Goal: Information Seeking & Learning: Compare options

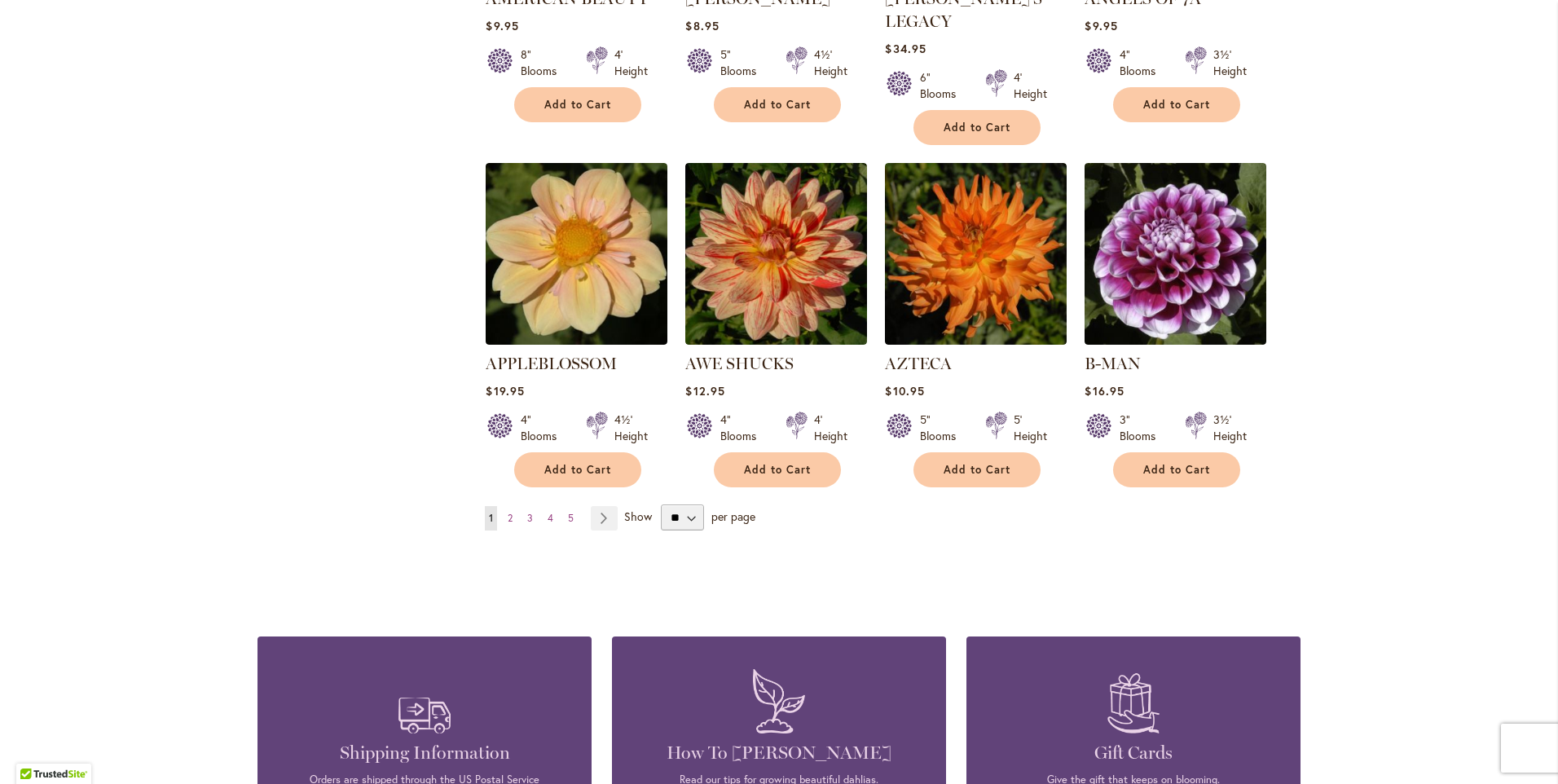
scroll to position [1385, 0]
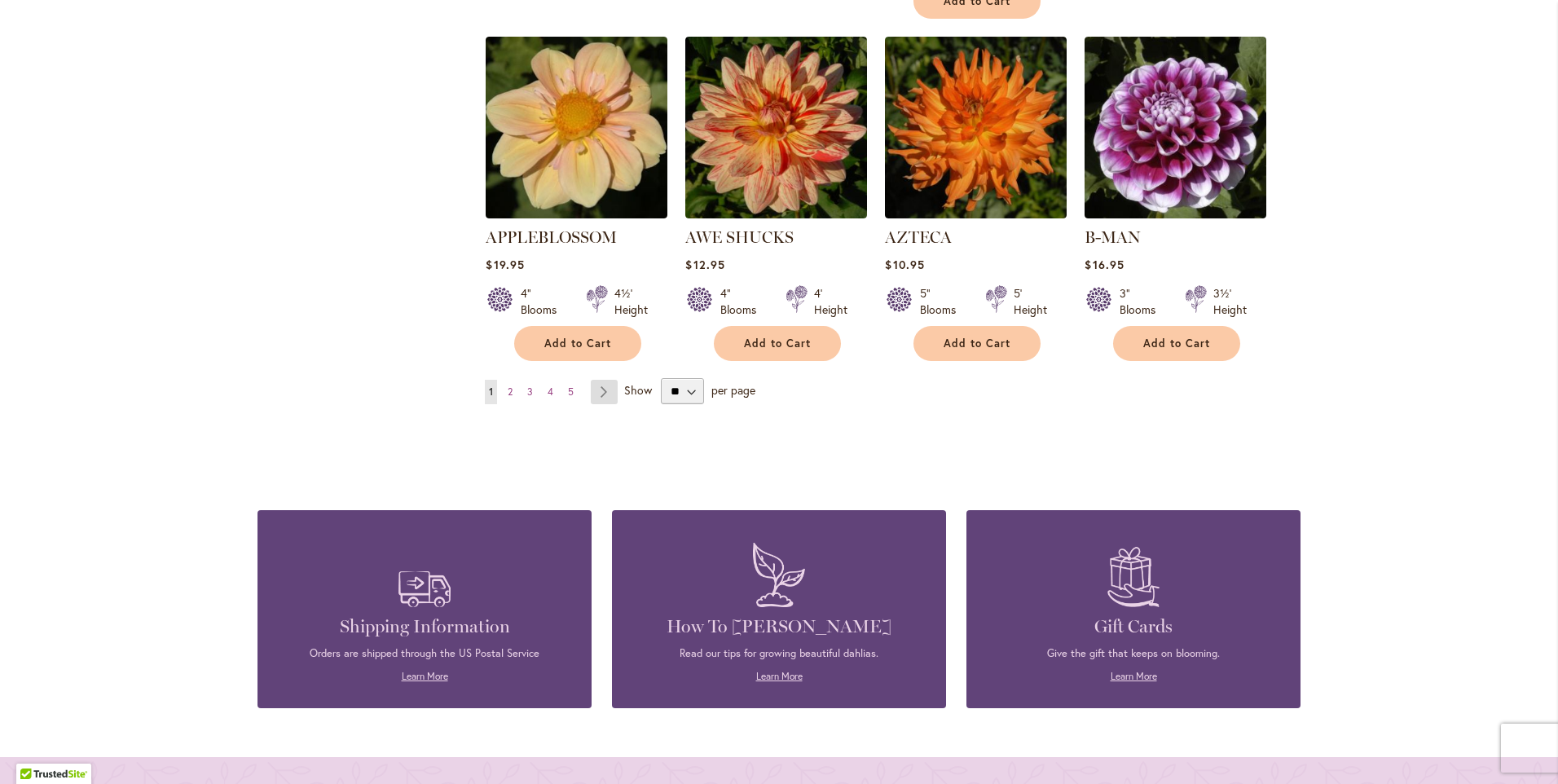
click at [603, 379] on link "Page Next" at bounding box center [604, 392] width 27 height 24
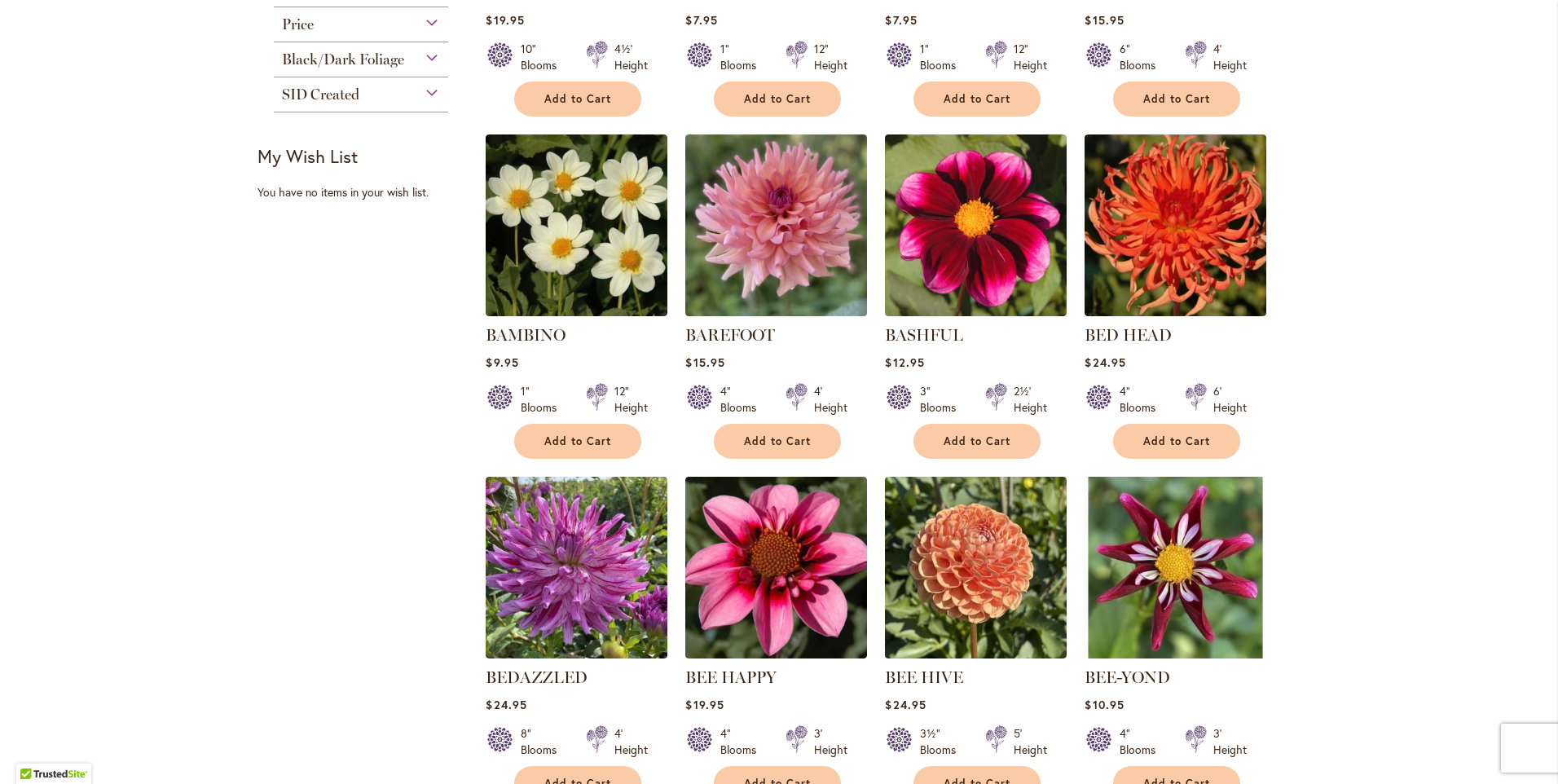
scroll to position [652, 0]
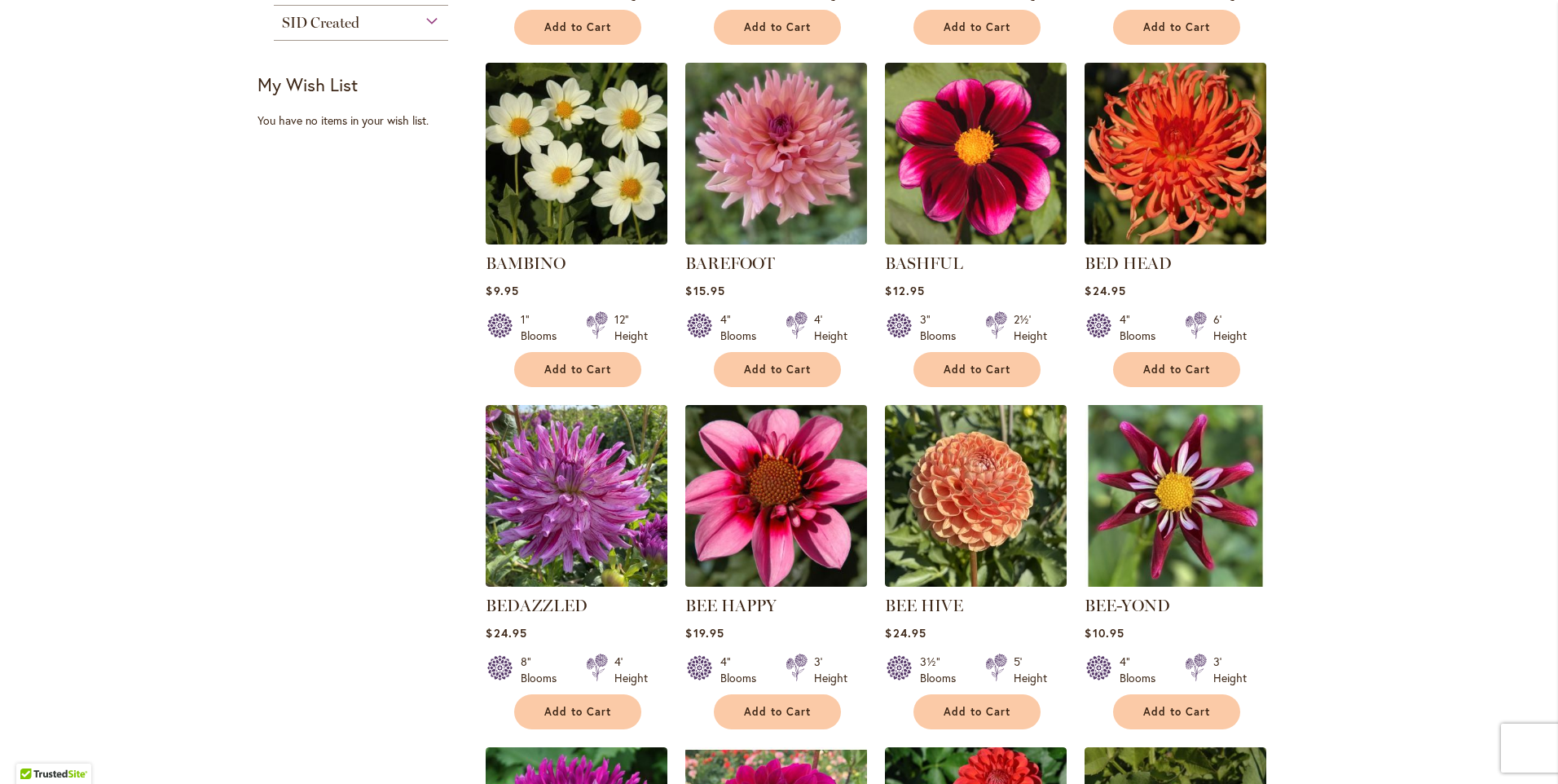
click at [782, 465] on img at bounding box center [776, 495] width 191 height 191
click at [809, 521] on img at bounding box center [776, 495] width 191 height 191
click at [844, 512] on img at bounding box center [776, 495] width 191 height 191
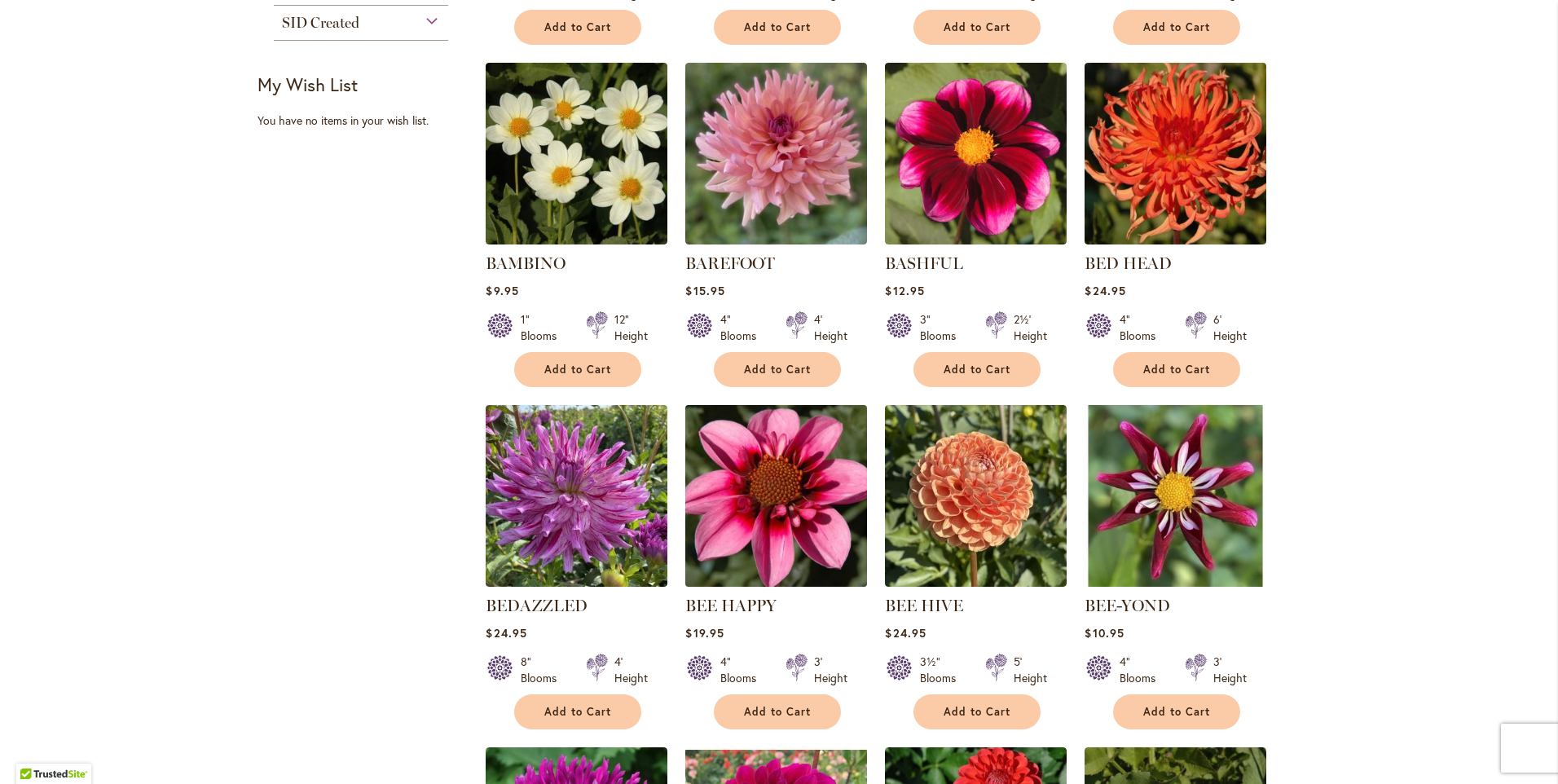
click at [700, 462] on img at bounding box center [776, 495] width 191 height 191
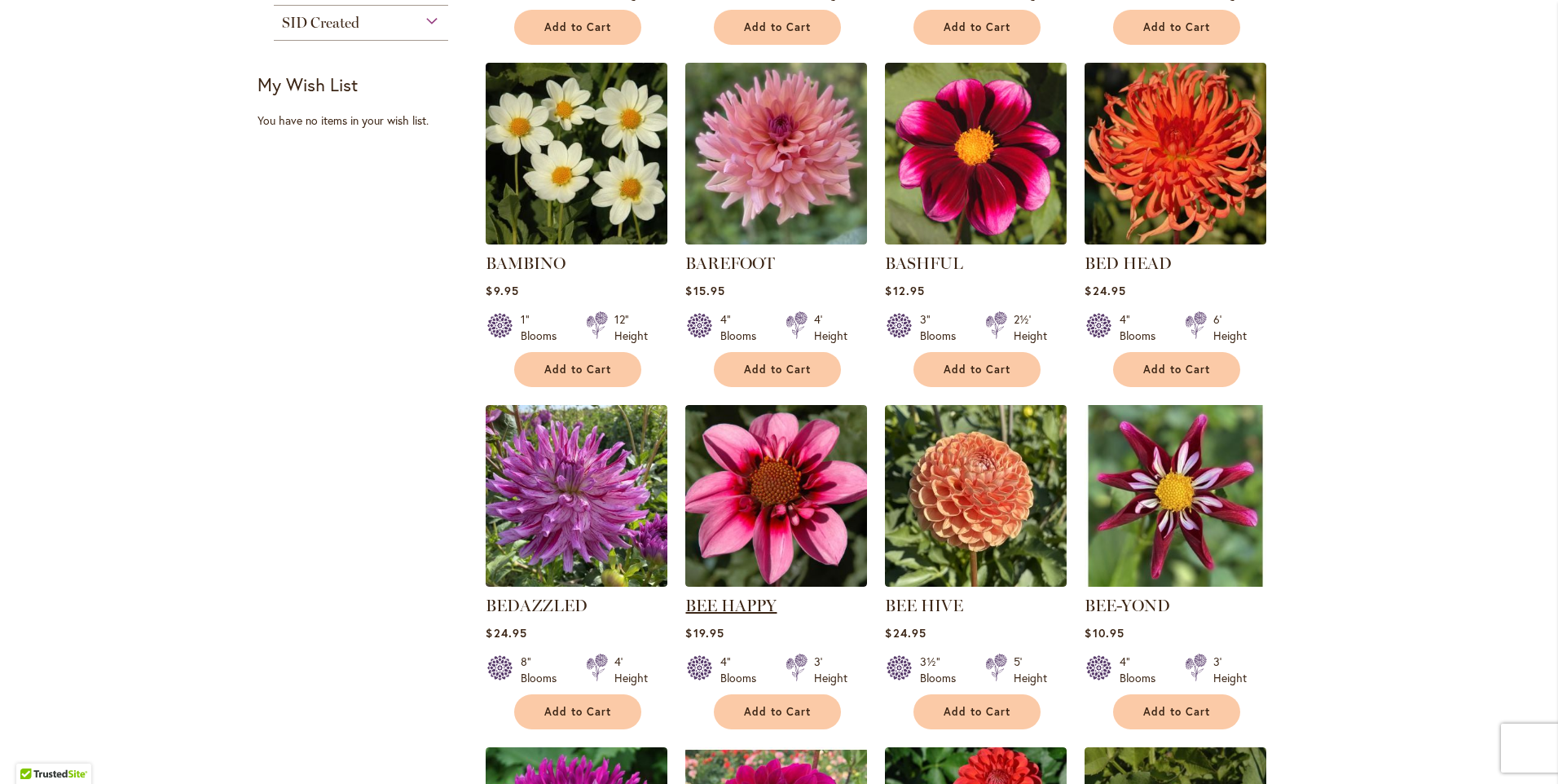
click at [726, 606] on link "BEE HAPPY" at bounding box center [731, 605] width 91 height 20
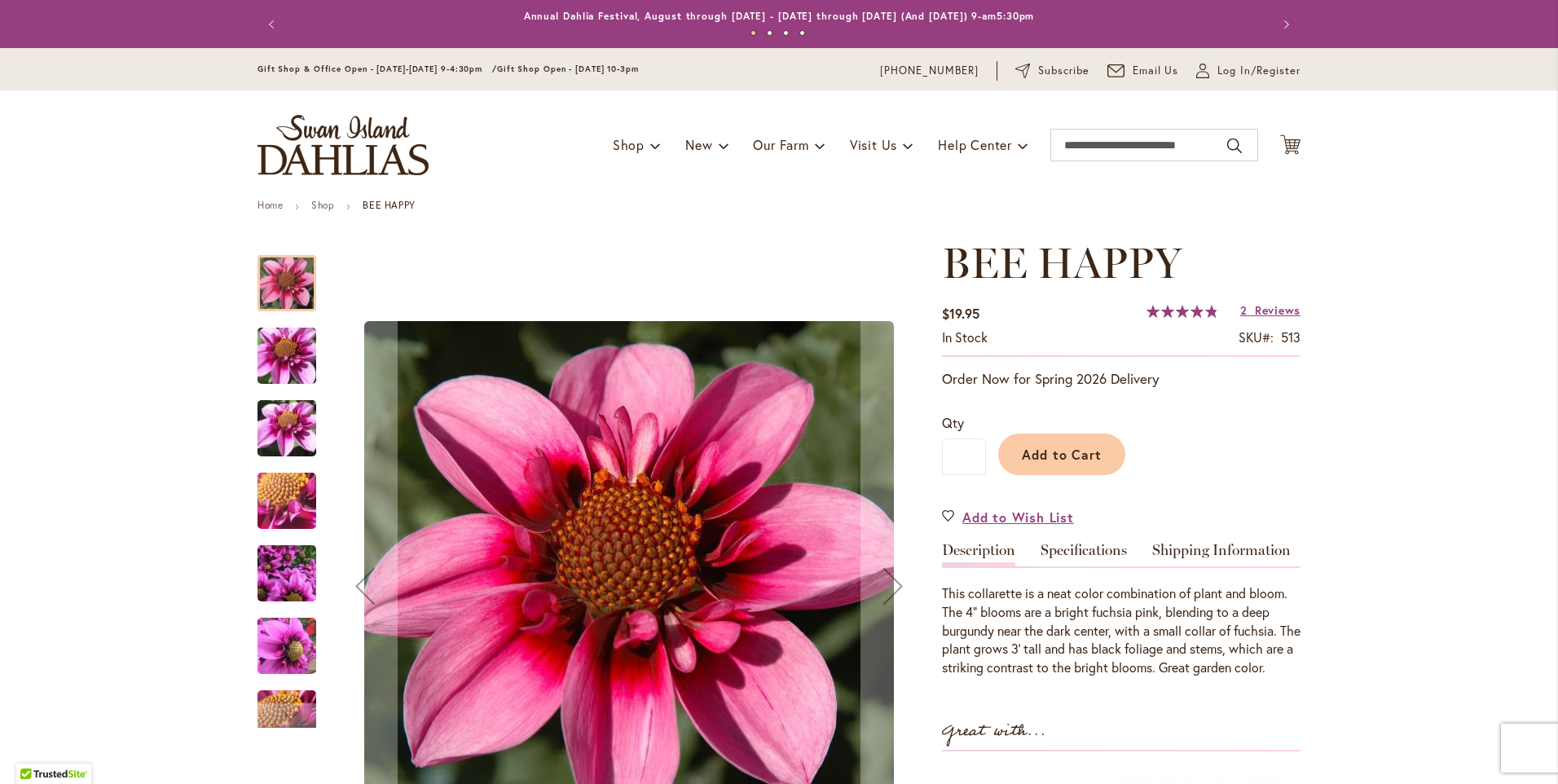
click at [286, 435] on img "BEE HAPPY" at bounding box center [286, 429] width 117 height 88
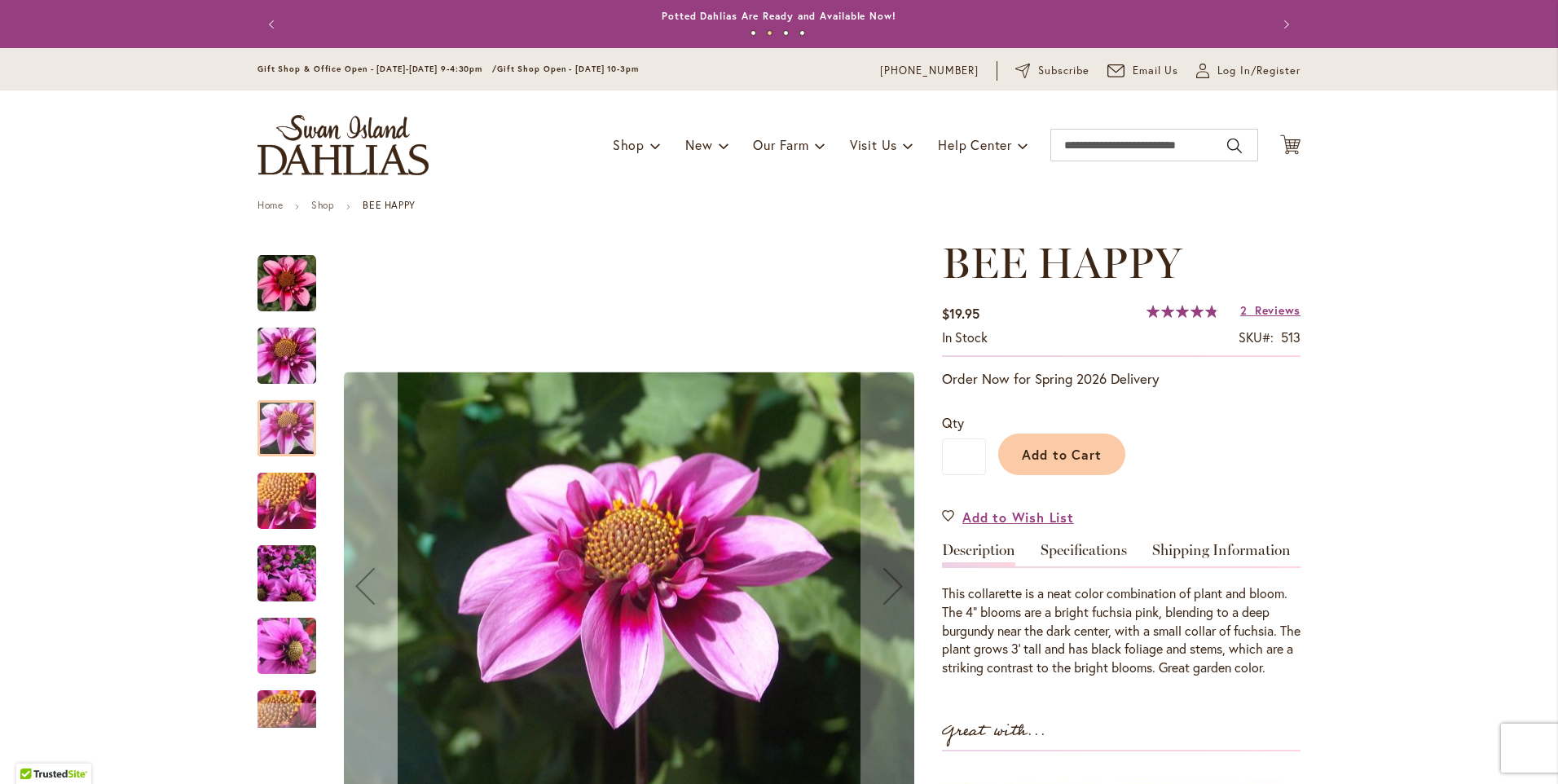
click at [352, 577] on div "Previous" at bounding box center [365, 586] width 66 height 66
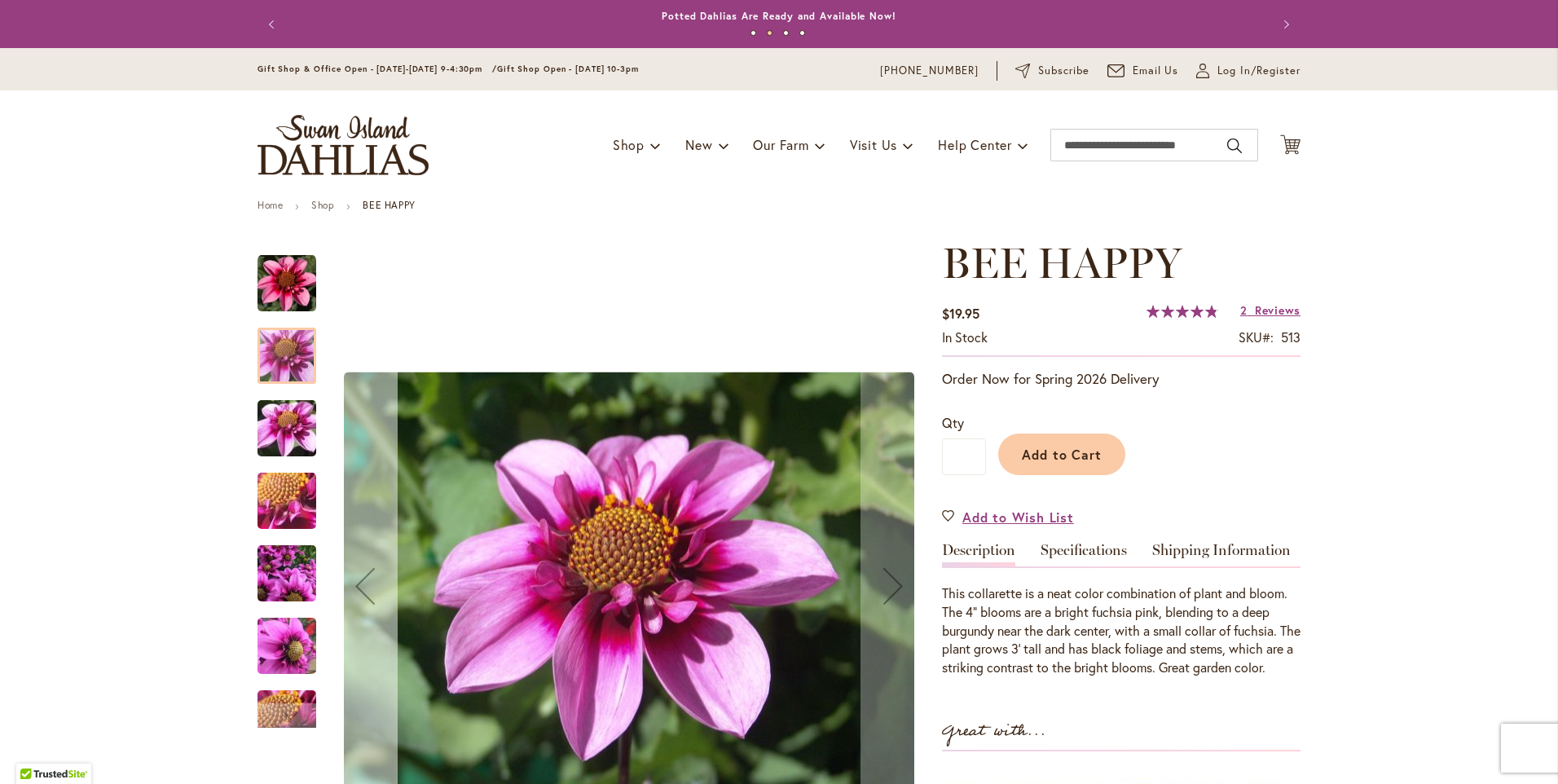
click at [352, 577] on div "Previous" at bounding box center [365, 586] width 66 height 66
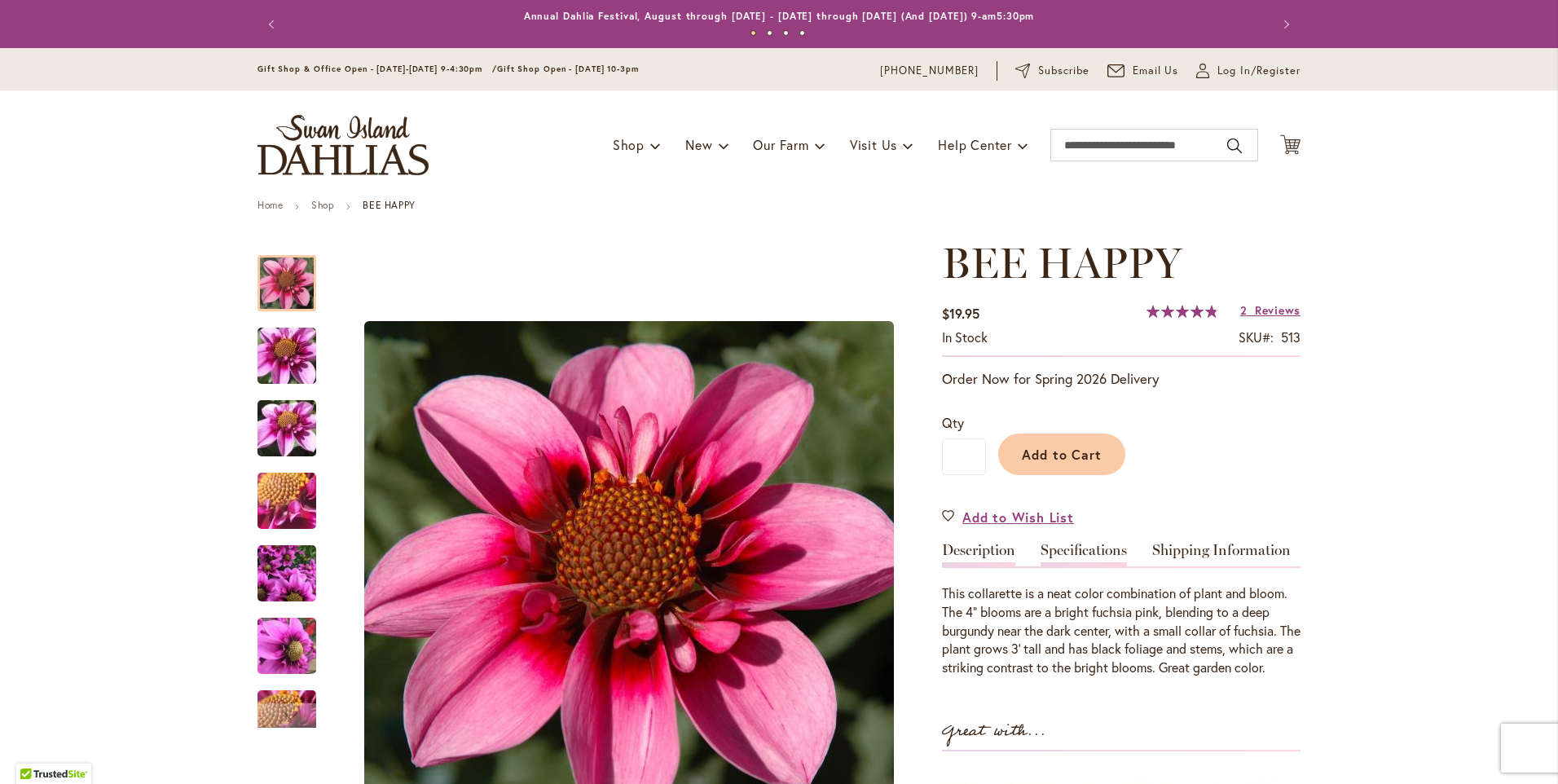
click at [1055, 550] on link "Specifications" at bounding box center [1084, 554] width 86 height 23
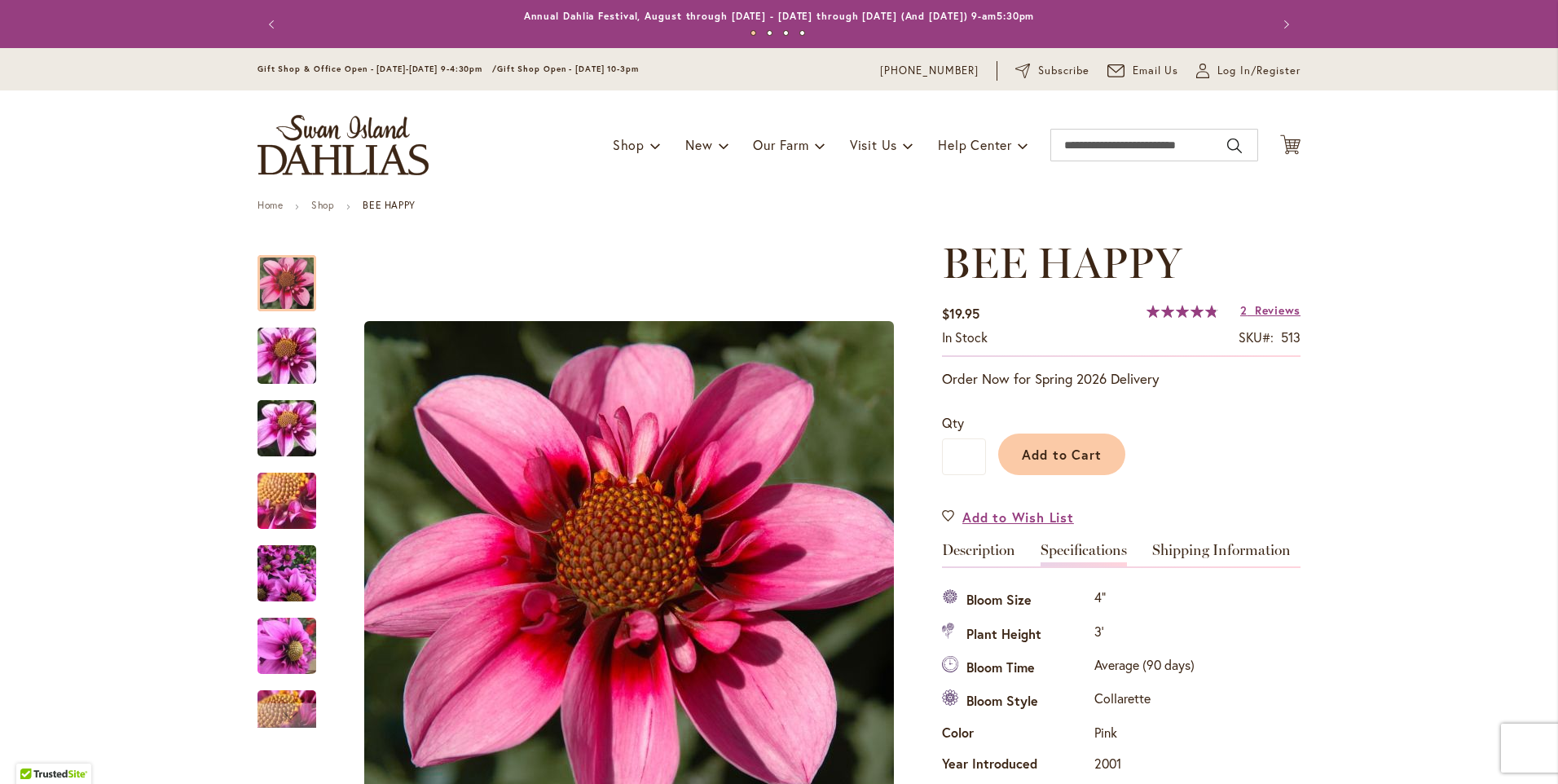
scroll to position [542, 0]
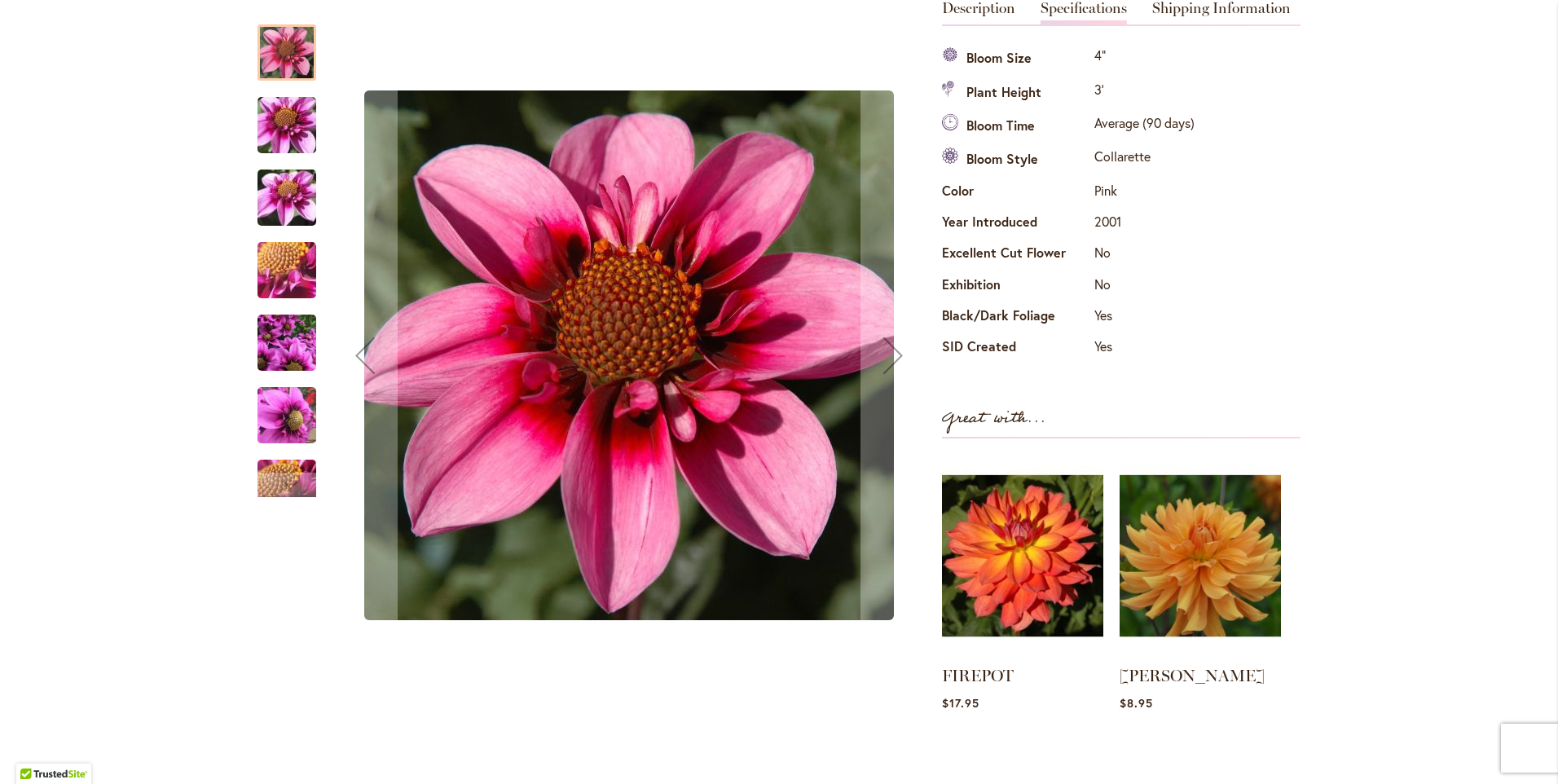
click at [298, 223] on img "BEE HAPPY" at bounding box center [286, 198] width 117 height 88
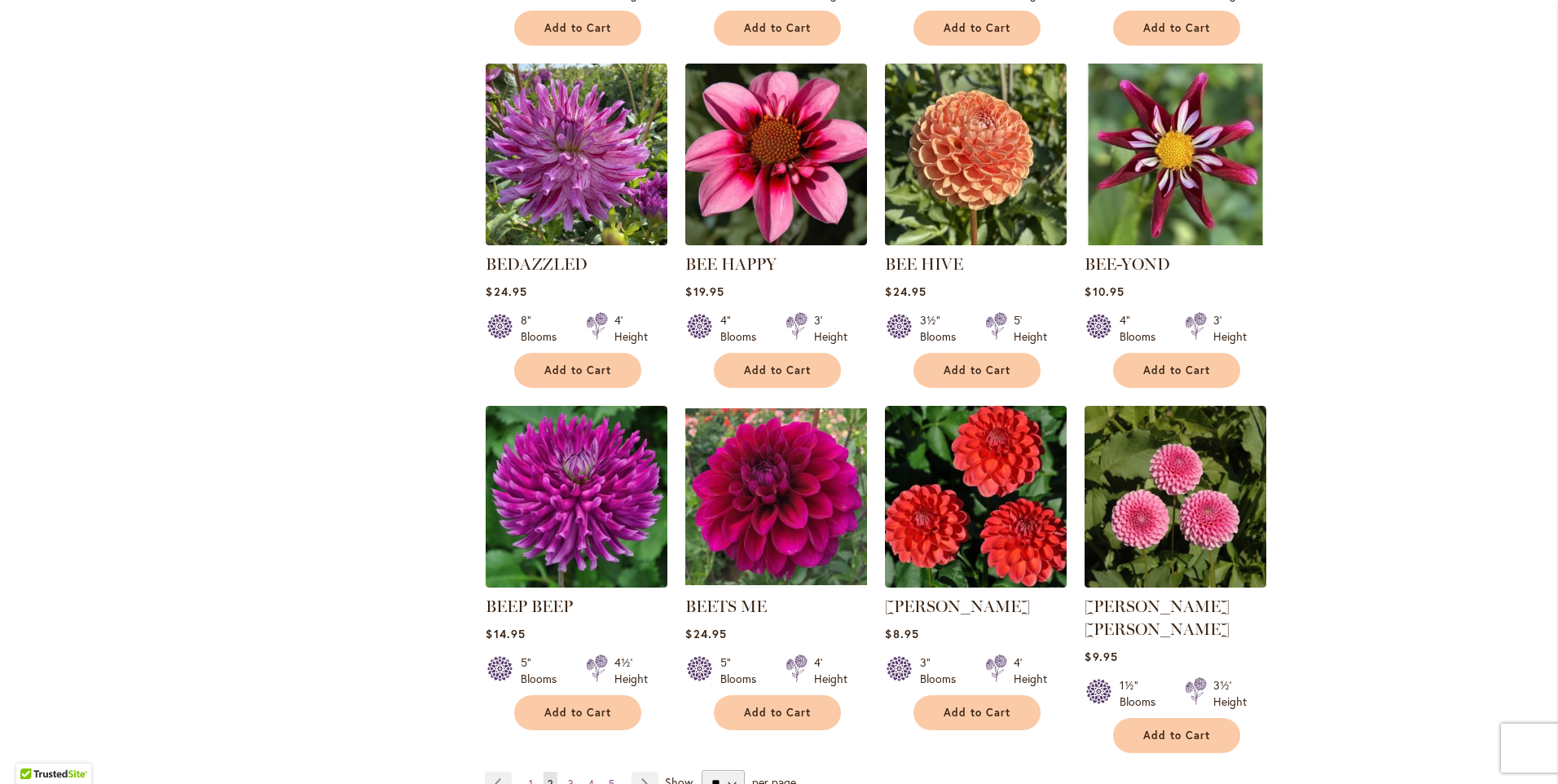
scroll to position [1140, 0]
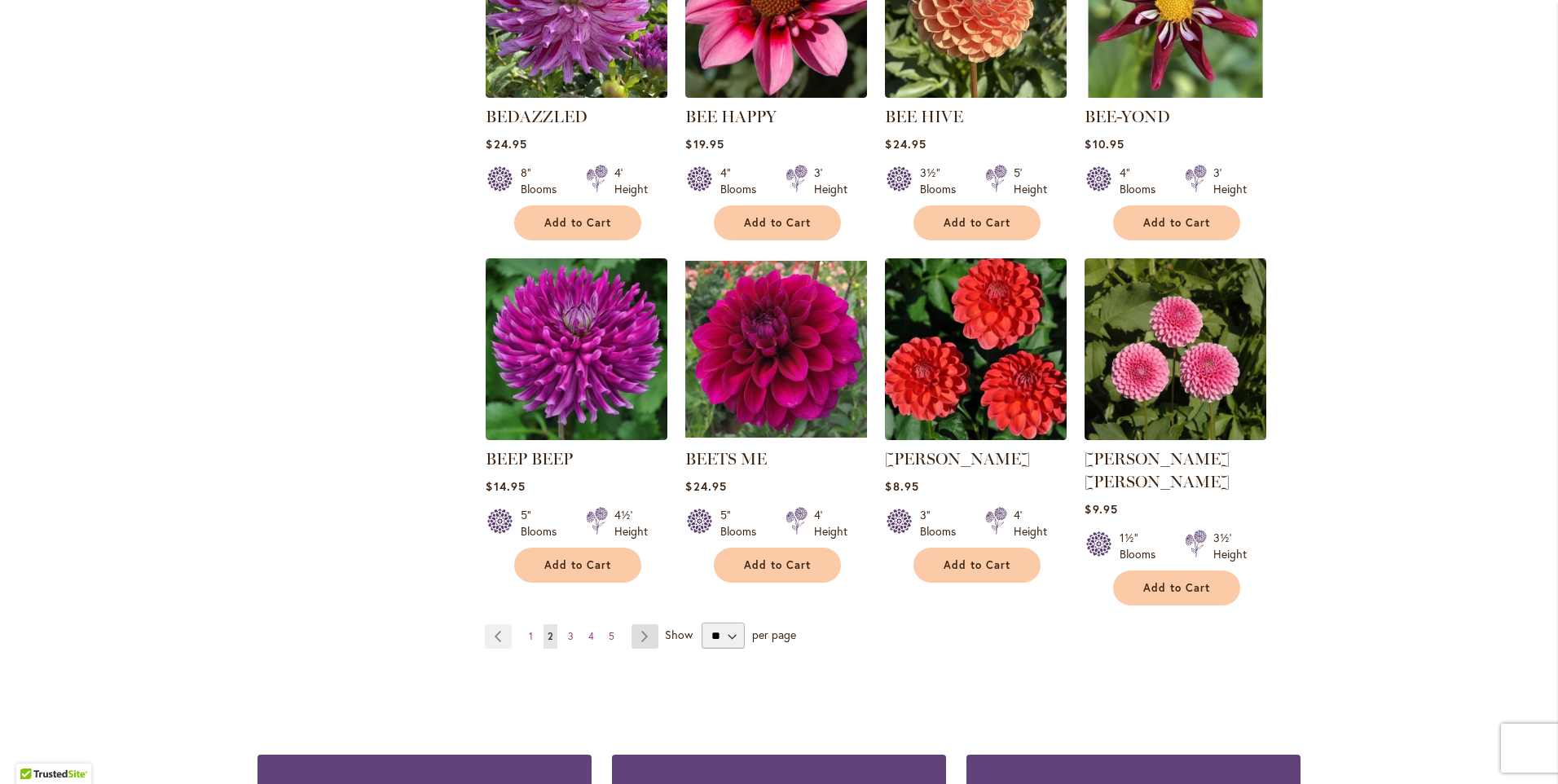
click at [631, 624] on link "Page Next" at bounding box center [644, 636] width 27 height 24
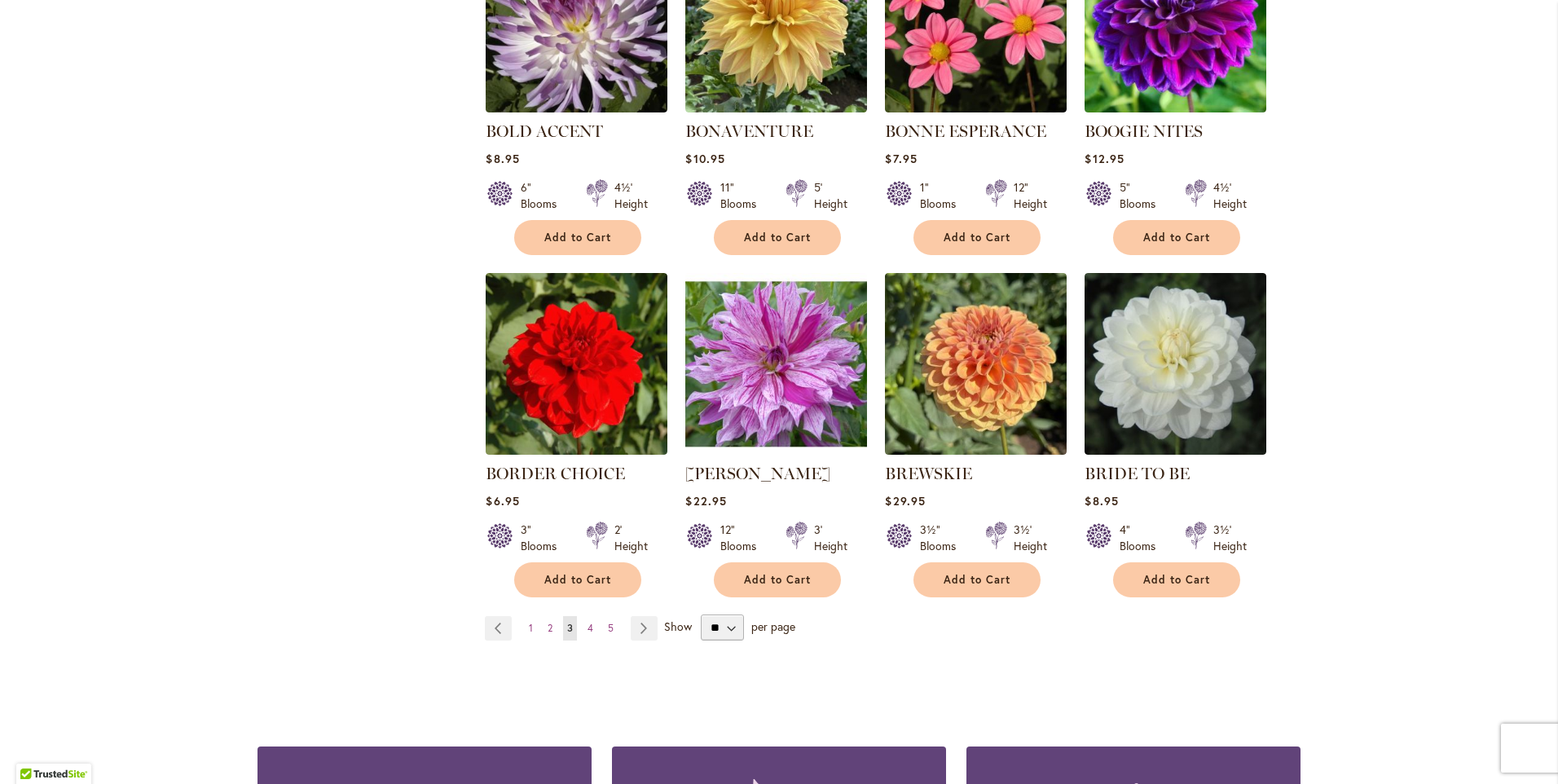
scroll to position [1222, 0]
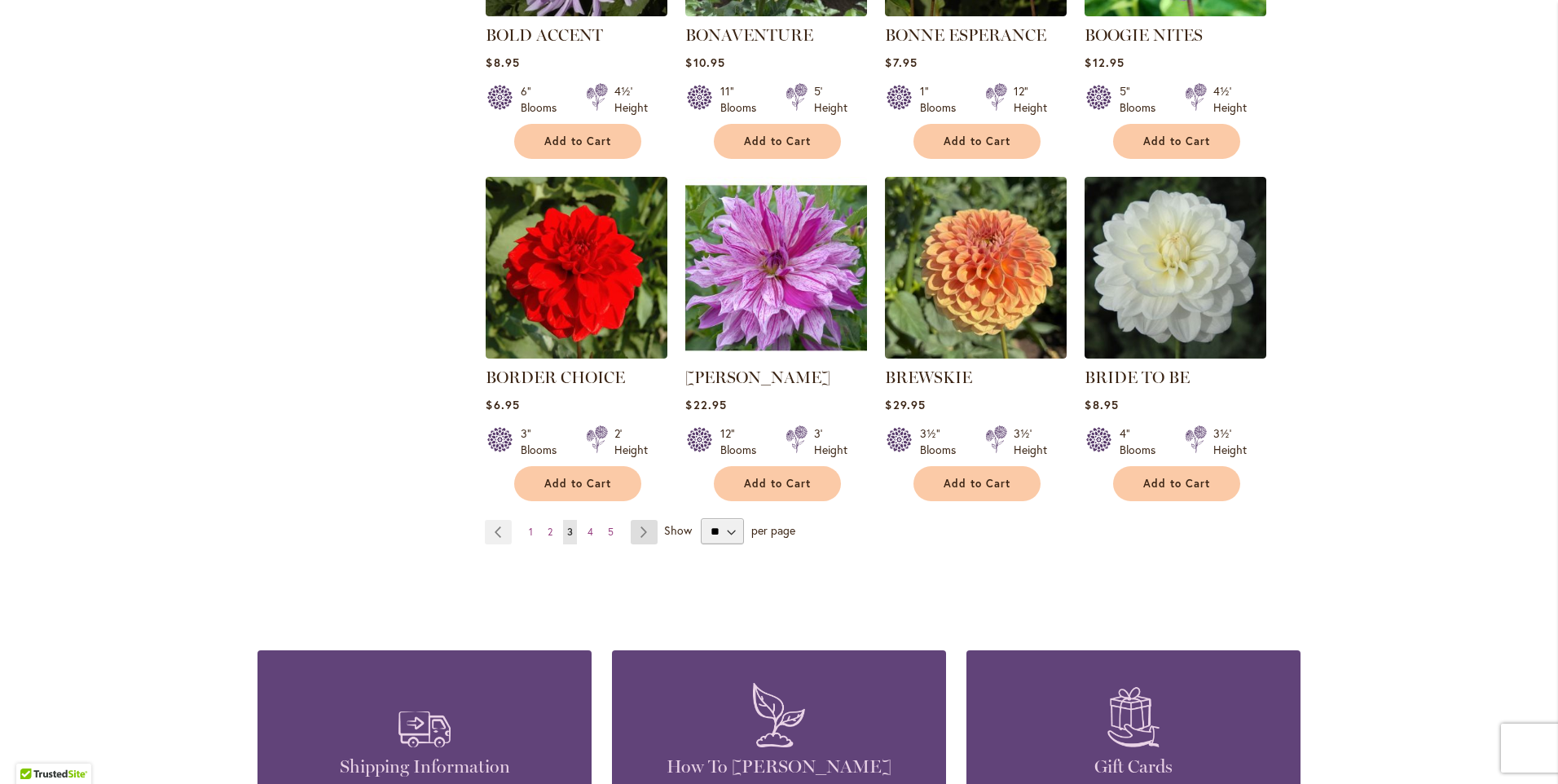
click at [634, 529] on link "Page Next" at bounding box center [644, 532] width 27 height 24
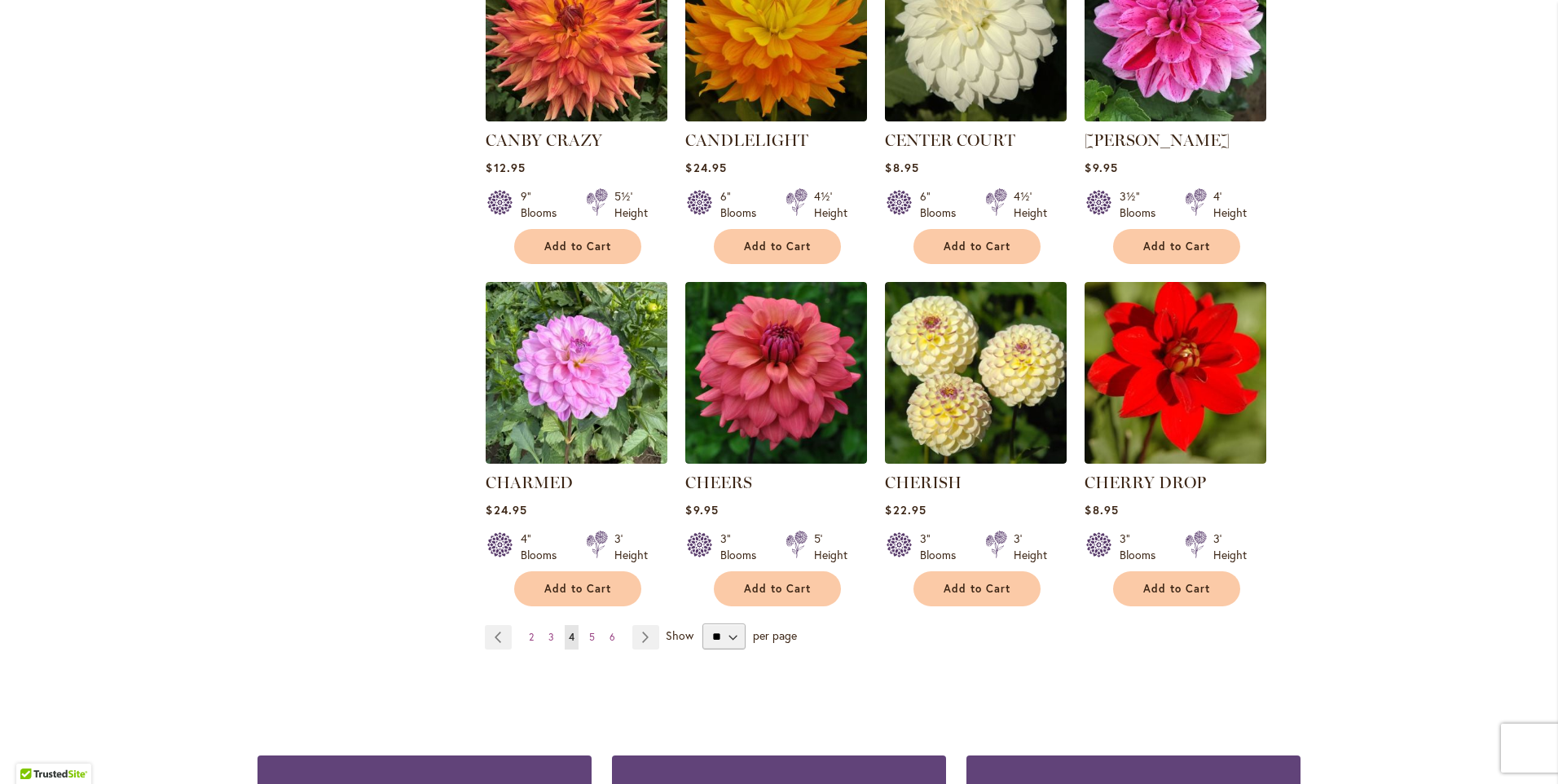
scroll to position [1140, 0]
click at [640, 629] on link "Page Next" at bounding box center [645, 636] width 27 height 24
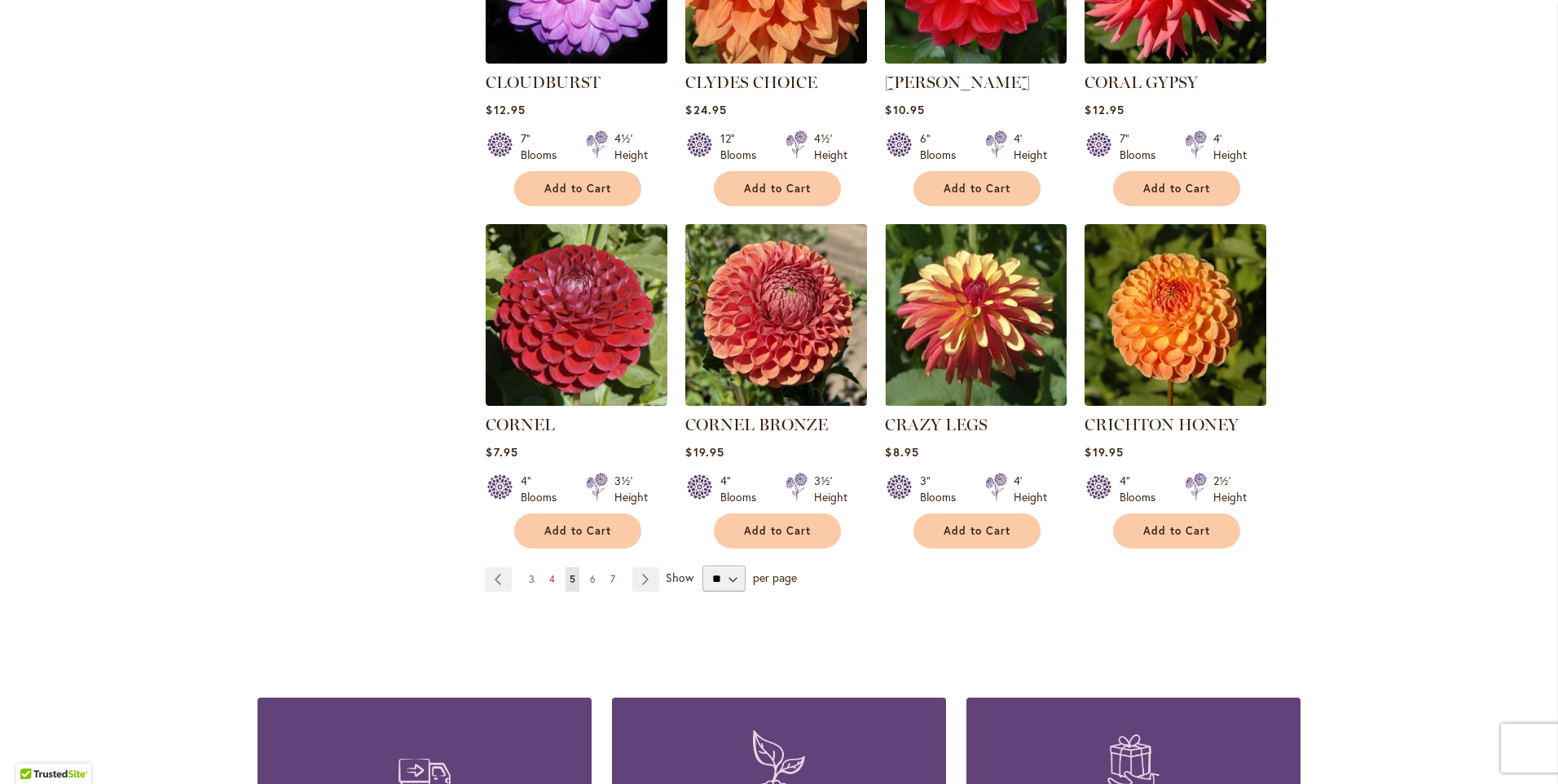
scroll to position [1222, 0]
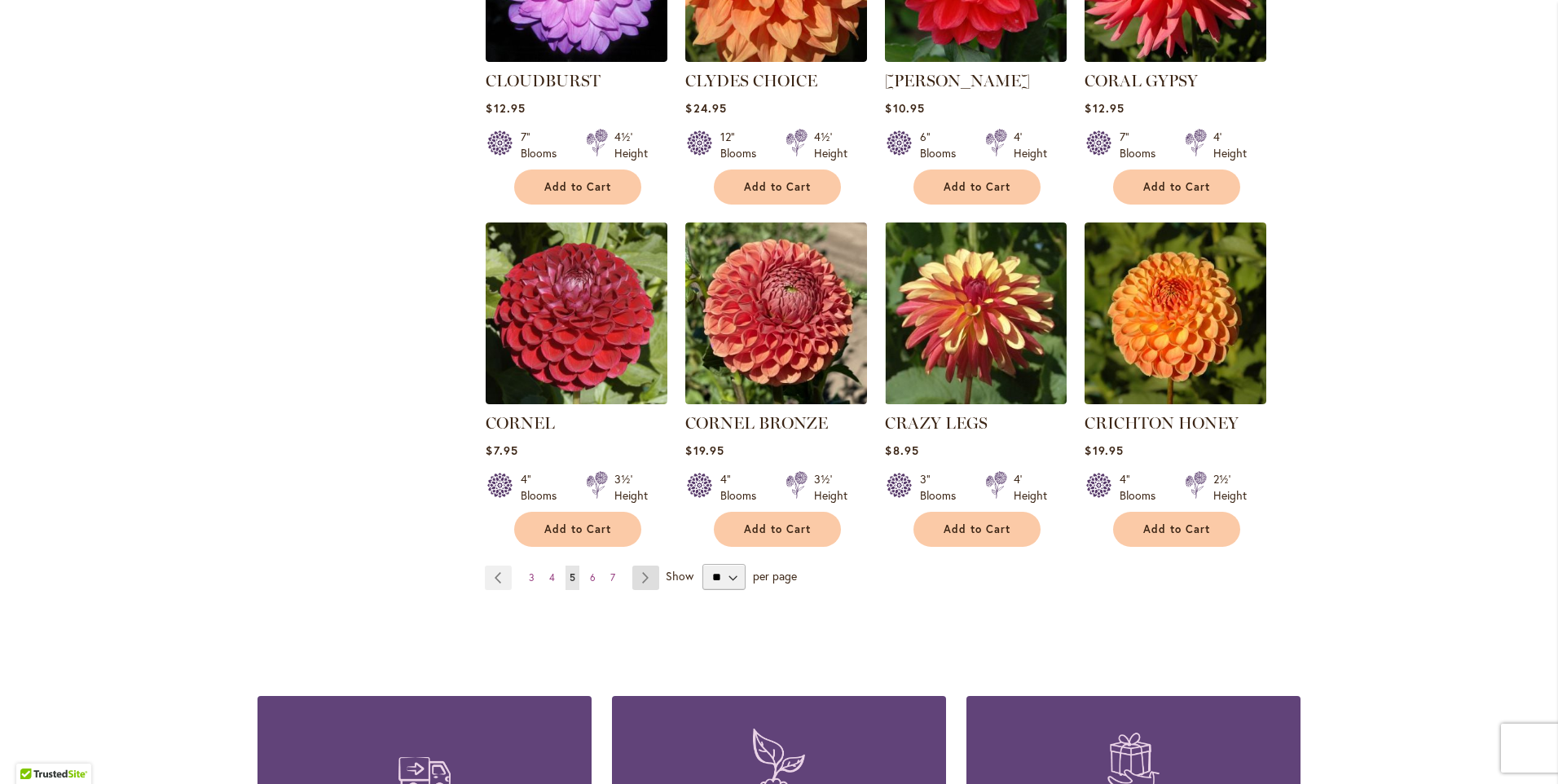
click at [644, 565] on link "Page Next" at bounding box center [645, 577] width 27 height 24
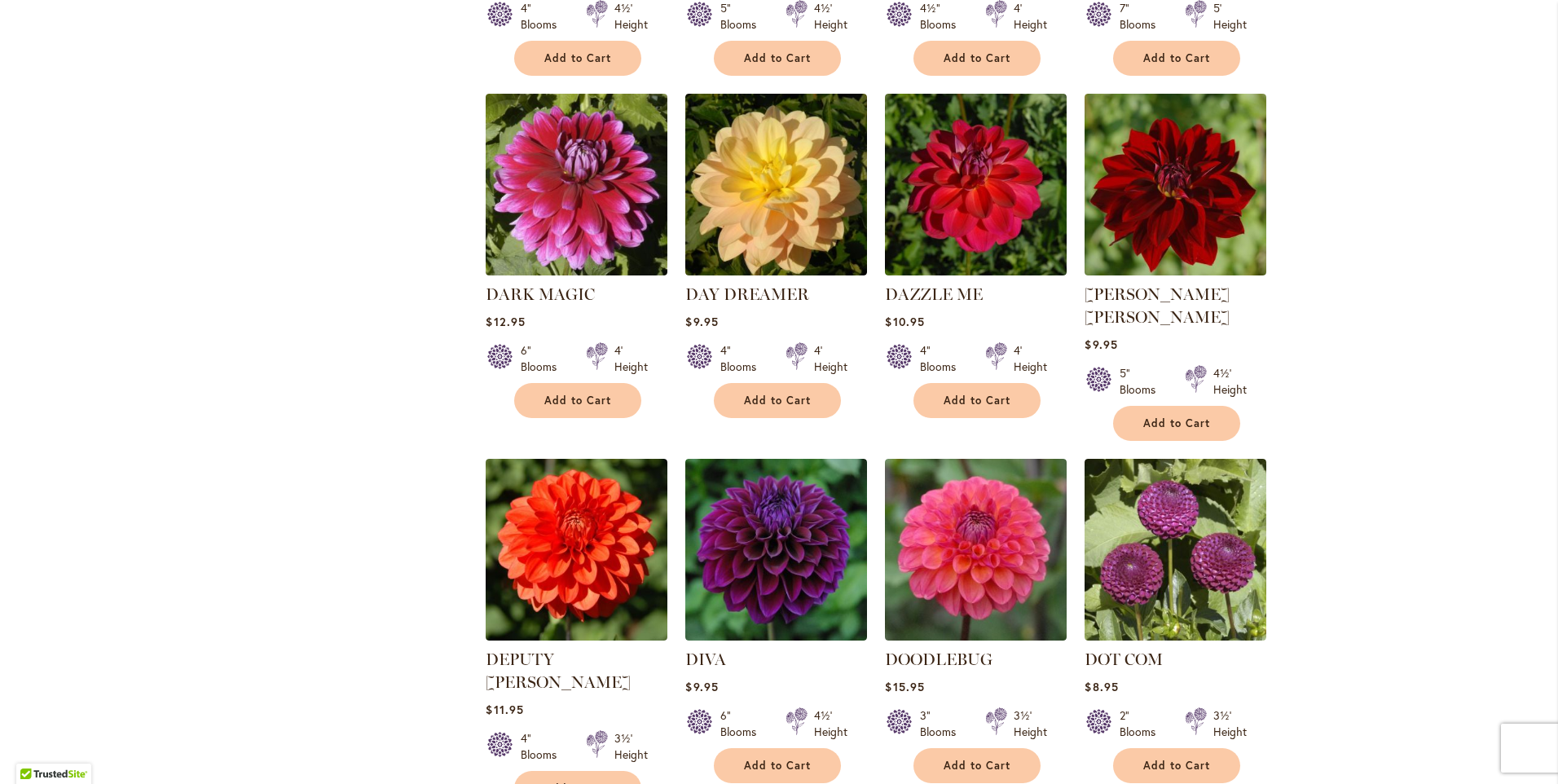
scroll to position [1059, 0]
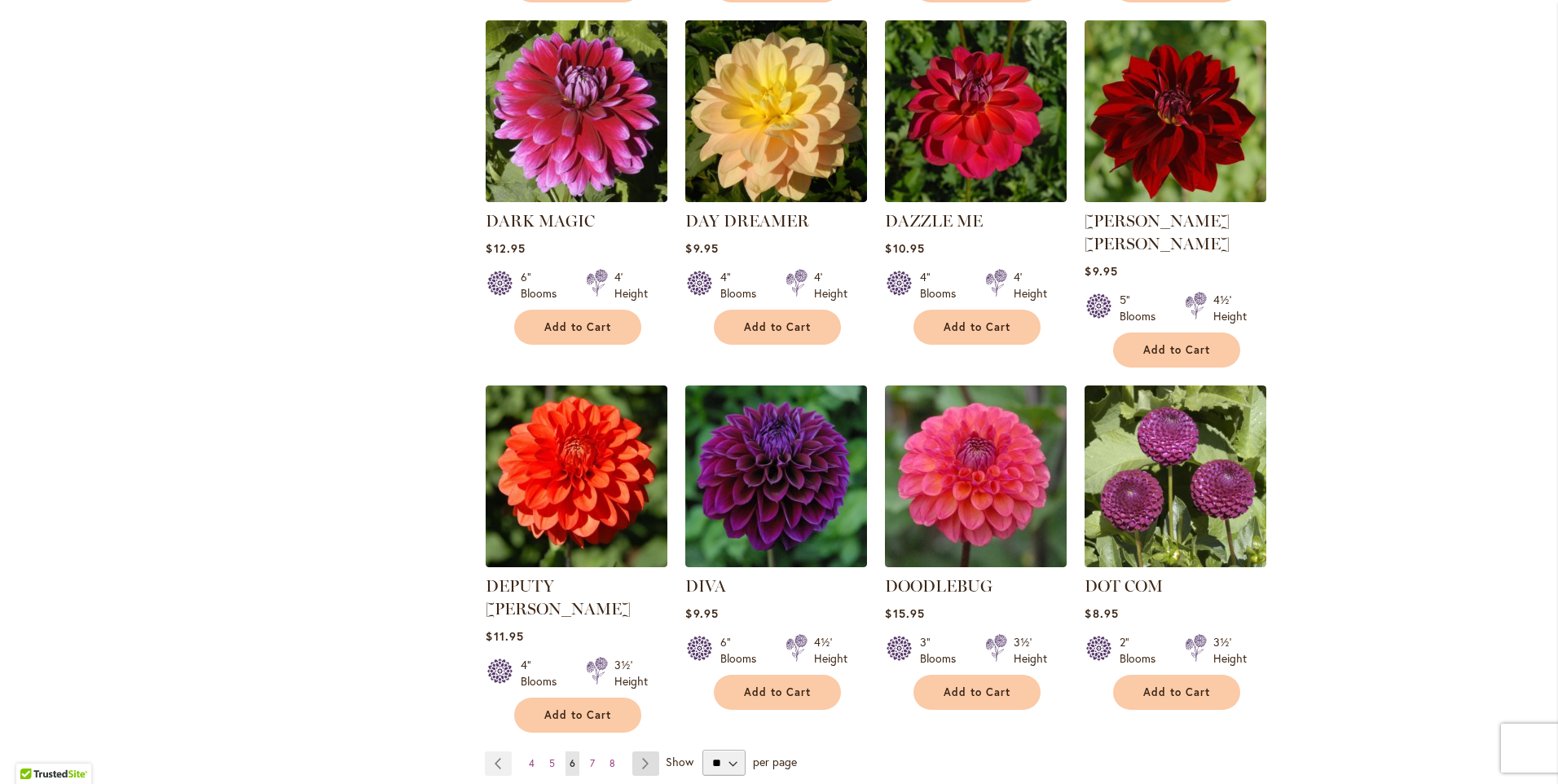
click at [632, 751] on link "Page Next" at bounding box center [645, 763] width 27 height 24
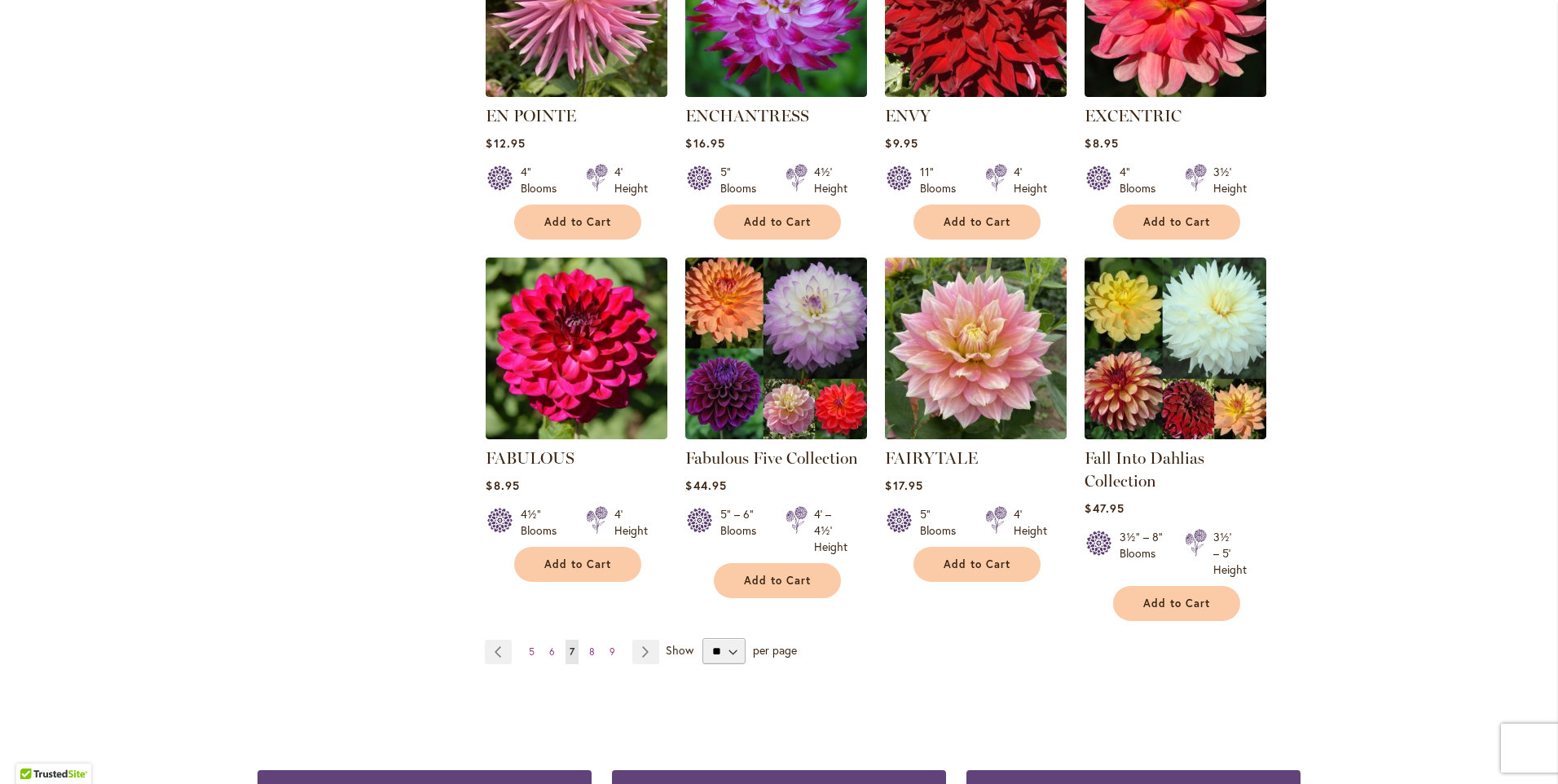
scroll to position [1140, 0]
click at [638, 647] on link "Page Next" at bounding box center [645, 652] width 27 height 24
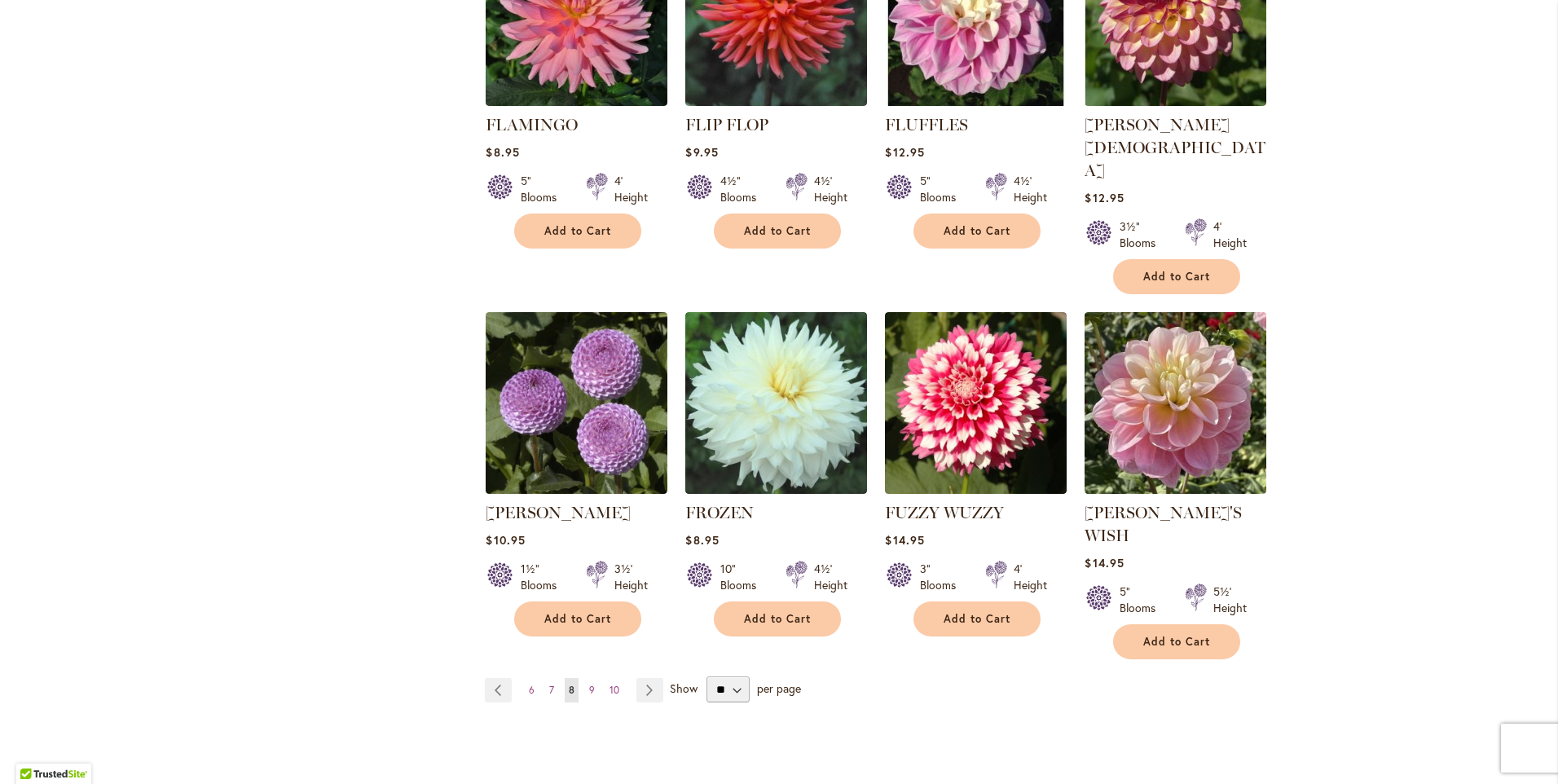
scroll to position [1222, 0]
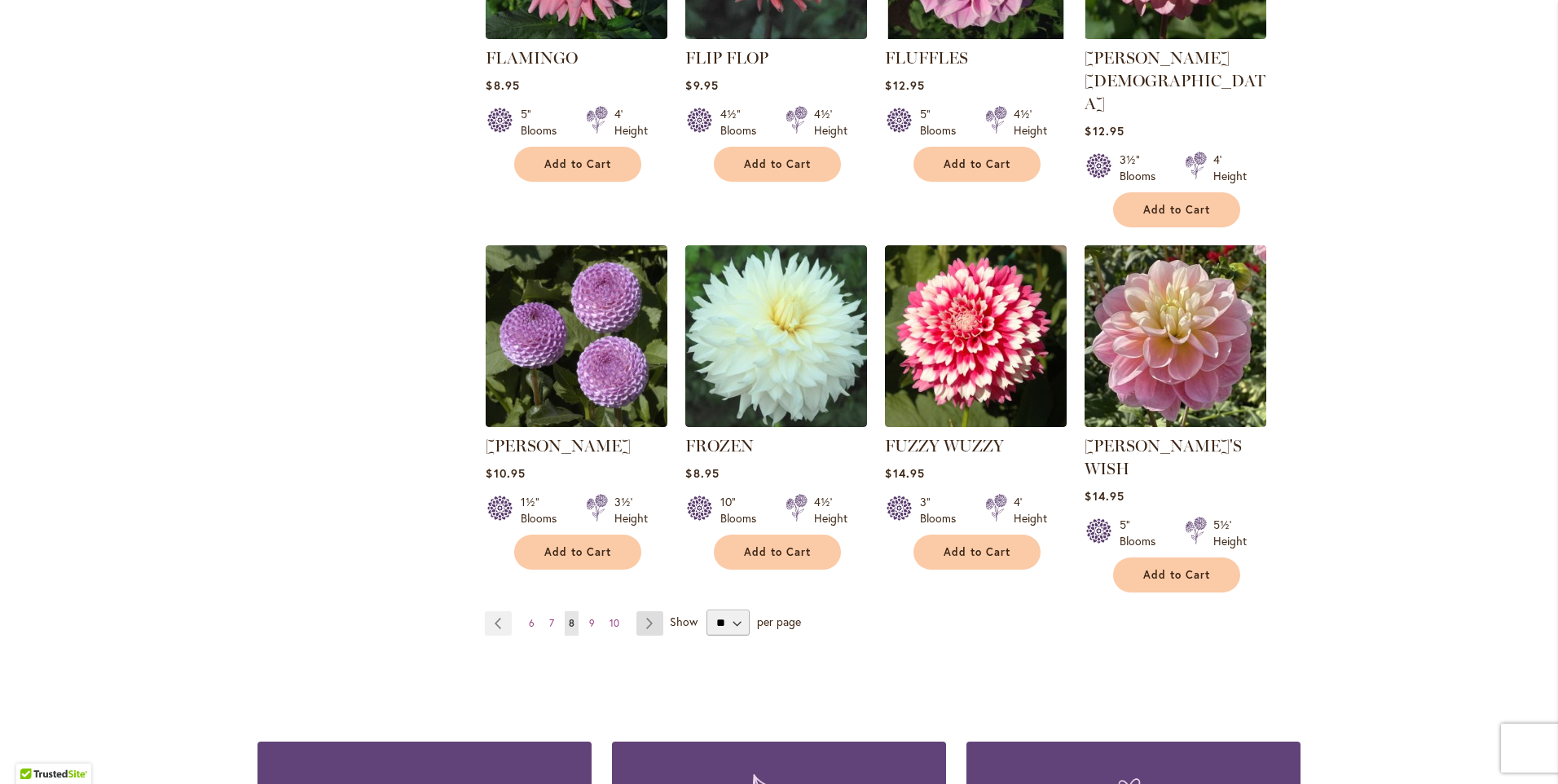
click at [642, 611] on link "Page Next" at bounding box center [650, 623] width 27 height 24
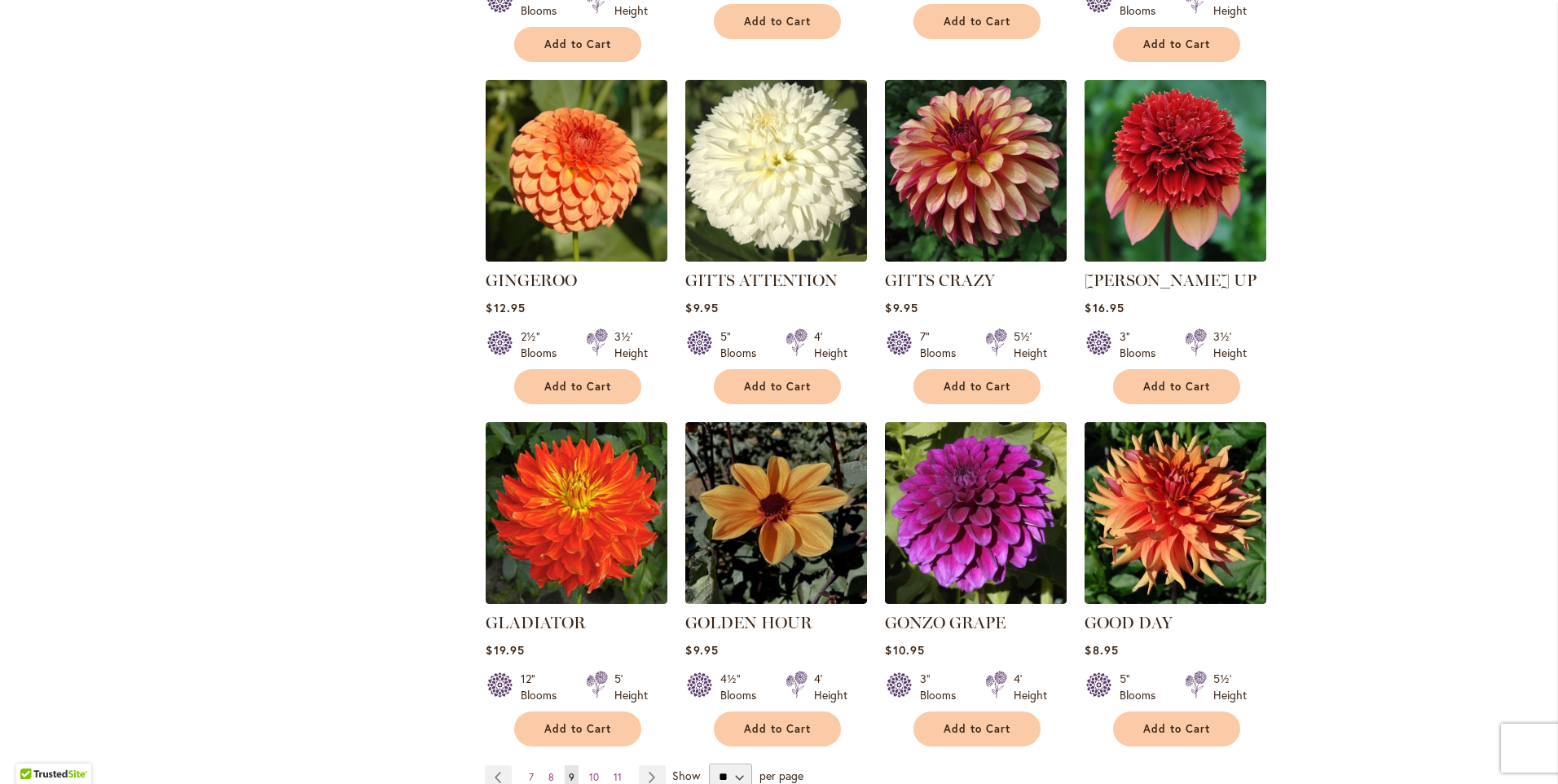
scroll to position [1059, 0]
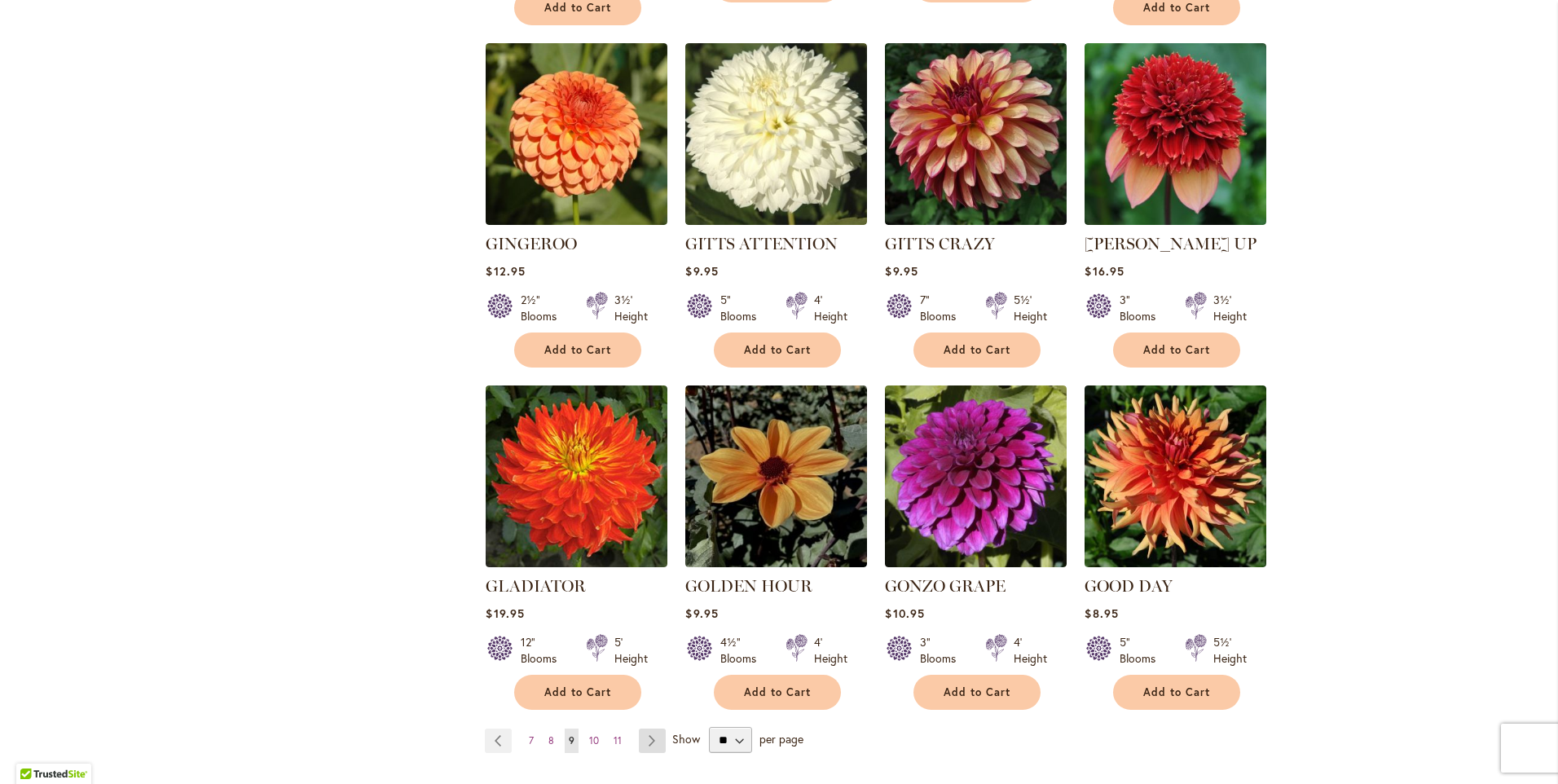
click at [639, 728] on link "Page Next" at bounding box center [651, 740] width 27 height 24
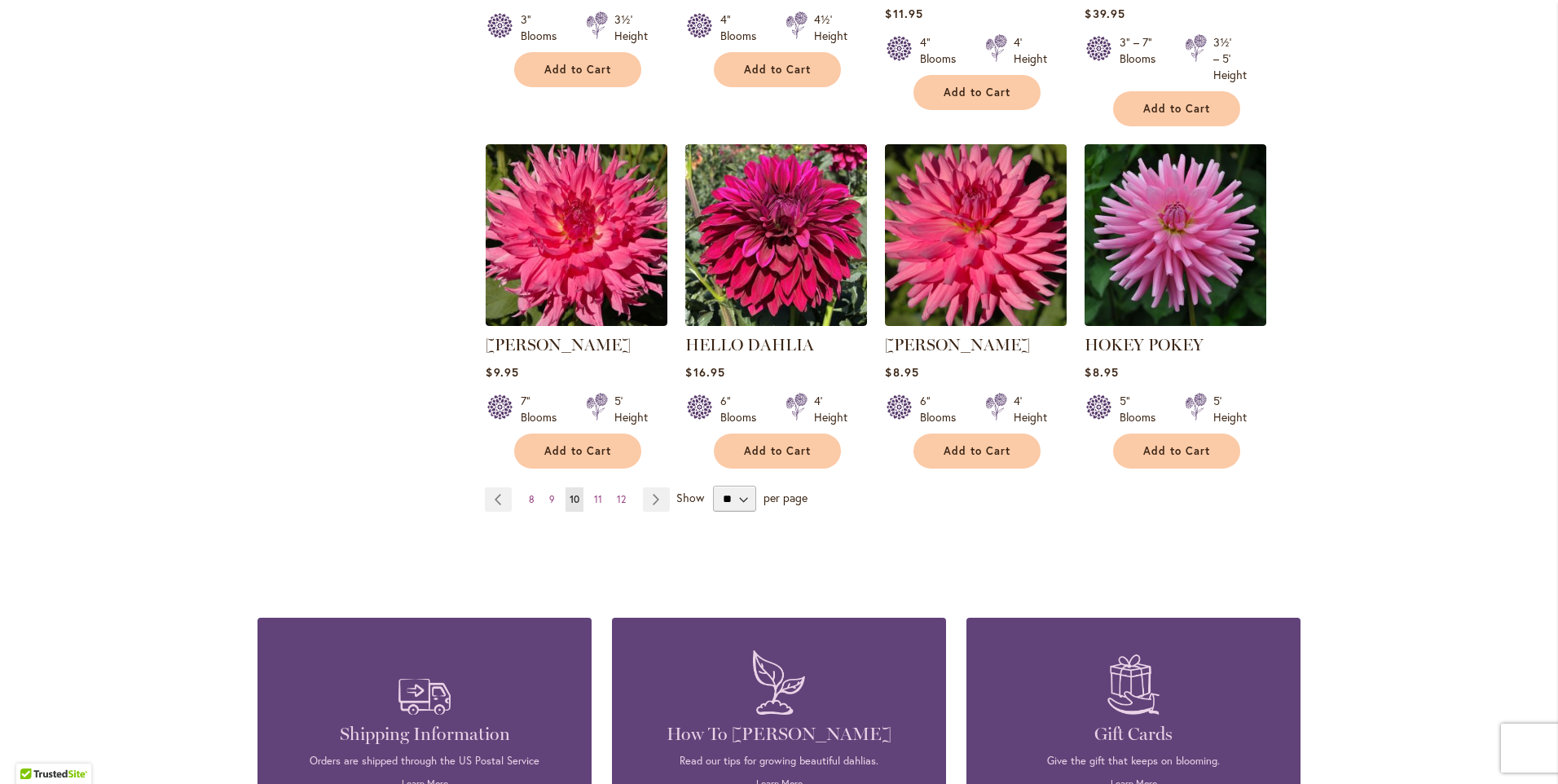
scroll to position [1385, 0]
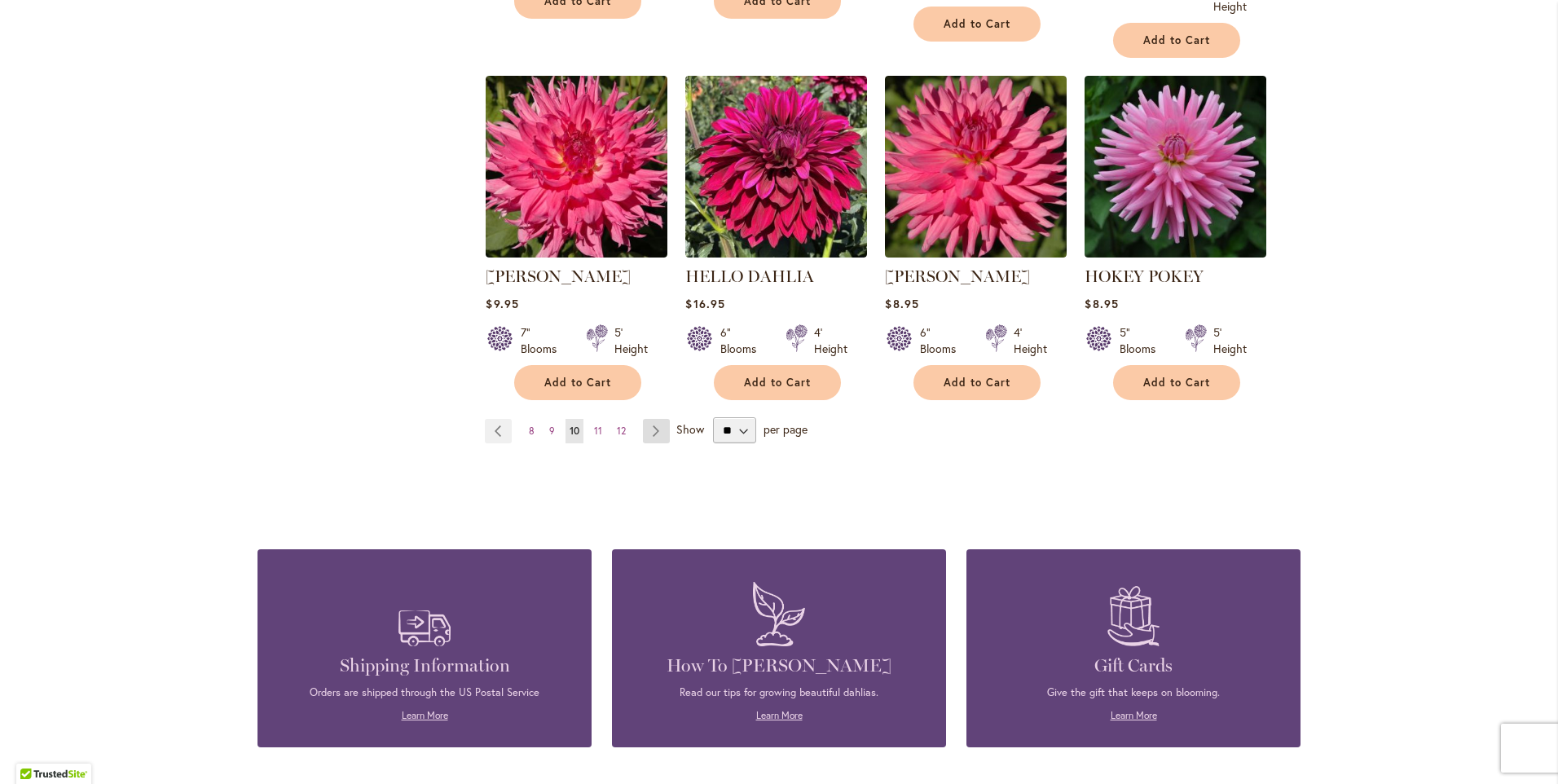
click at [647, 433] on link "Page Next" at bounding box center [656, 430] width 27 height 24
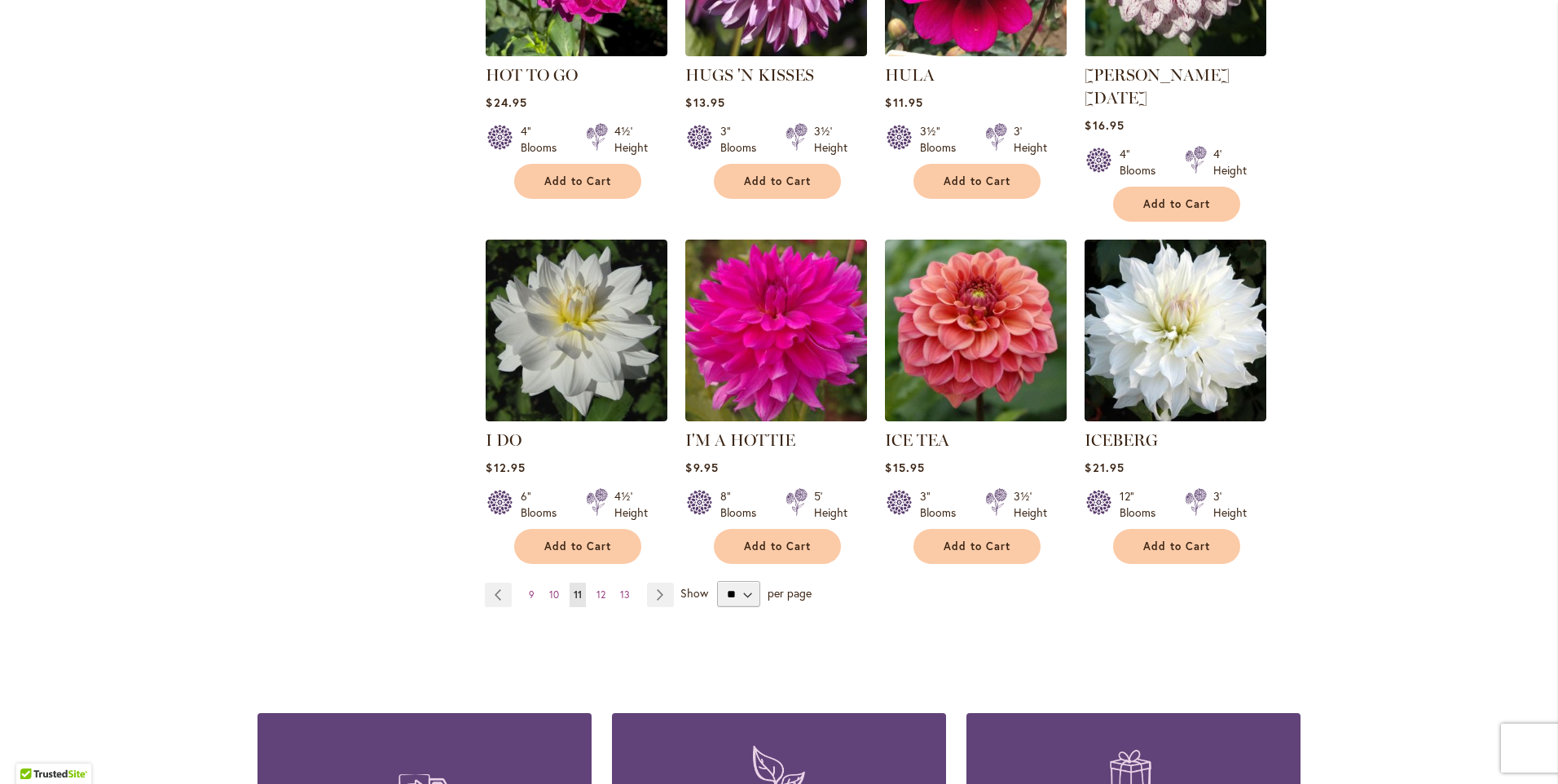
scroll to position [1222, 0]
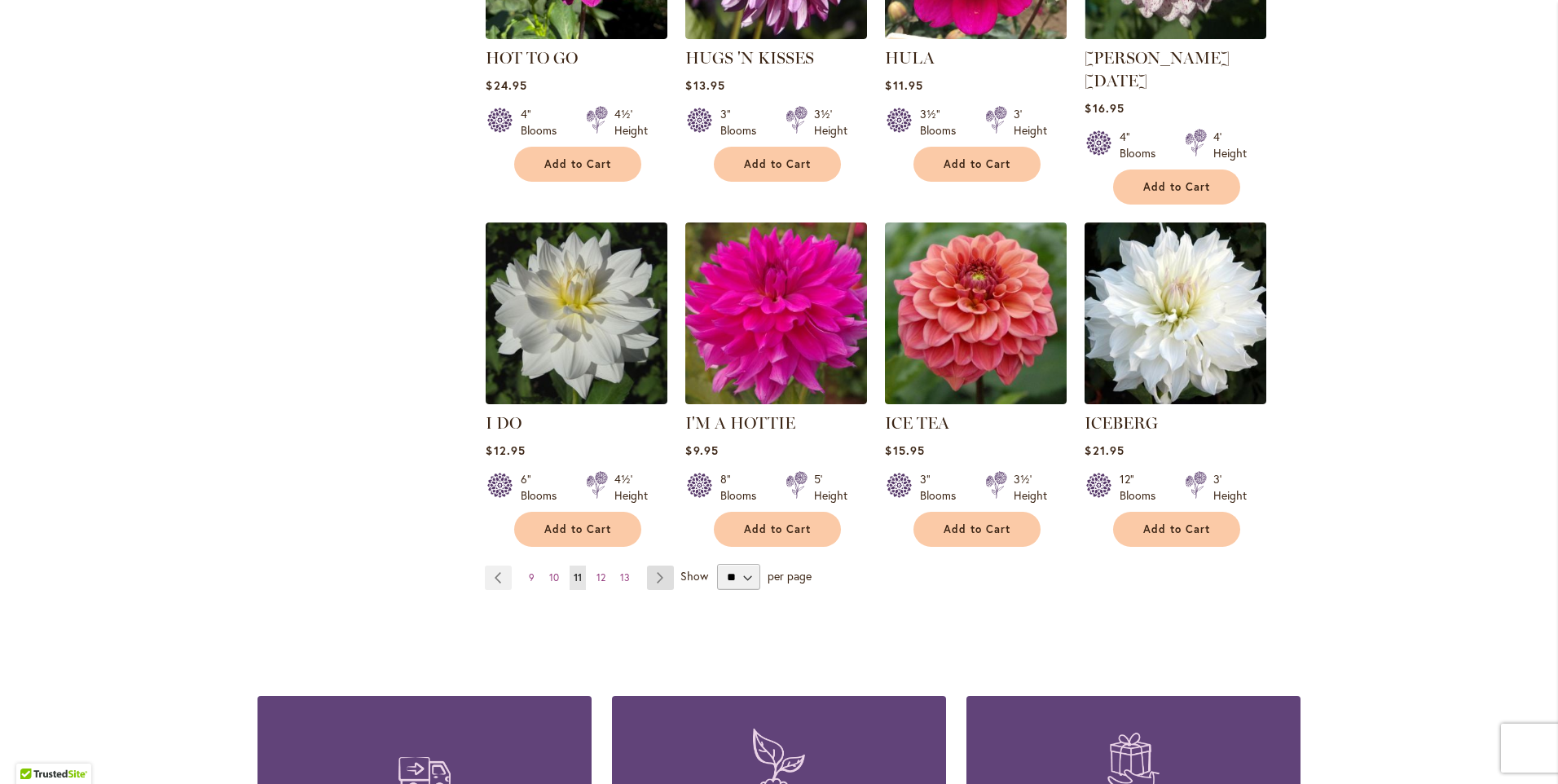
click at [657, 565] on link "Page Next" at bounding box center [660, 577] width 27 height 24
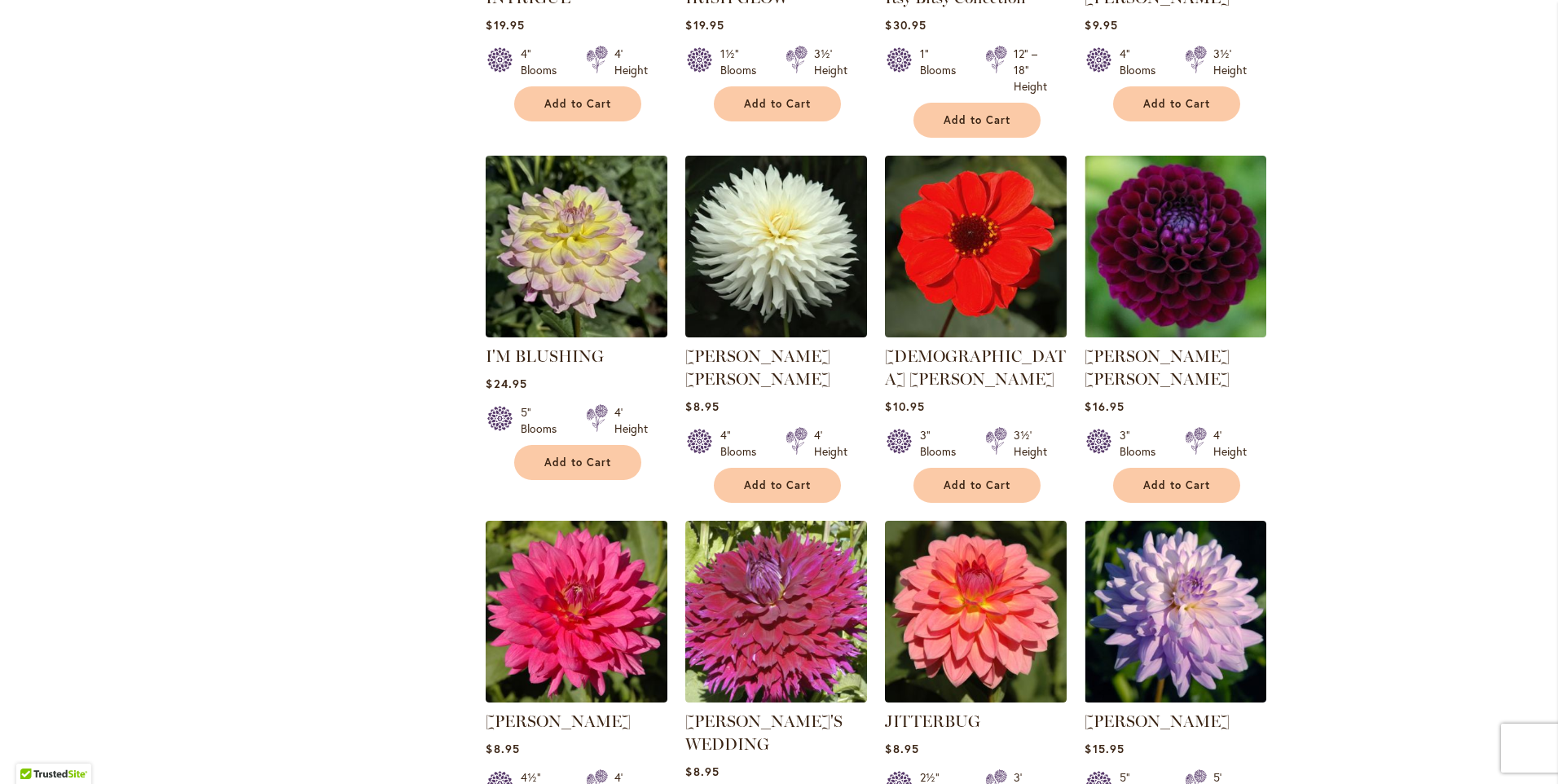
scroll to position [1059, 0]
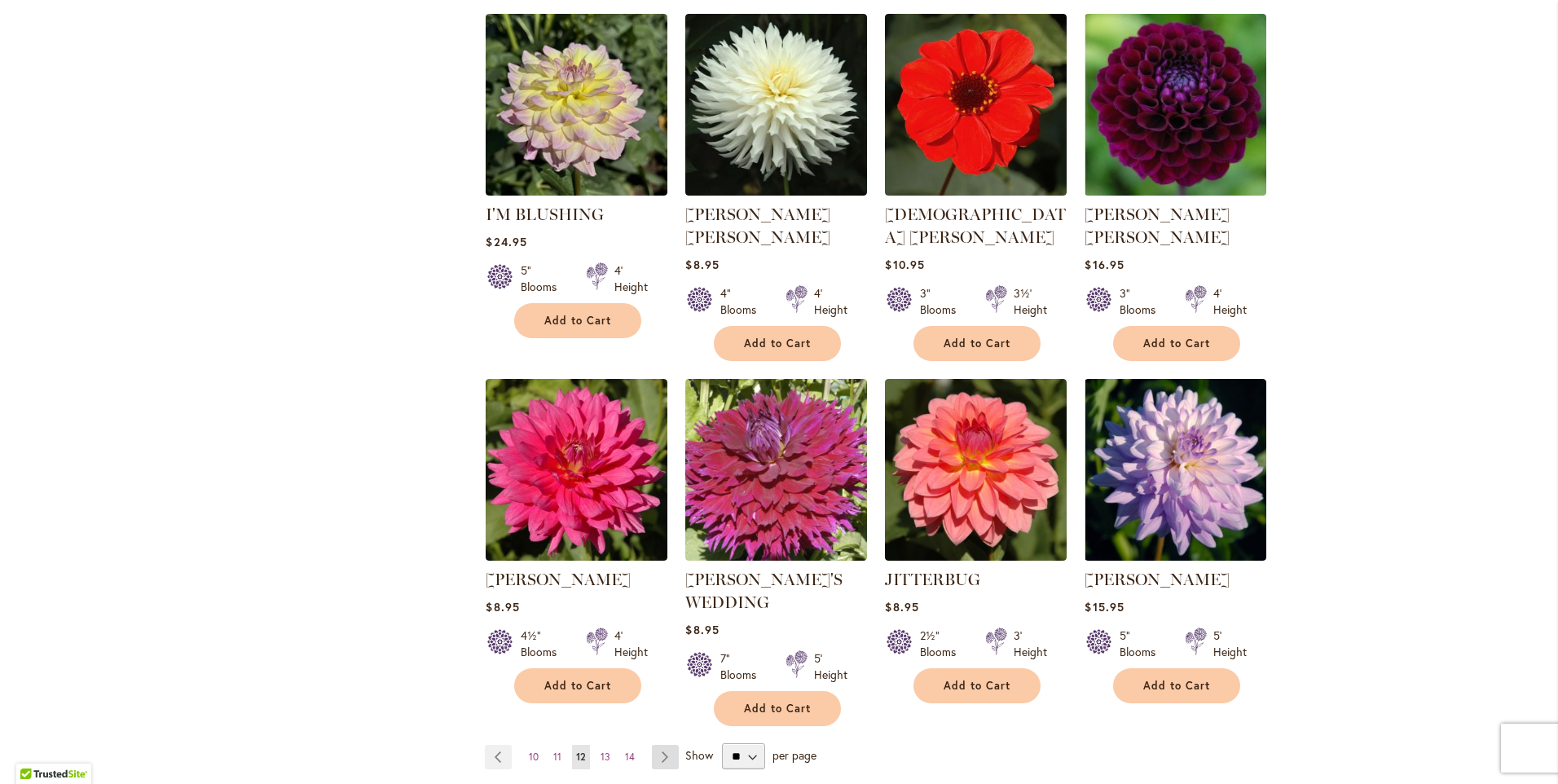
click at [661, 744] on link "Page Next" at bounding box center [665, 756] width 27 height 24
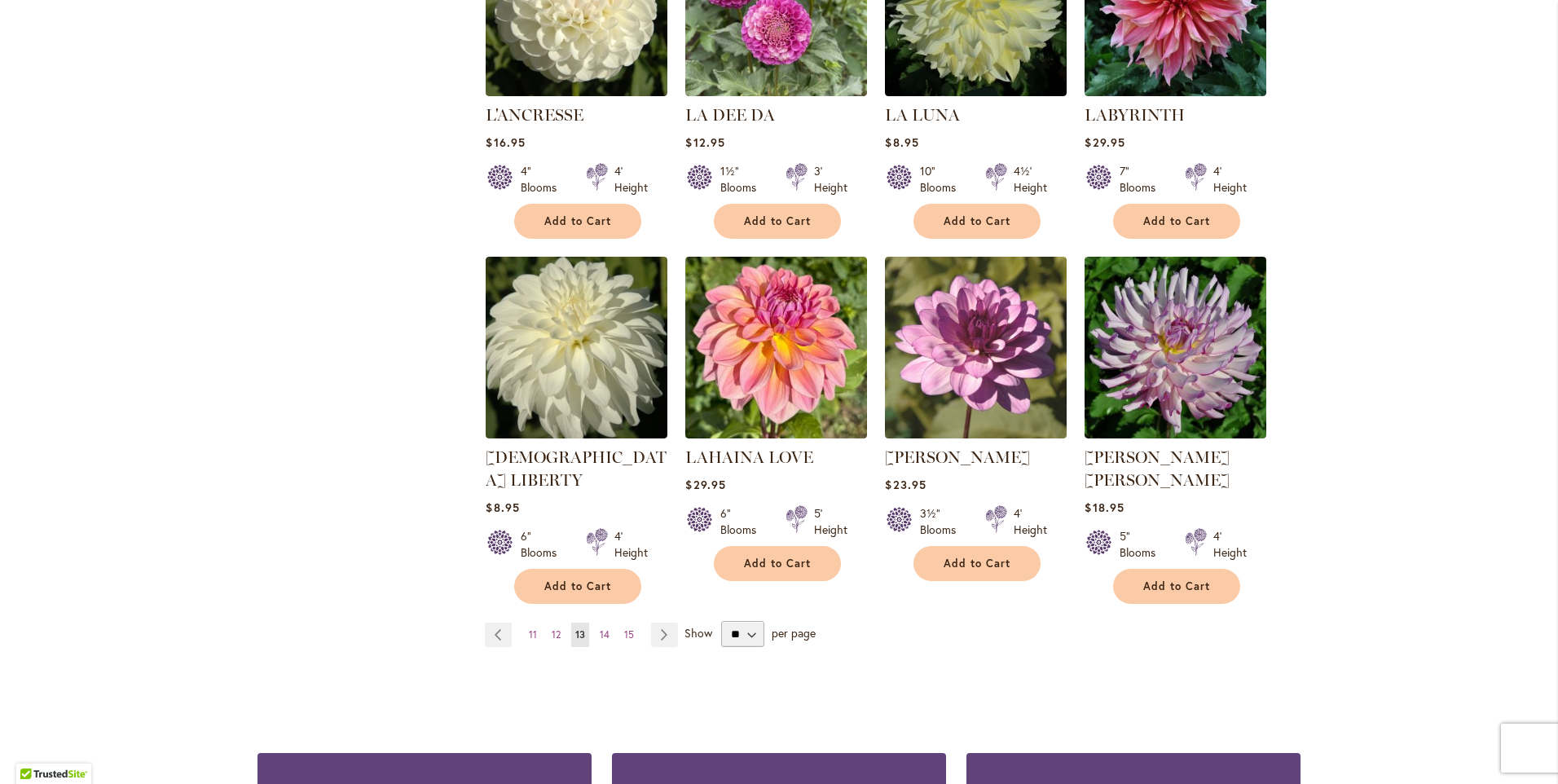
scroll to position [1222, 0]
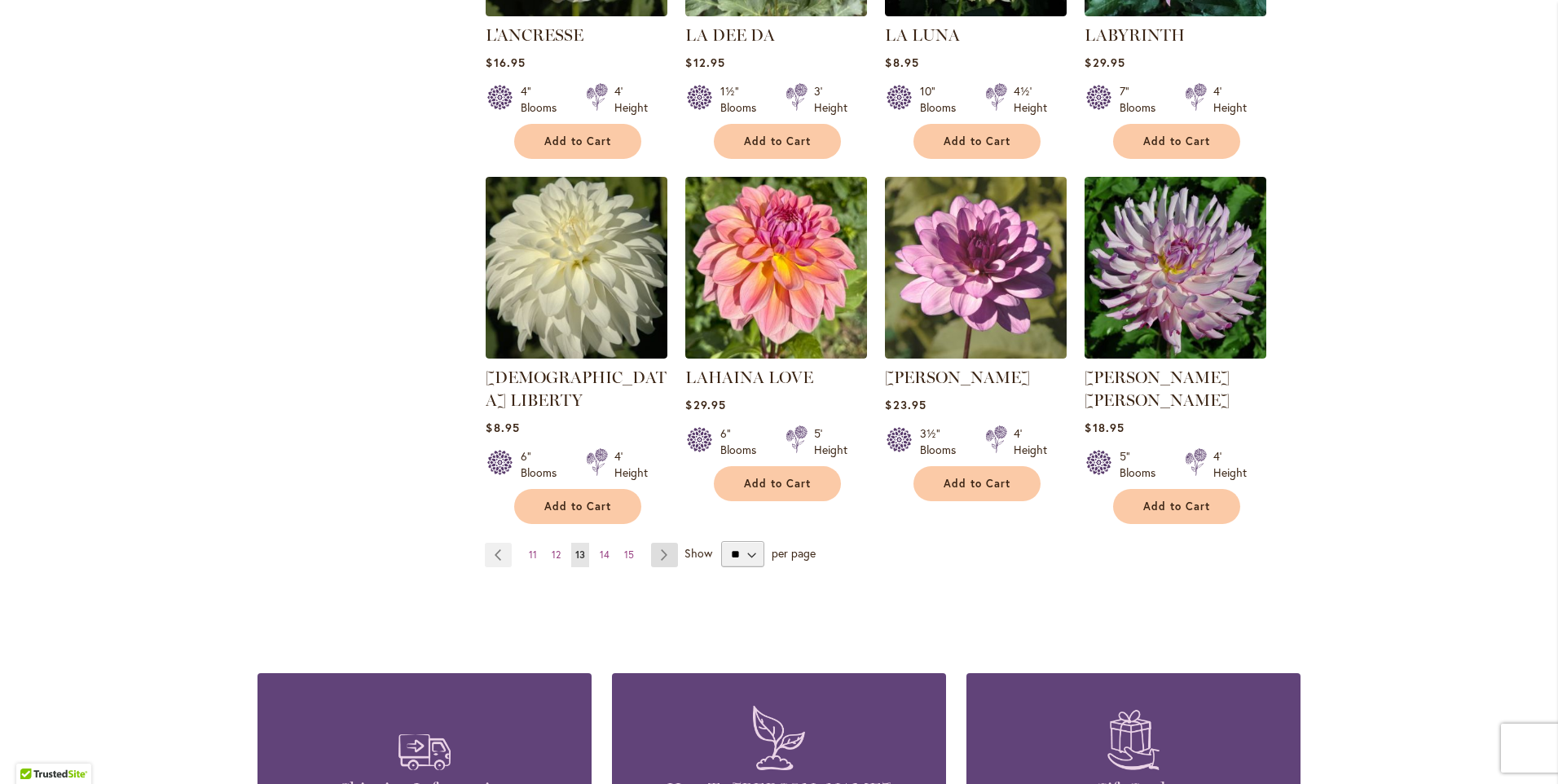
click at [661, 543] on link "Page Next" at bounding box center [664, 555] width 27 height 24
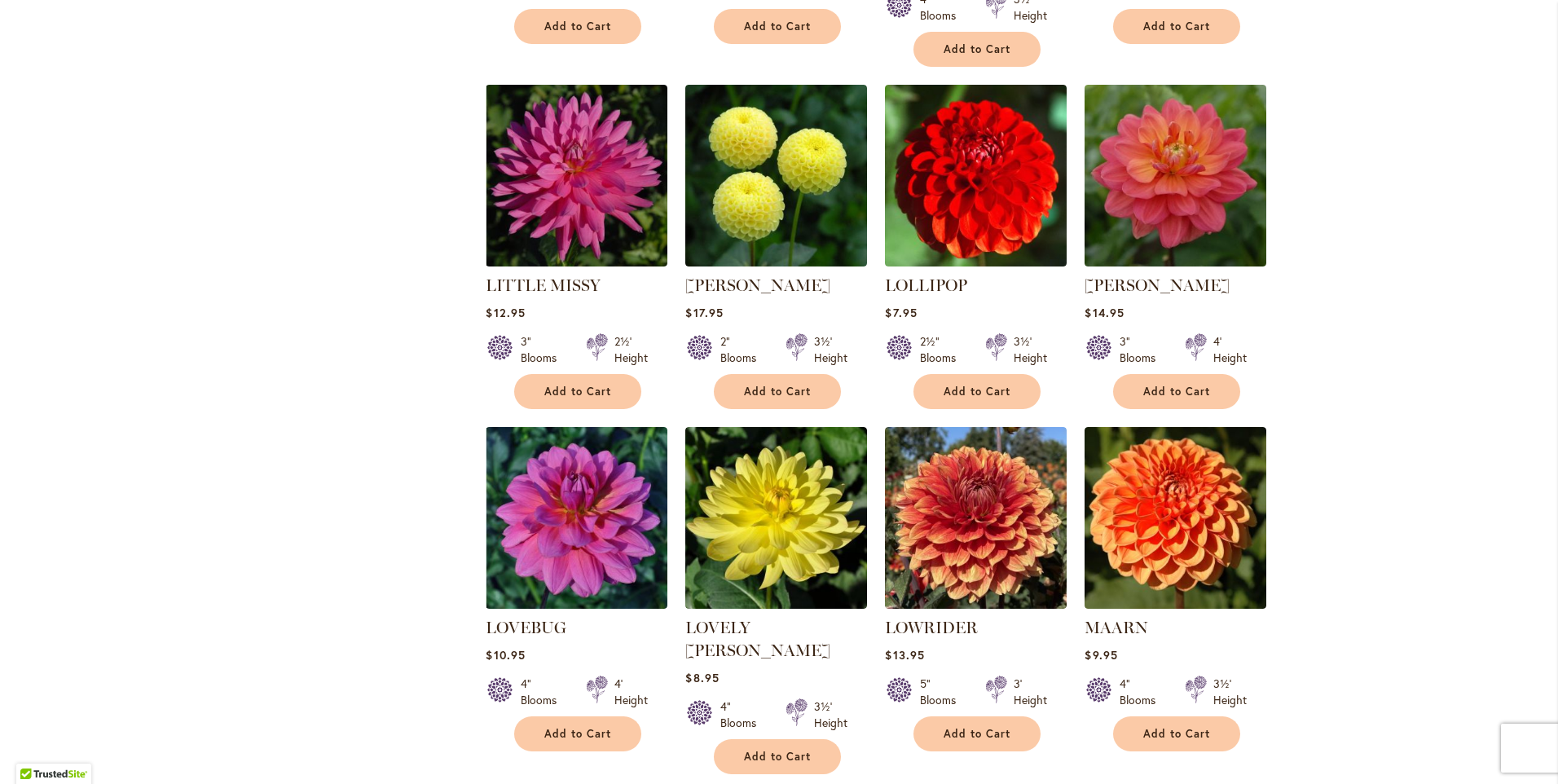
scroll to position [1222, 0]
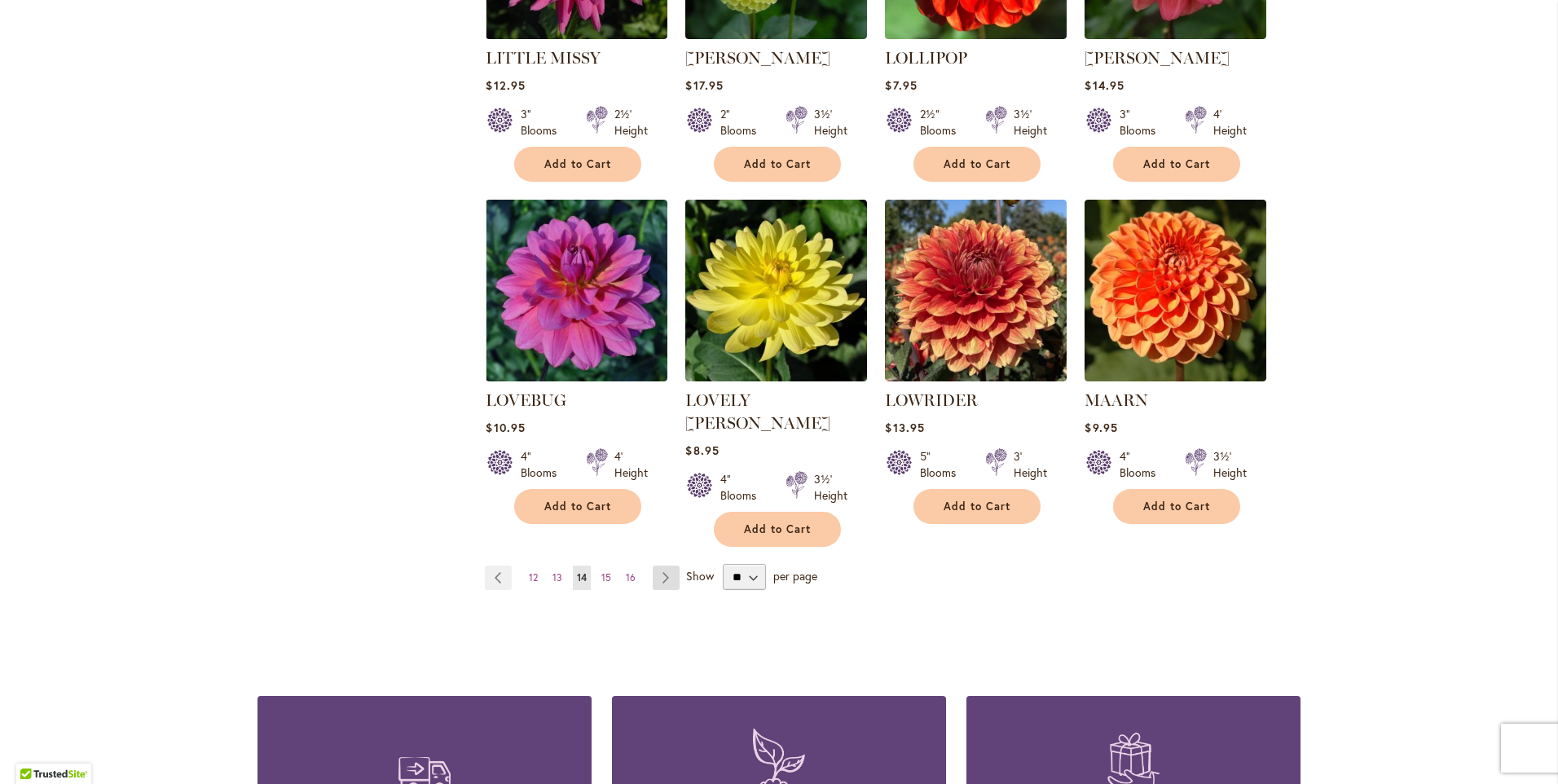
click at [659, 565] on link "Page Next" at bounding box center [666, 577] width 27 height 24
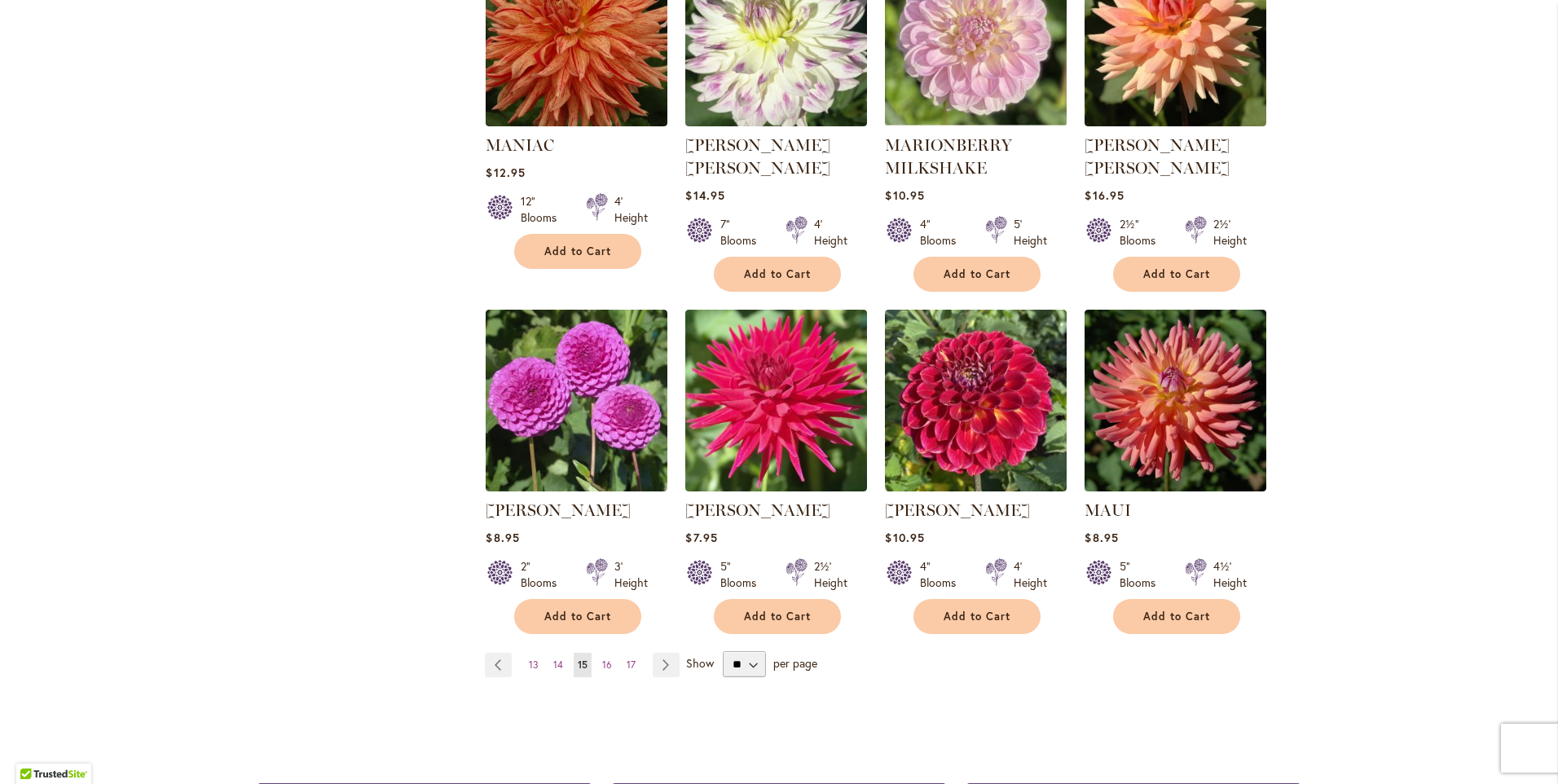
scroll to position [1222, 0]
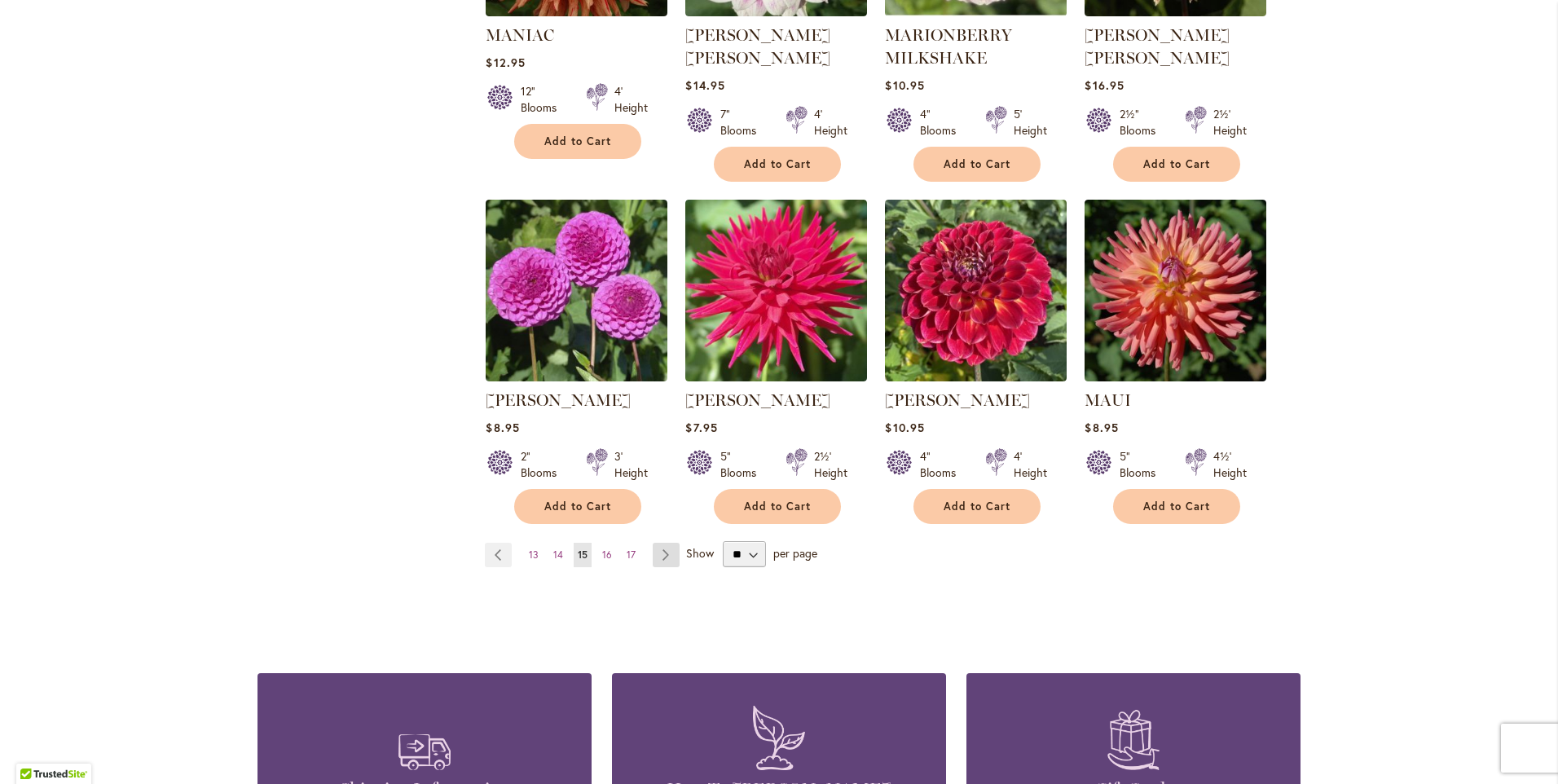
click at [653, 549] on link "Page Next" at bounding box center [666, 555] width 27 height 24
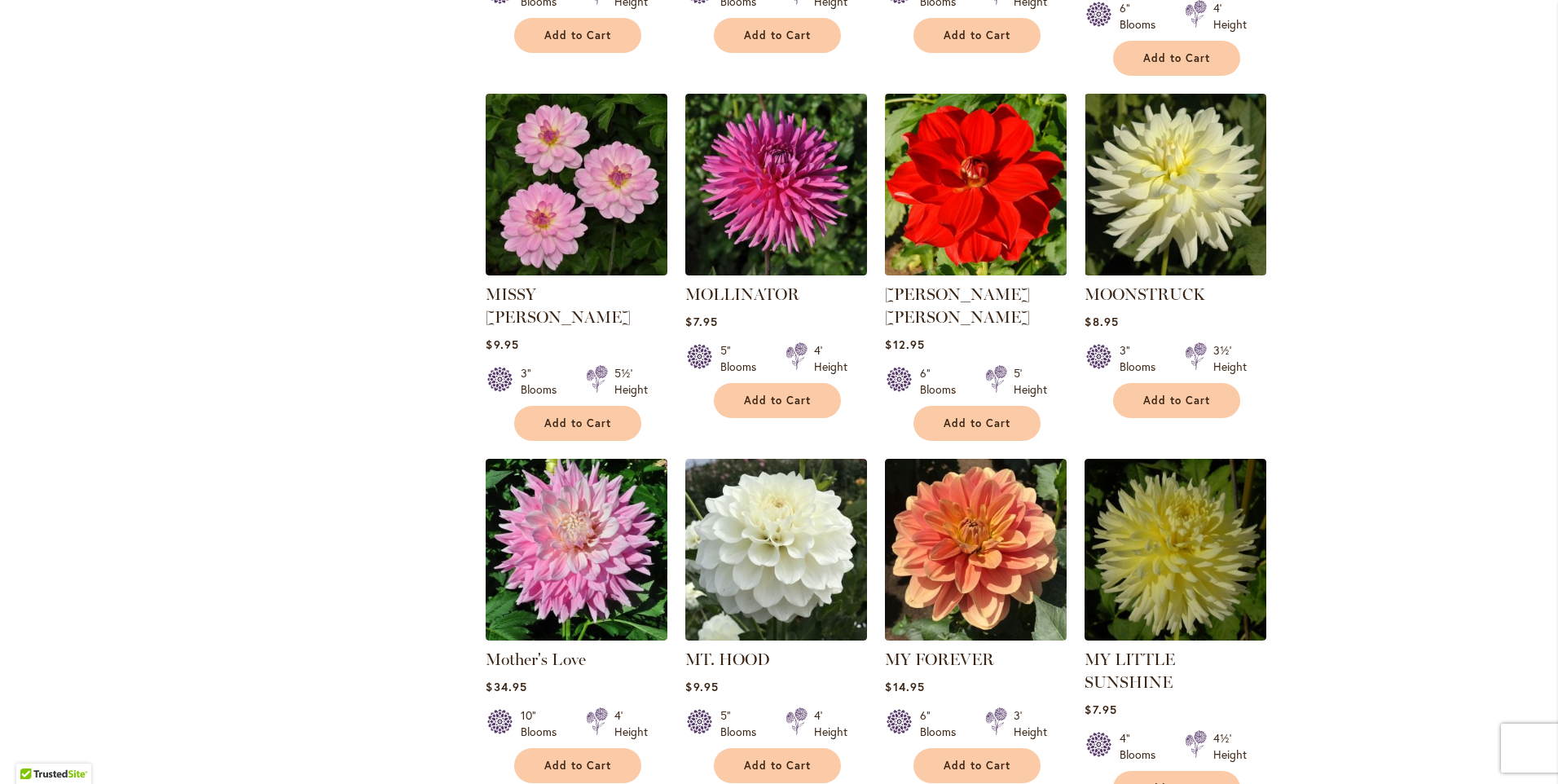
scroll to position [1059, 0]
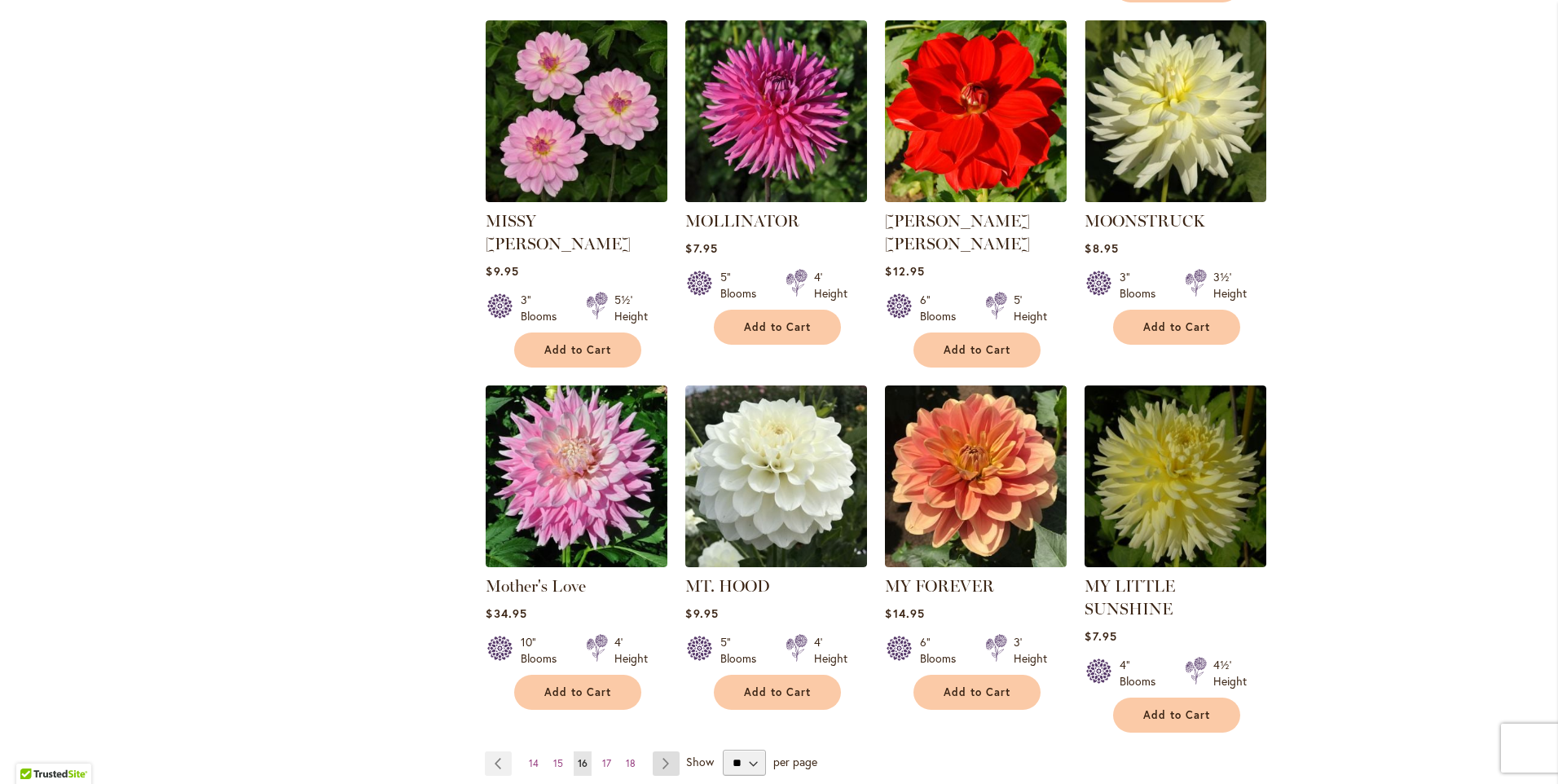
click at [655, 751] on link "Page Next" at bounding box center [666, 763] width 27 height 24
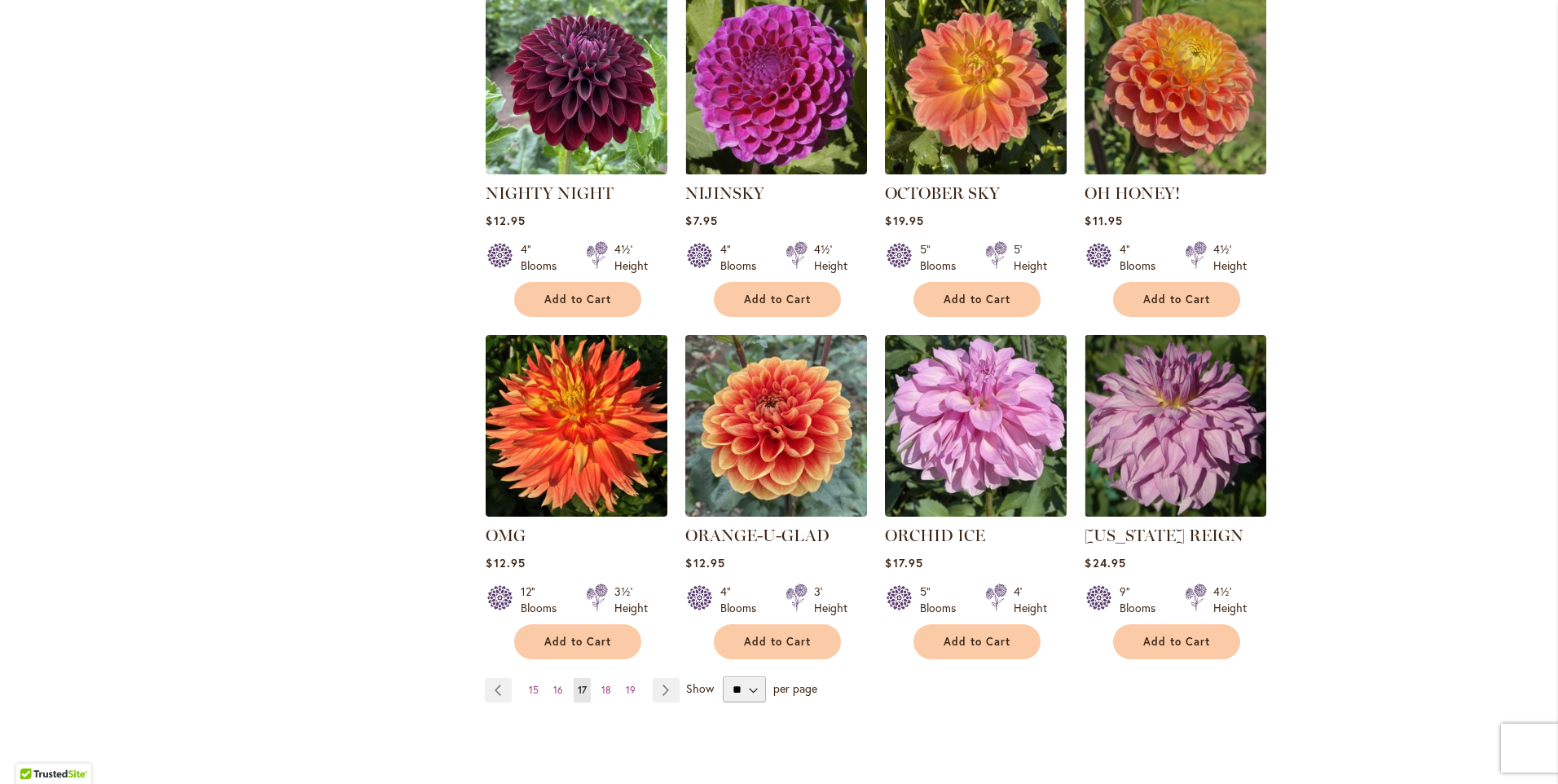
scroll to position [1140, 0]
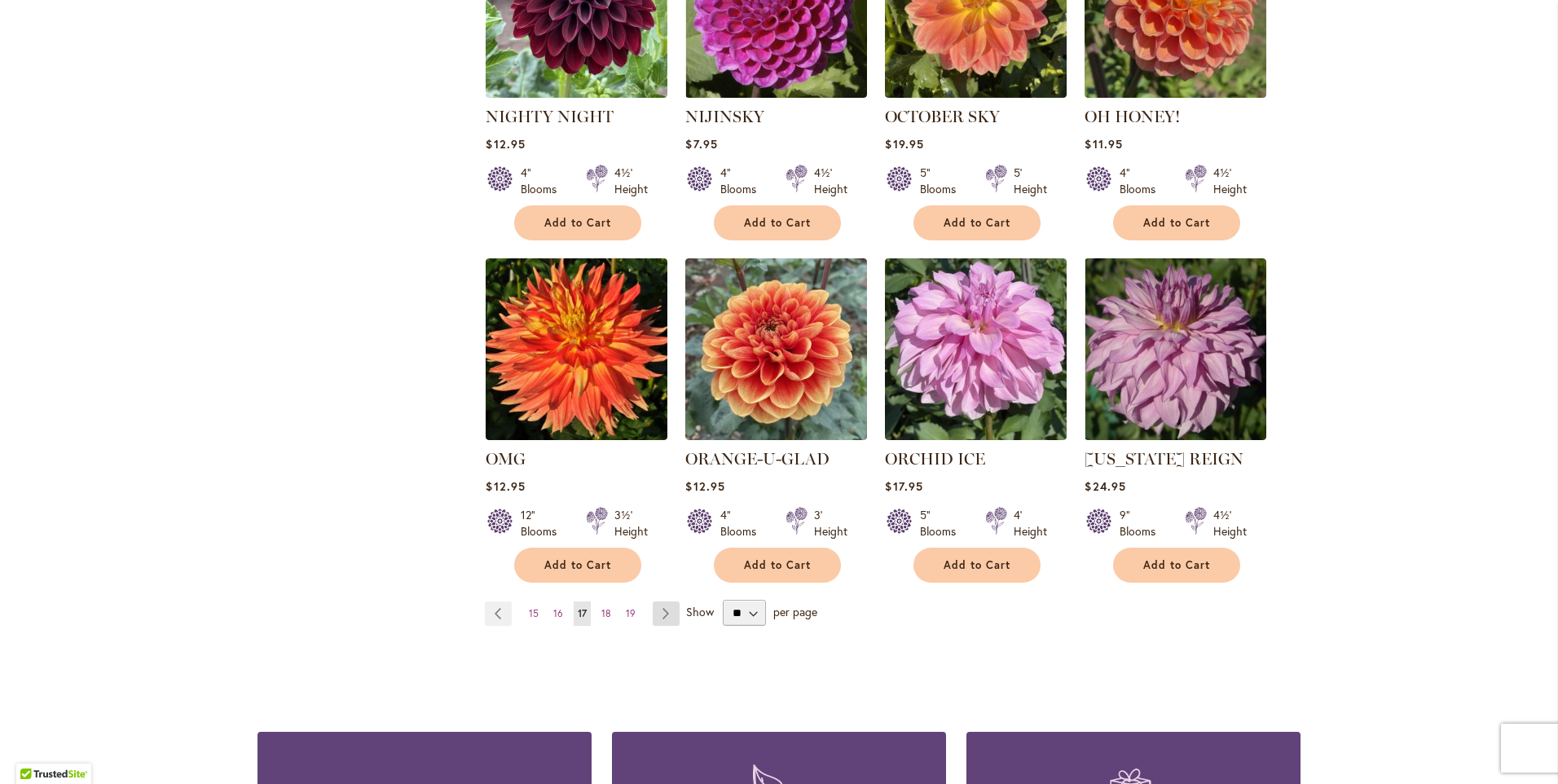
click at [656, 605] on link "Page Next" at bounding box center [666, 613] width 27 height 24
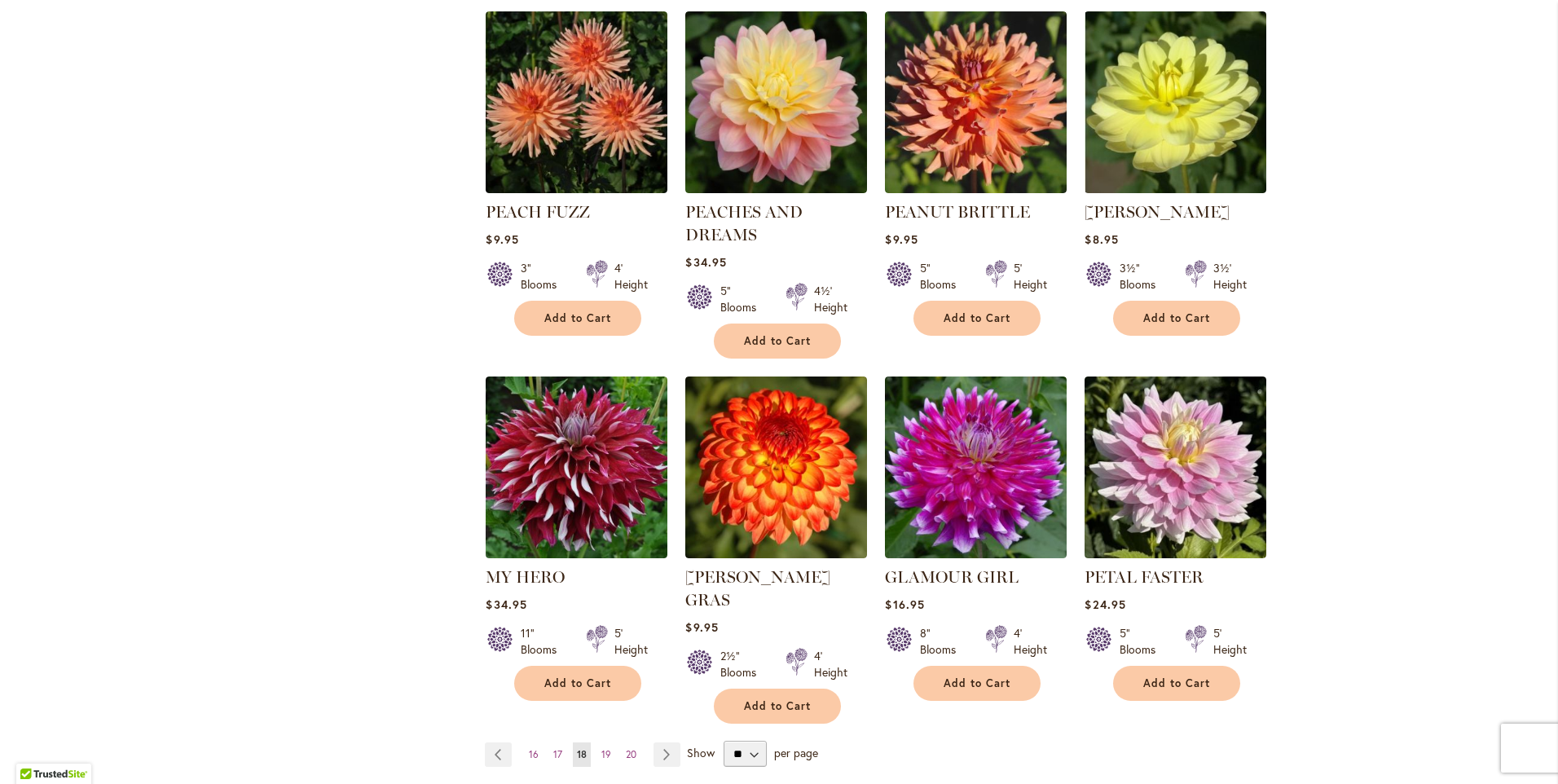
scroll to position [1222, 0]
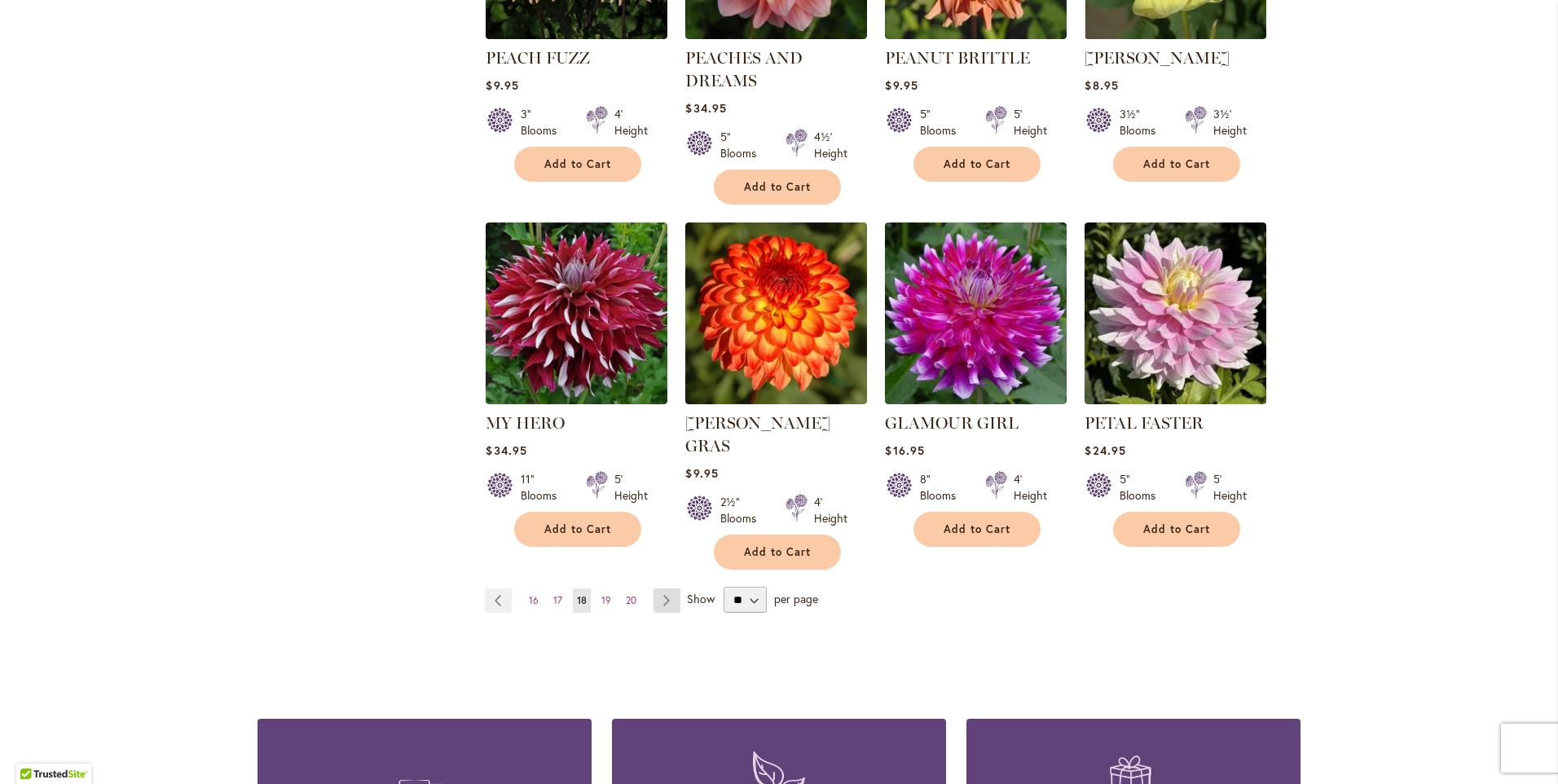
click at [657, 588] on link "Page Next" at bounding box center [666, 600] width 27 height 24
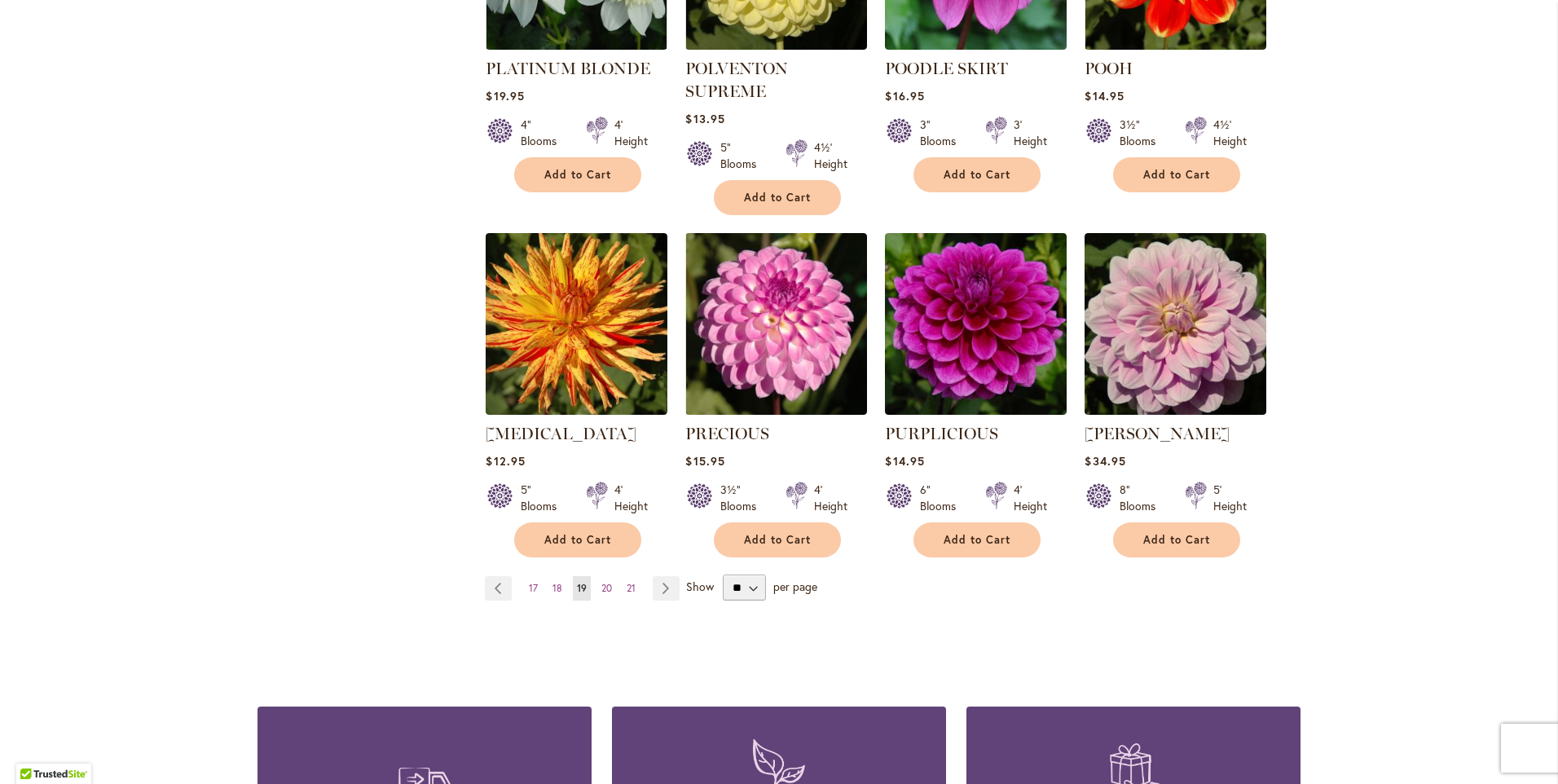
scroll to position [1222, 0]
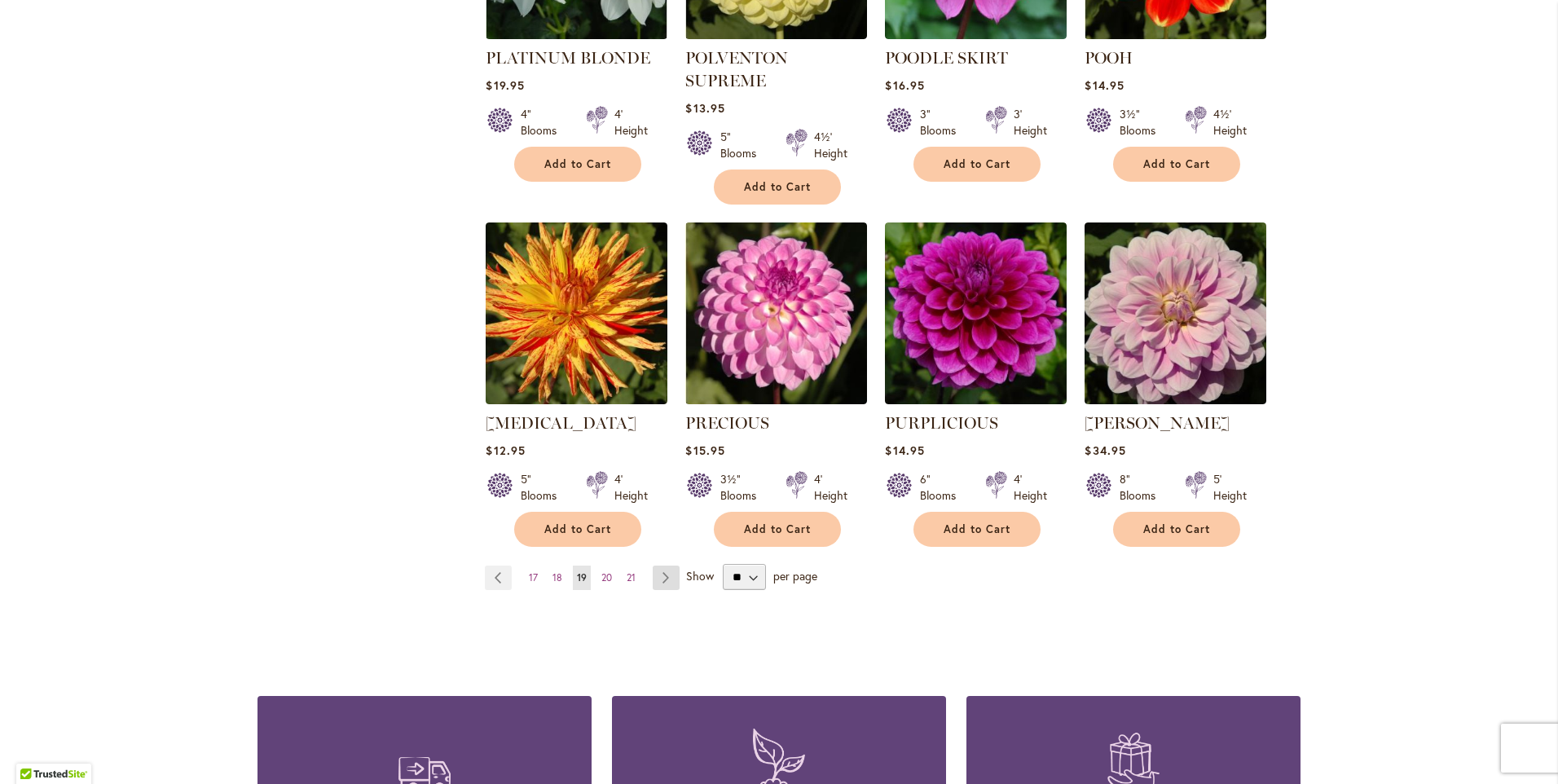
click at [654, 565] on link "Page Next" at bounding box center [666, 577] width 27 height 24
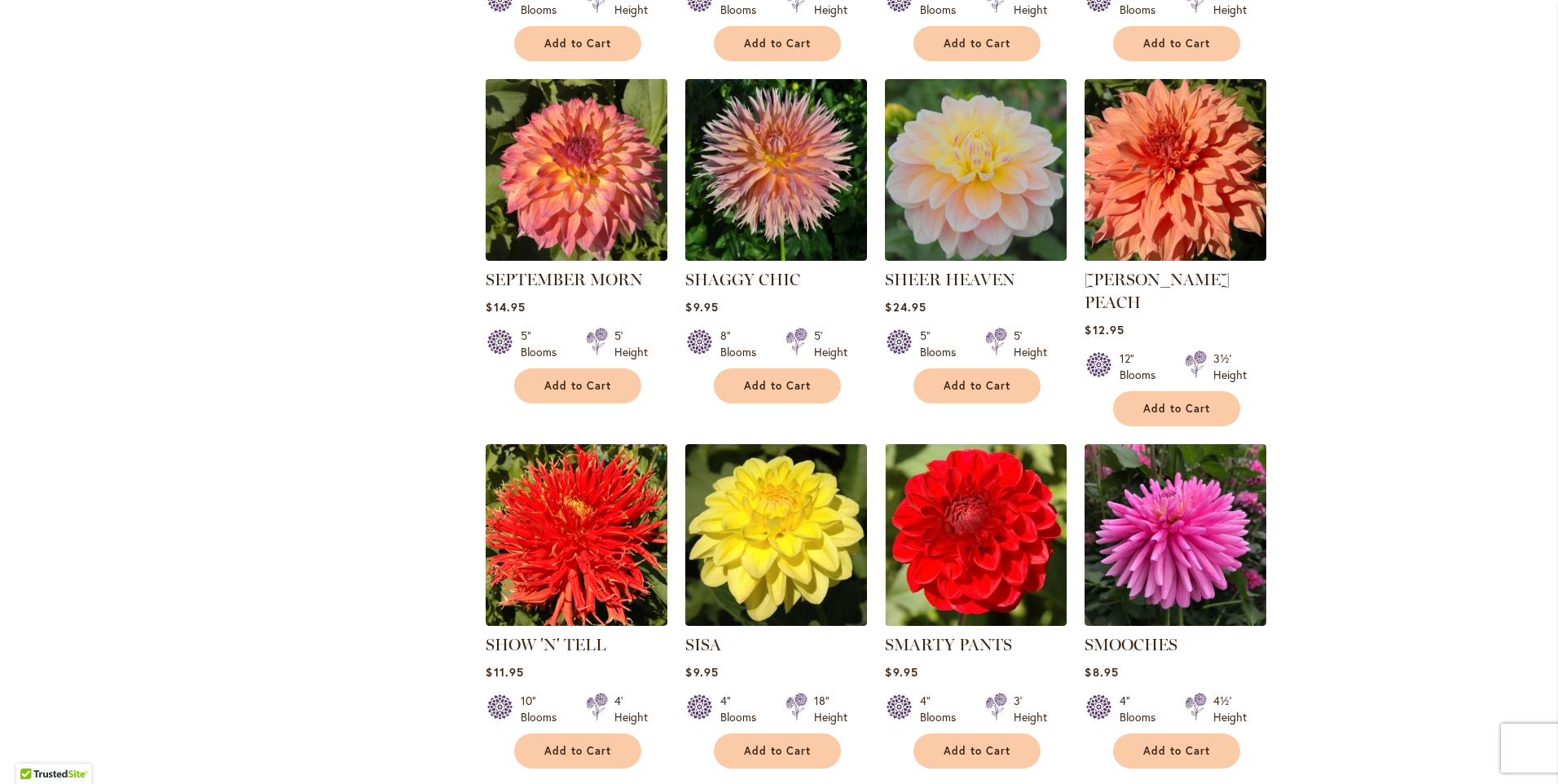
scroll to position [1222, 0]
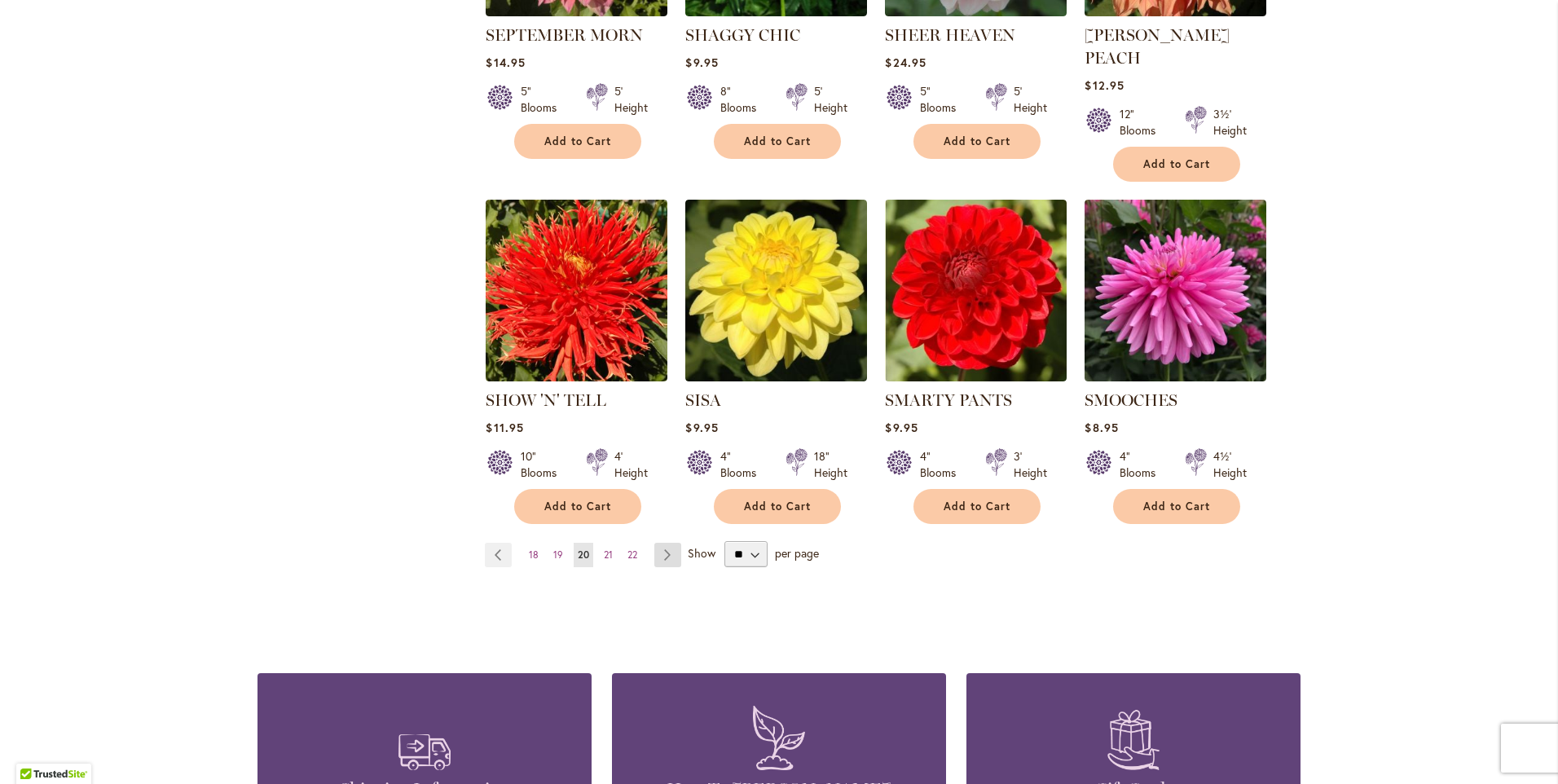
click at [659, 543] on link "Page Next" at bounding box center [667, 555] width 27 height 24
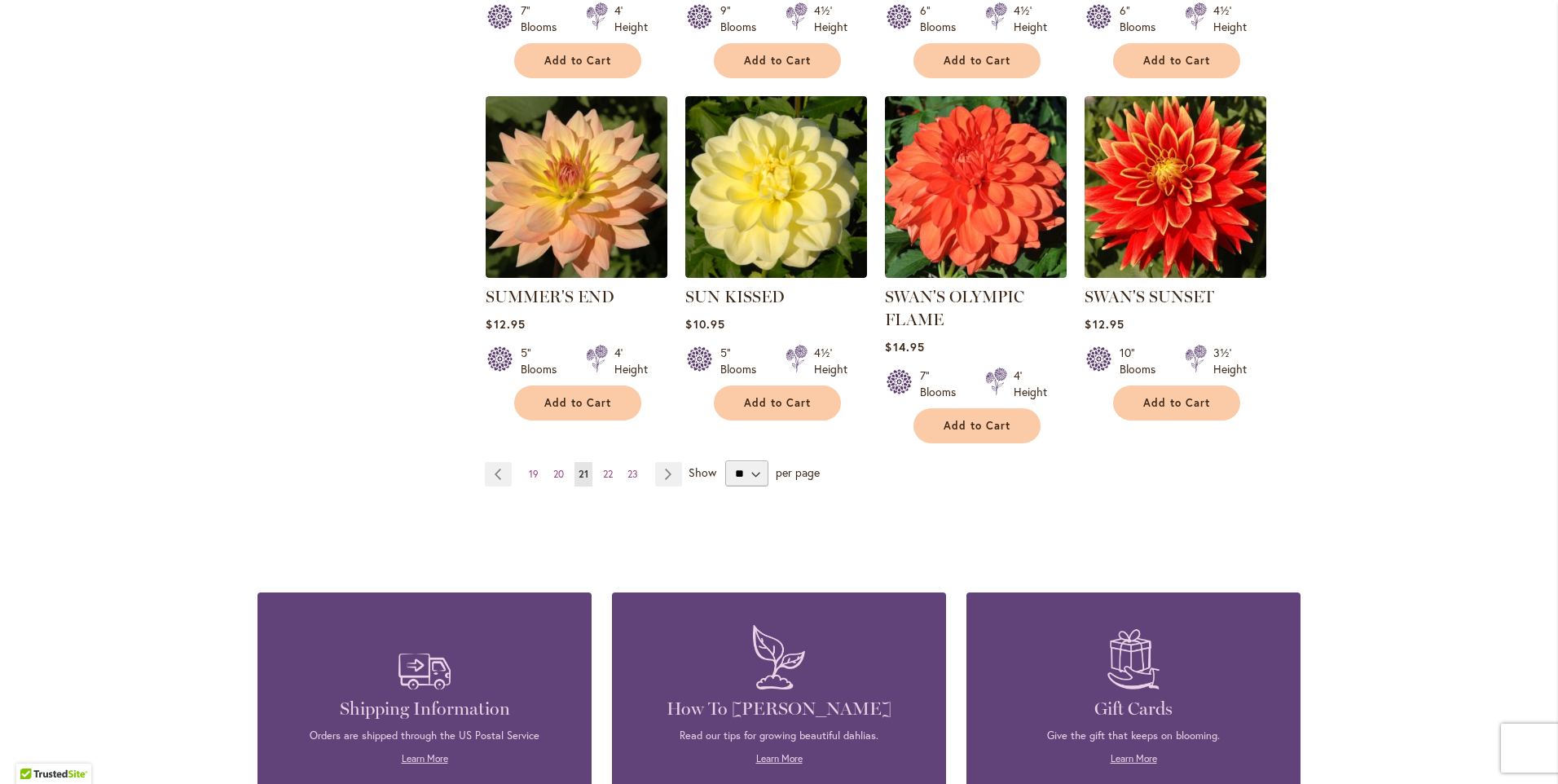
scroll to position [1303, 0]
click at [669, 473] on link "Page Next" at bounding box center [668, 474] width 27 height 24
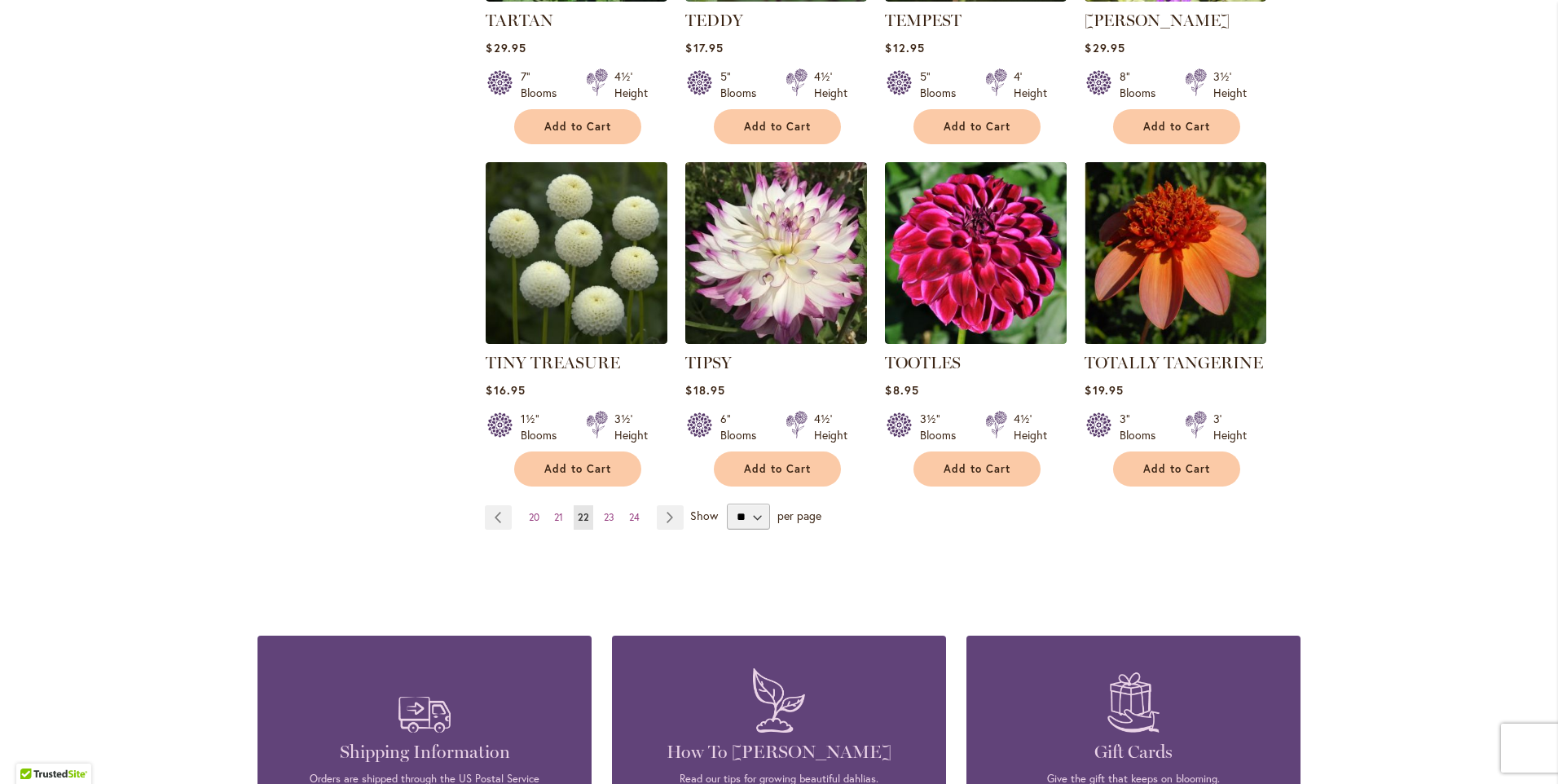
scroll to position [1385, 0]
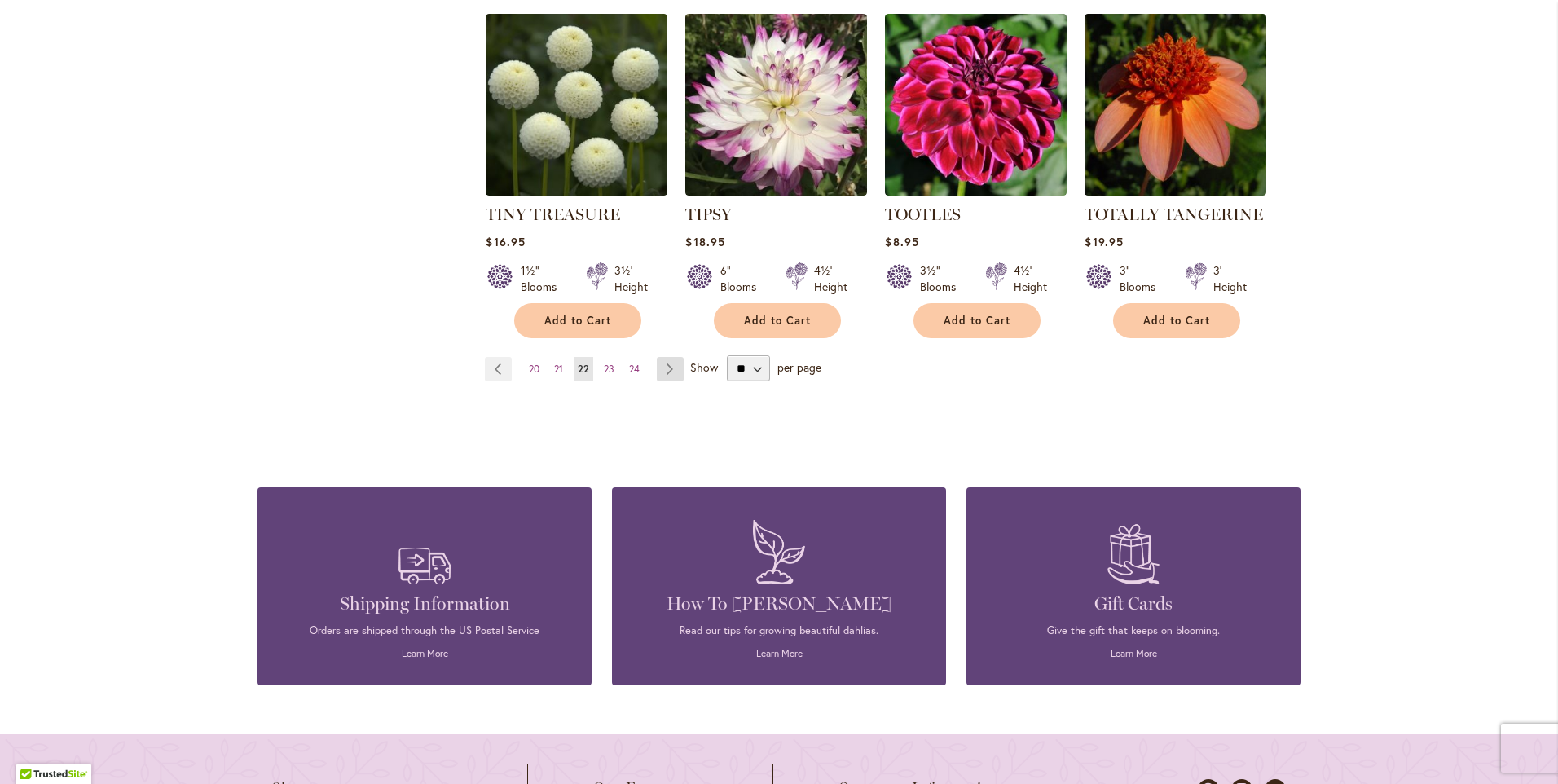
click at [665, 371] on link "Page Next" at bounding box center [669, 369] width 27 height 24
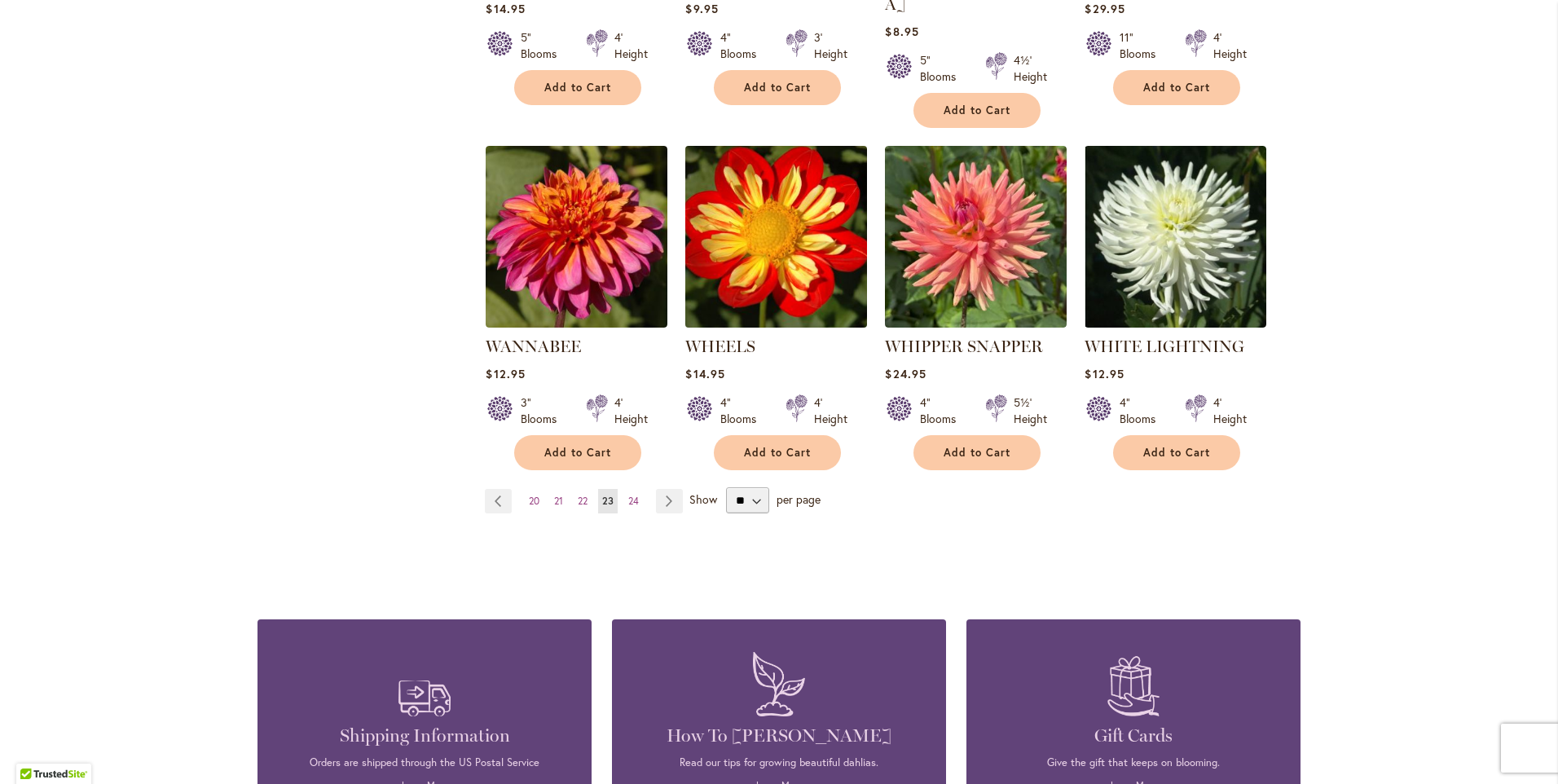
scroll to position [1303, 0]
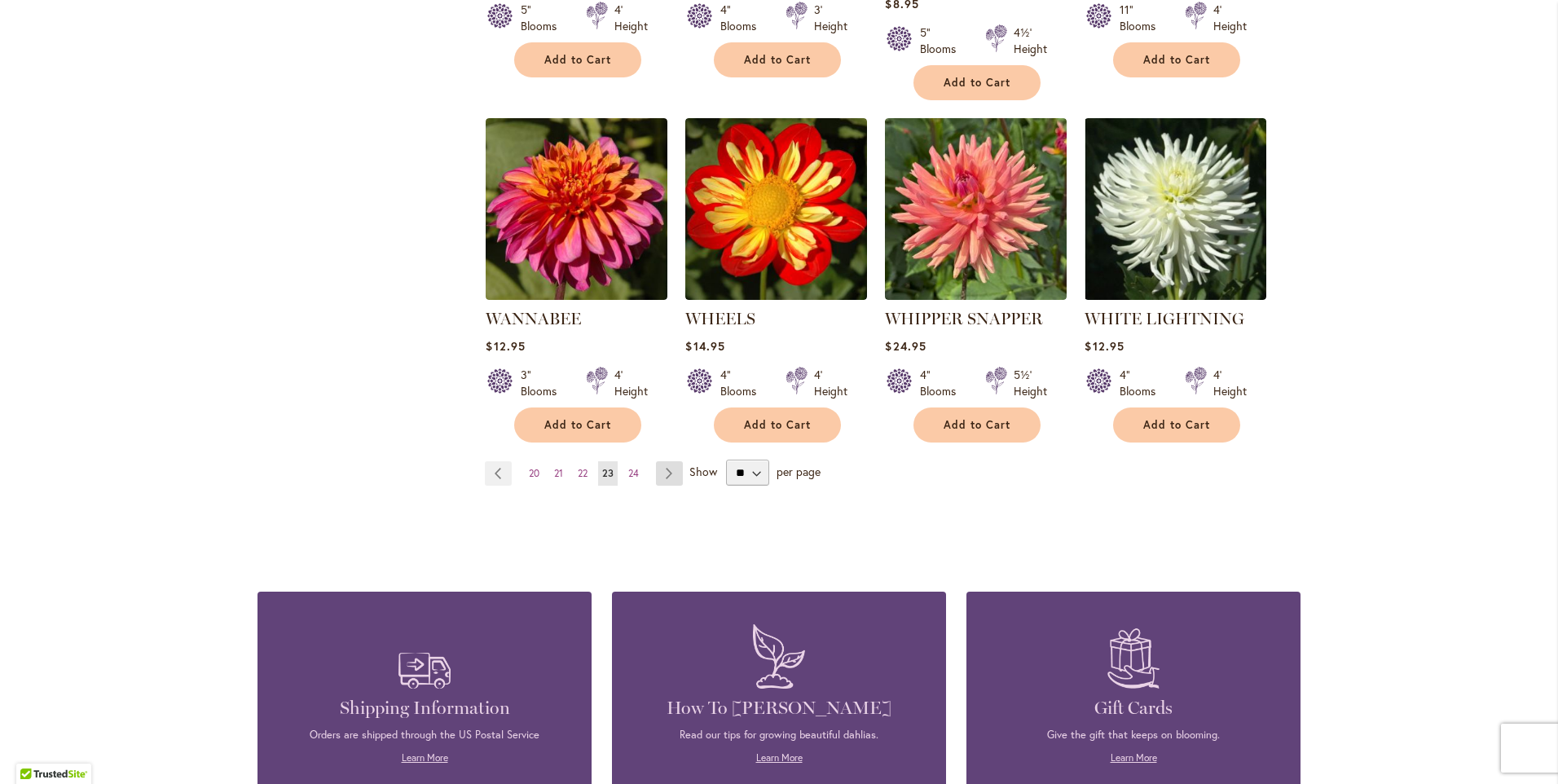
click at [658, 461] on link "Page Next" at bounding box center [669, 474] width 27 height 24
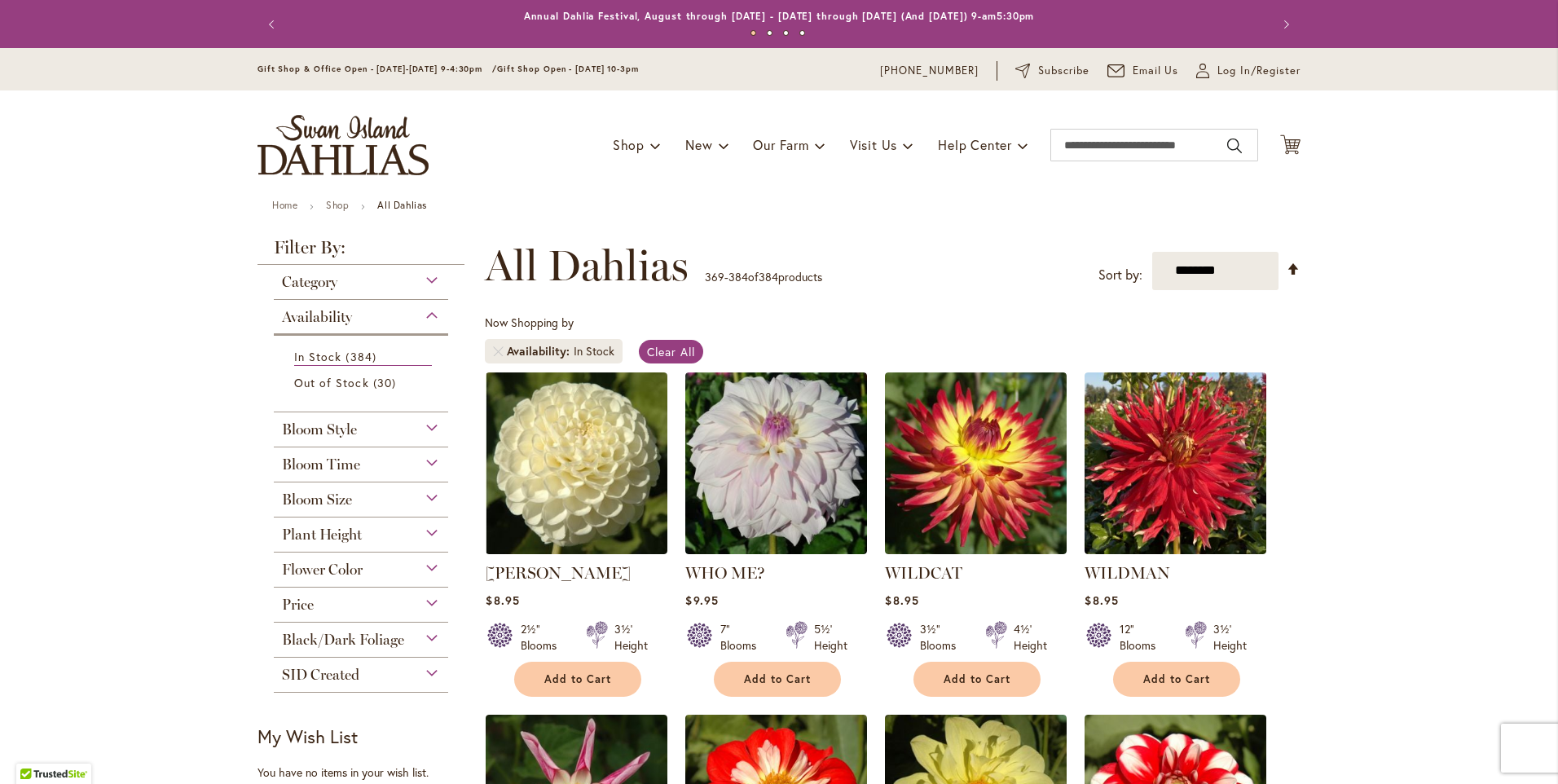
click at [422, 493] on div "Bloom Size" at bounding box center [361, 495] width 174 height 26
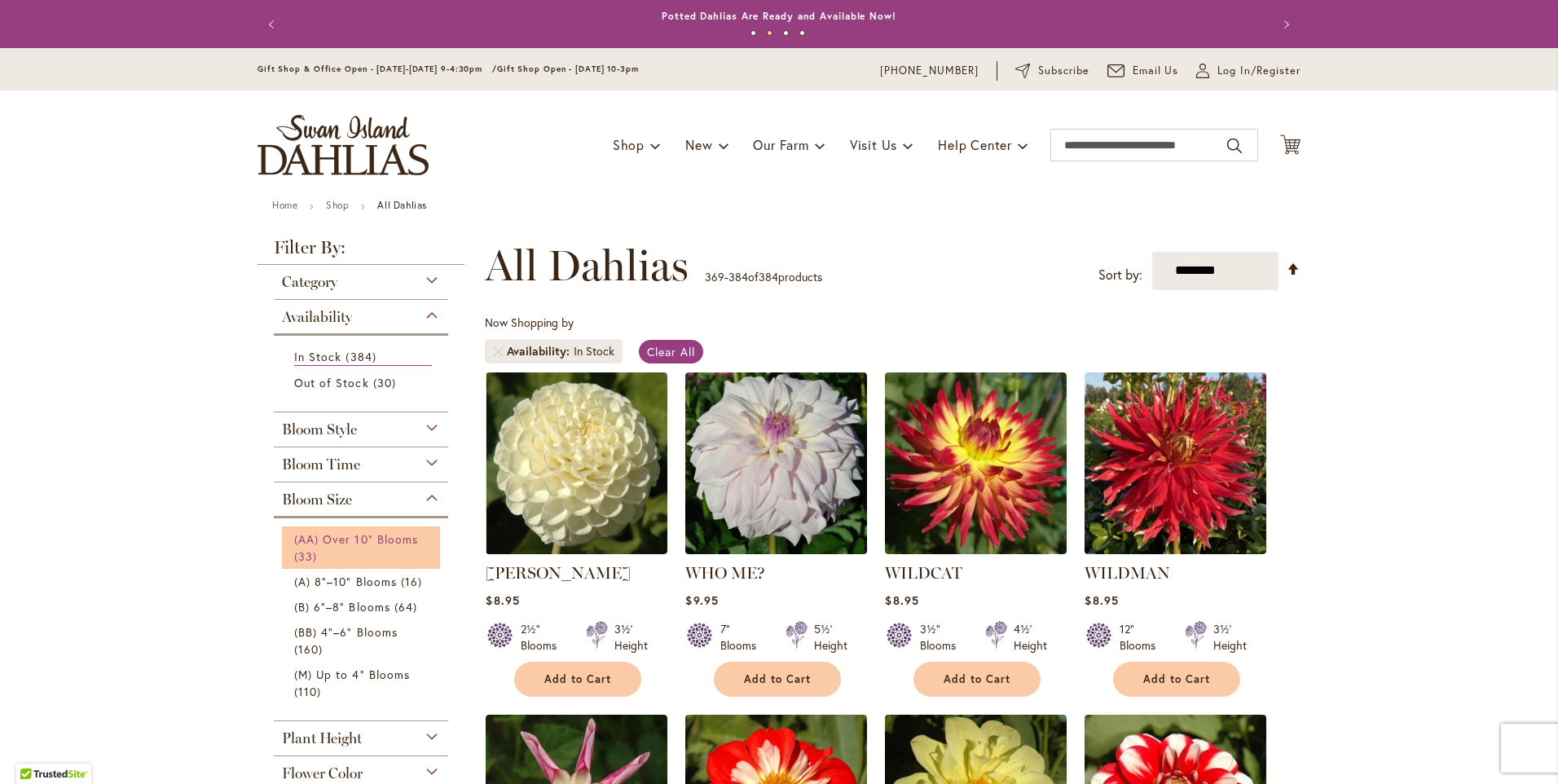
click at [345, 536] on span "(AA) Over 10" Blooms" at bounding box center [356, 539] width 124 height 16
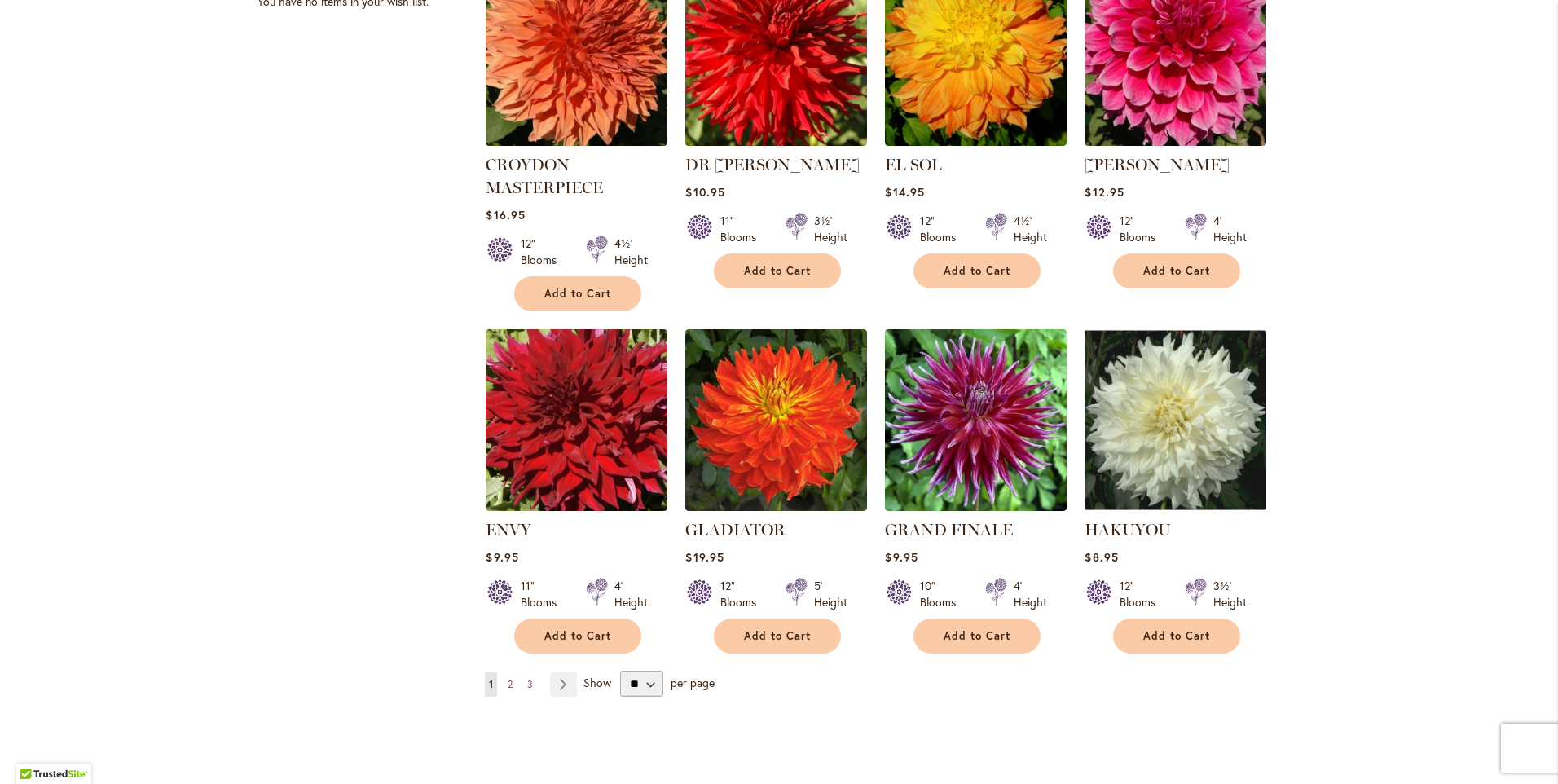
scroll to position [1222, 0]
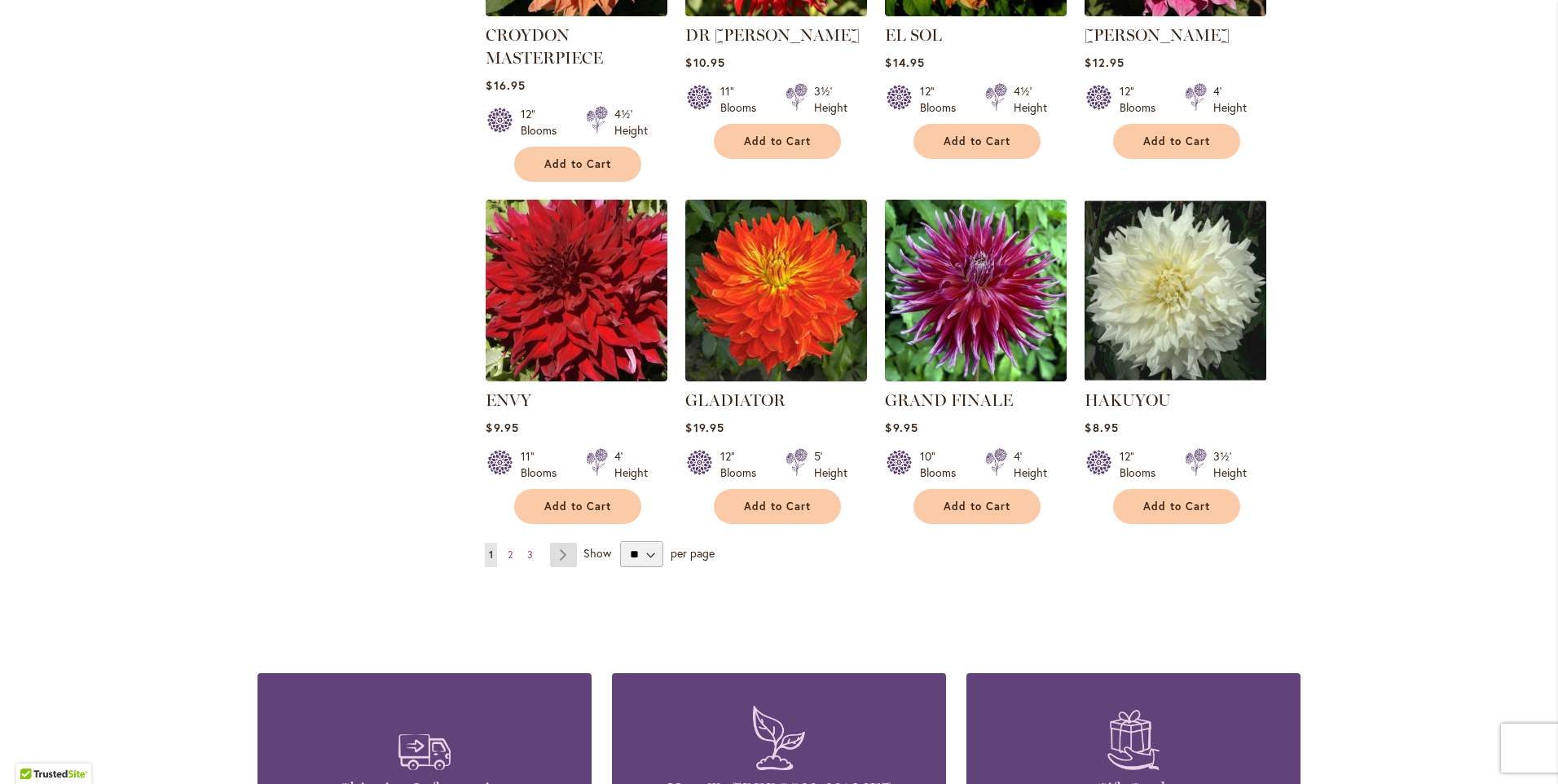
click at [559, 548] on link "Page Next" at bounding box center [563, 555] width 27 height 24
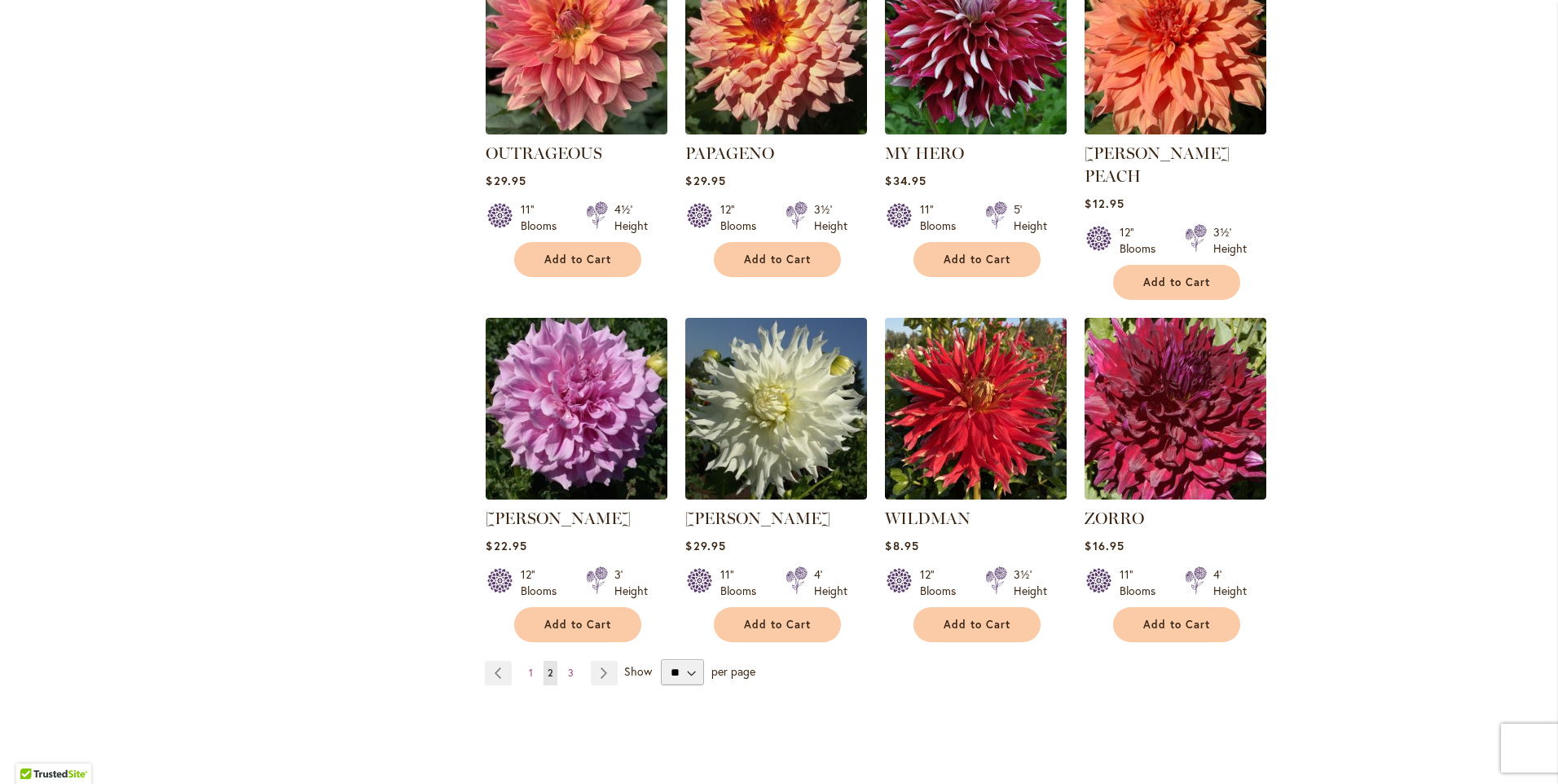
scroll to position [1140, 0]
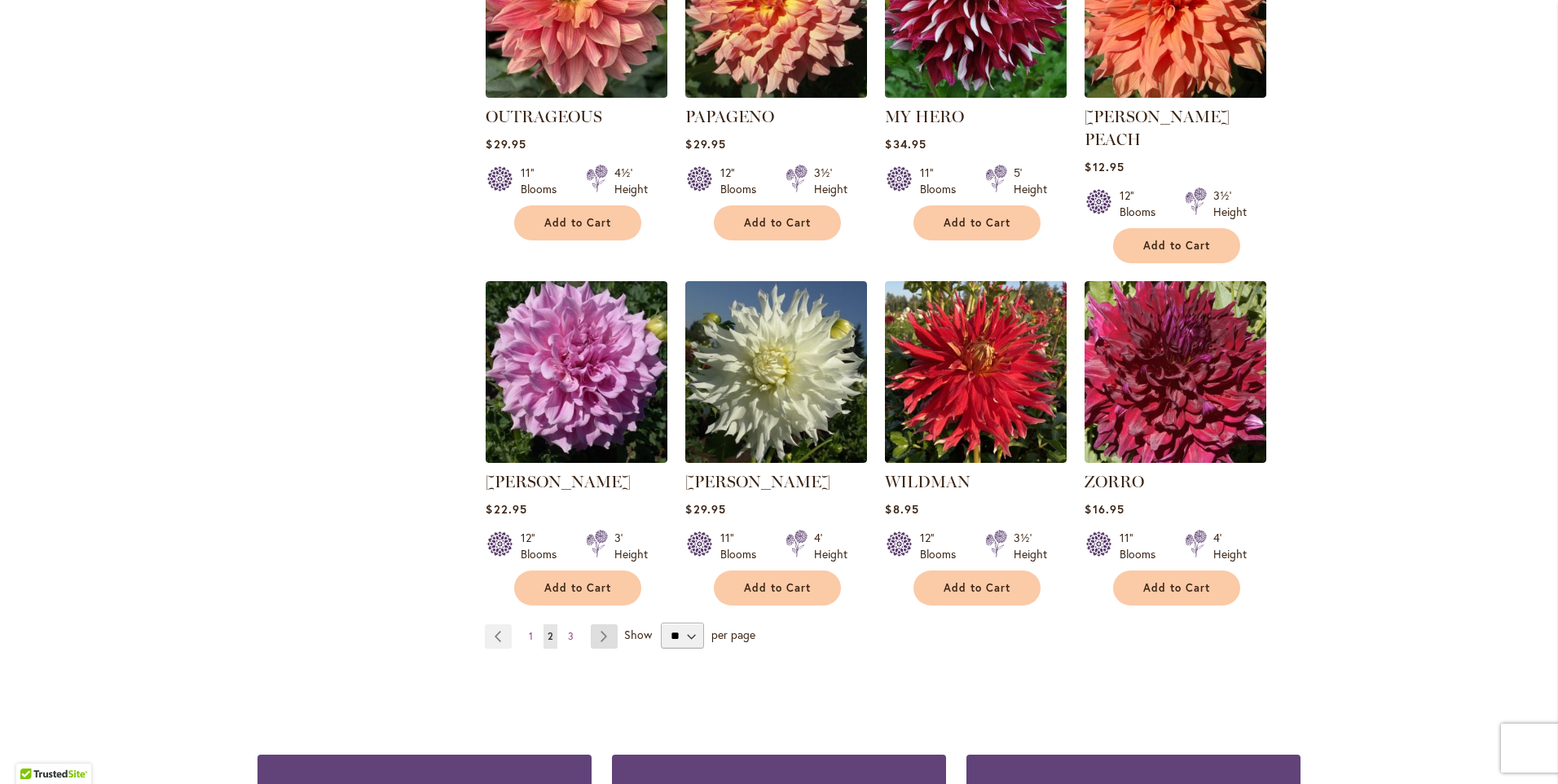
click at [594, 624] on link "Page Next" at bounding box center [604, 636] width 27 height 24
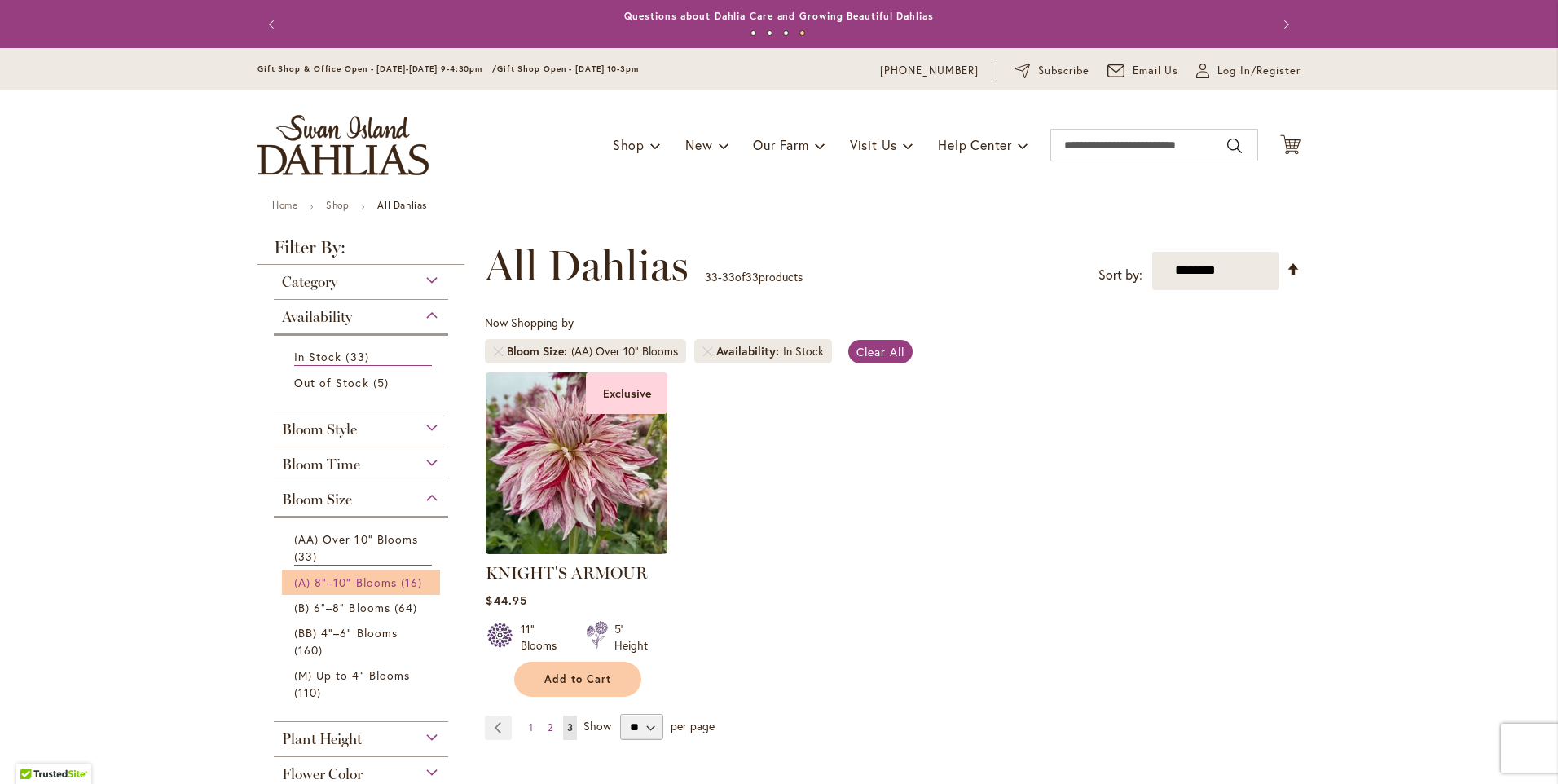
click at [356, 580] on span "(A) 8"–10" Blooms" at bounding box center [345, 582] width 103 height 16
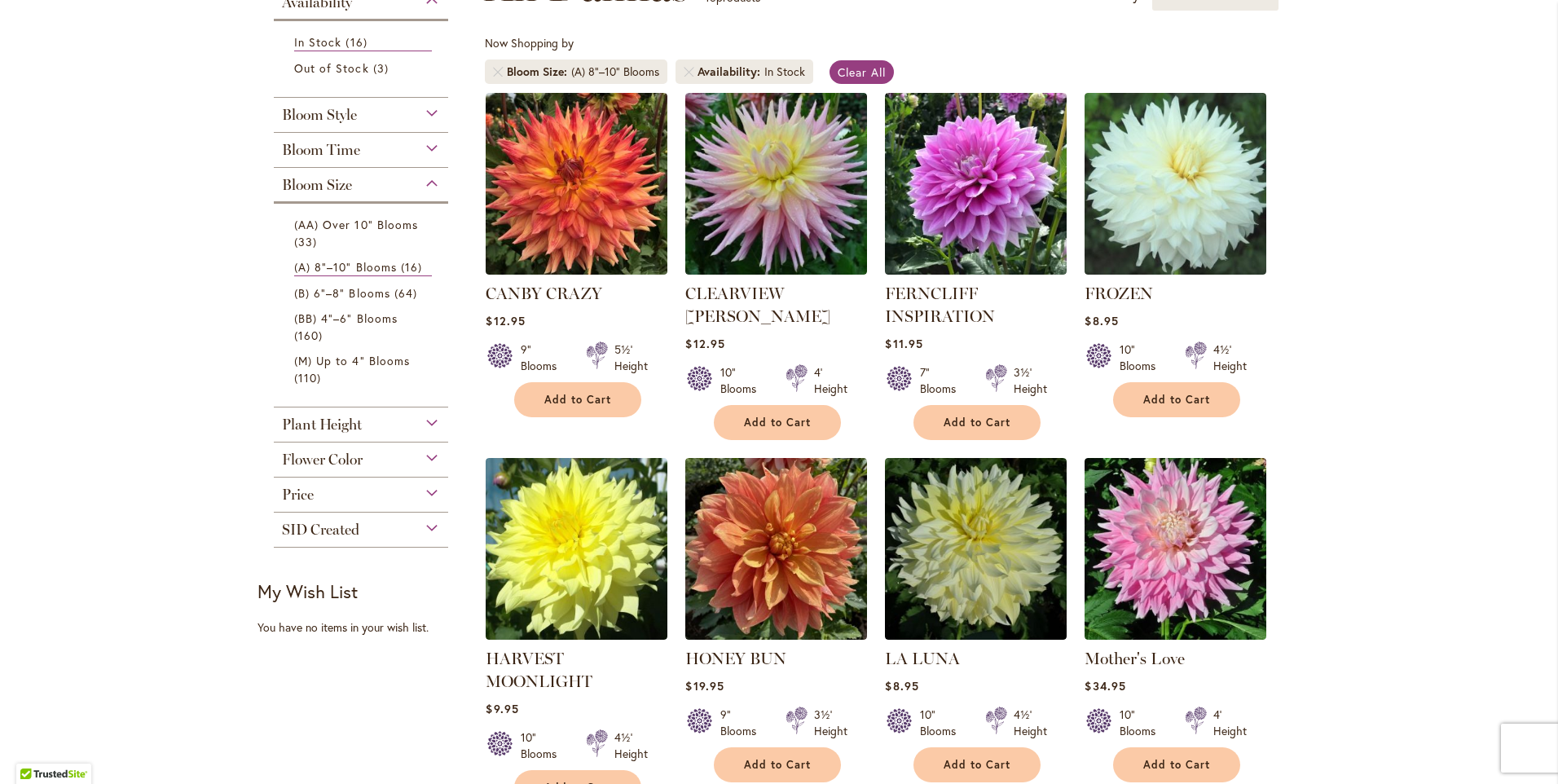
scroll to position [244, 0]
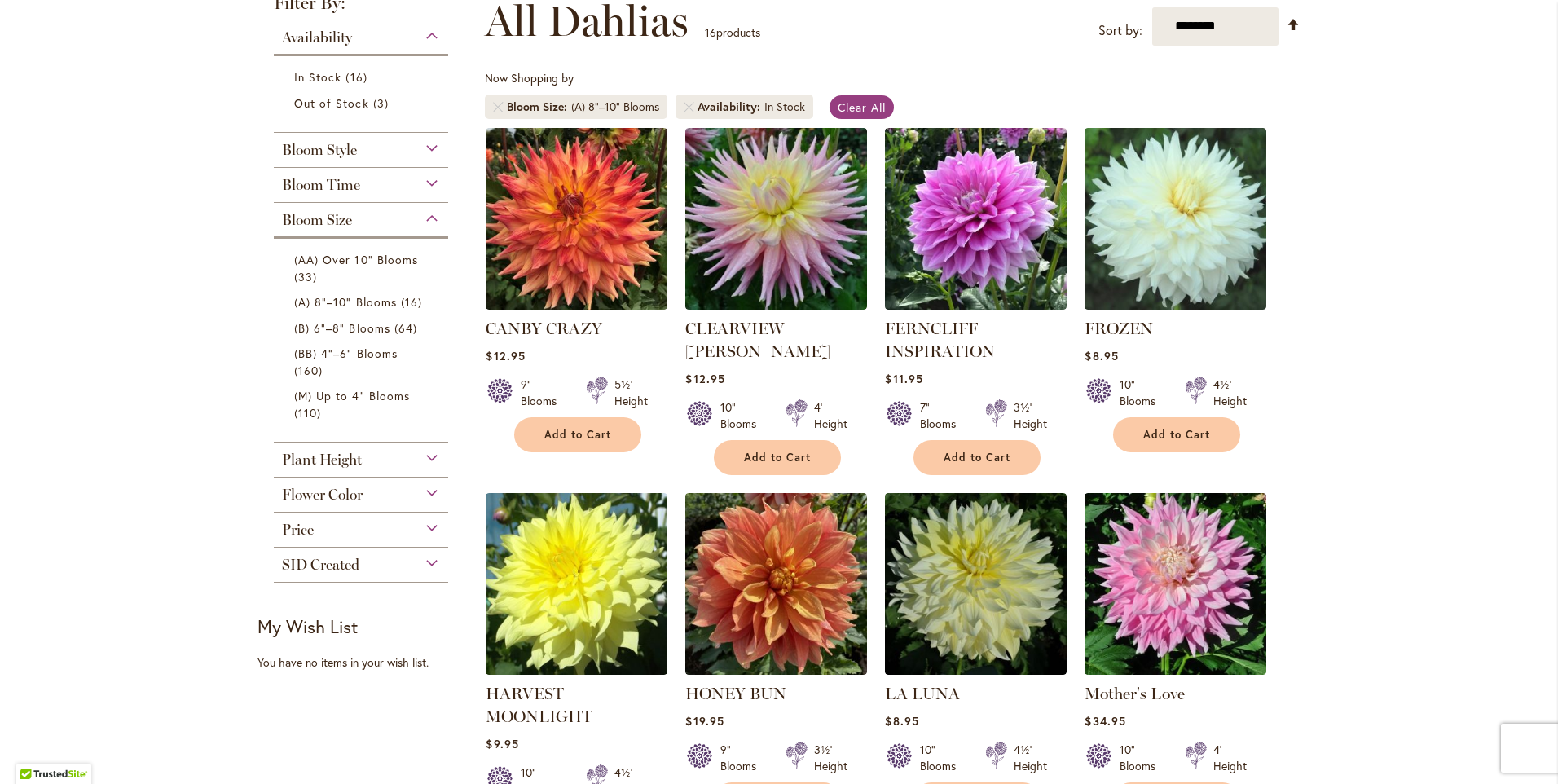
click at [389, 149] on div "Bloom Style" at bounding box center [361, 146] width 174 height 26
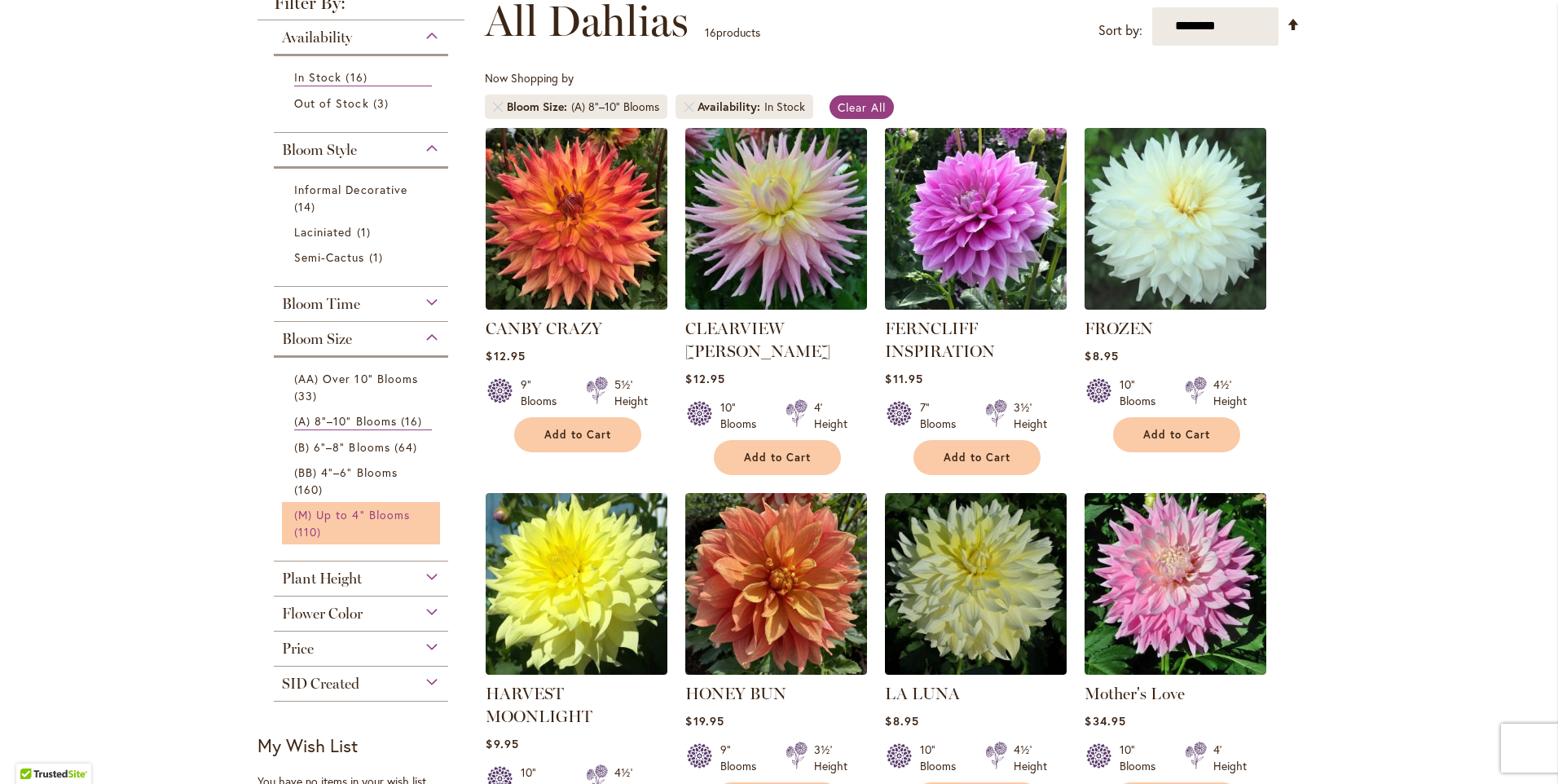
click at [328, 512] on span "(M) Up to 4" Blooms" at bounding box center [352, 514] width 116 height 16
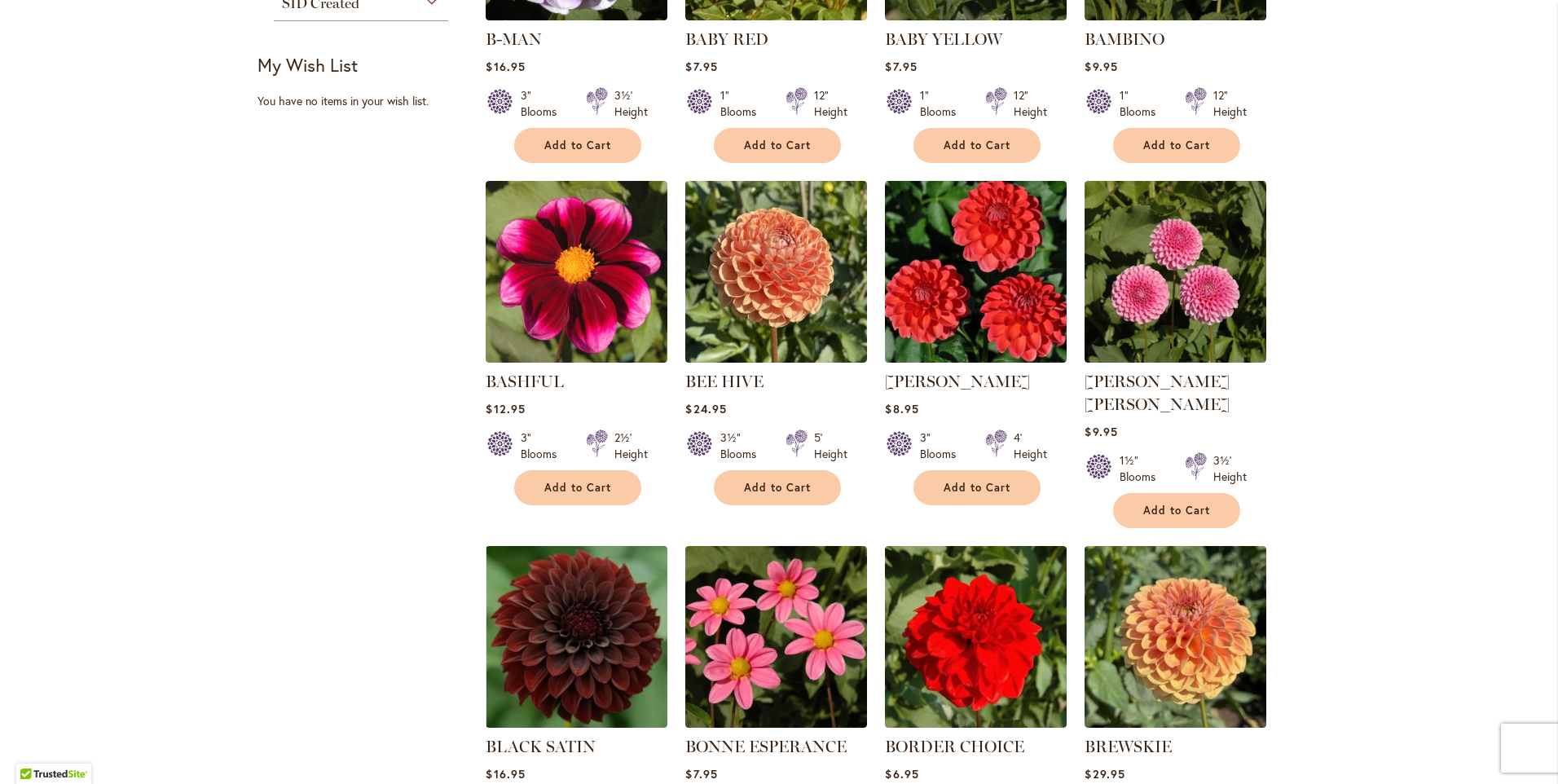
scroll to position [896, 0]
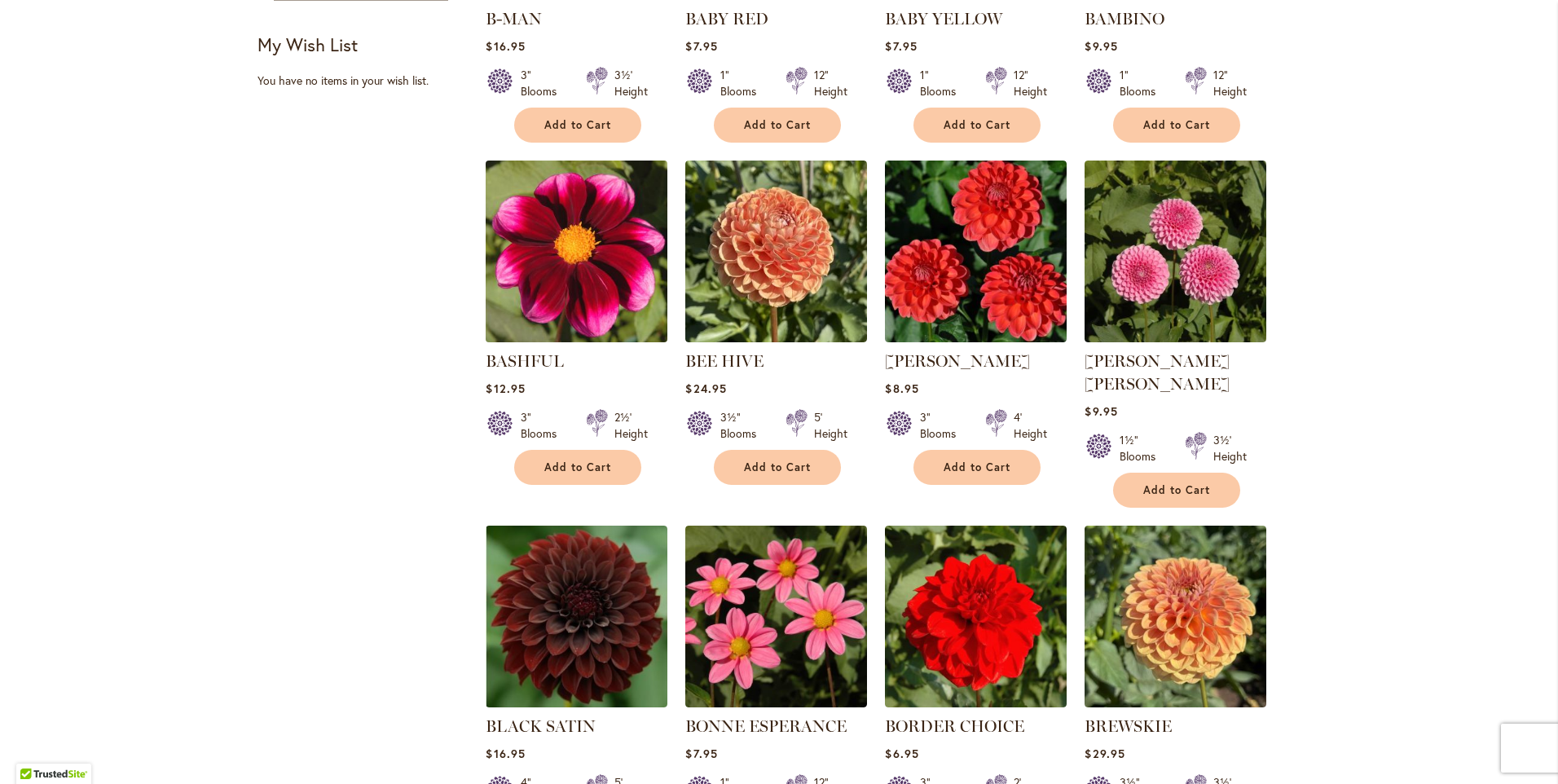
click at [553, 248] on img at bounding box center [576, 250] width 191 height 191
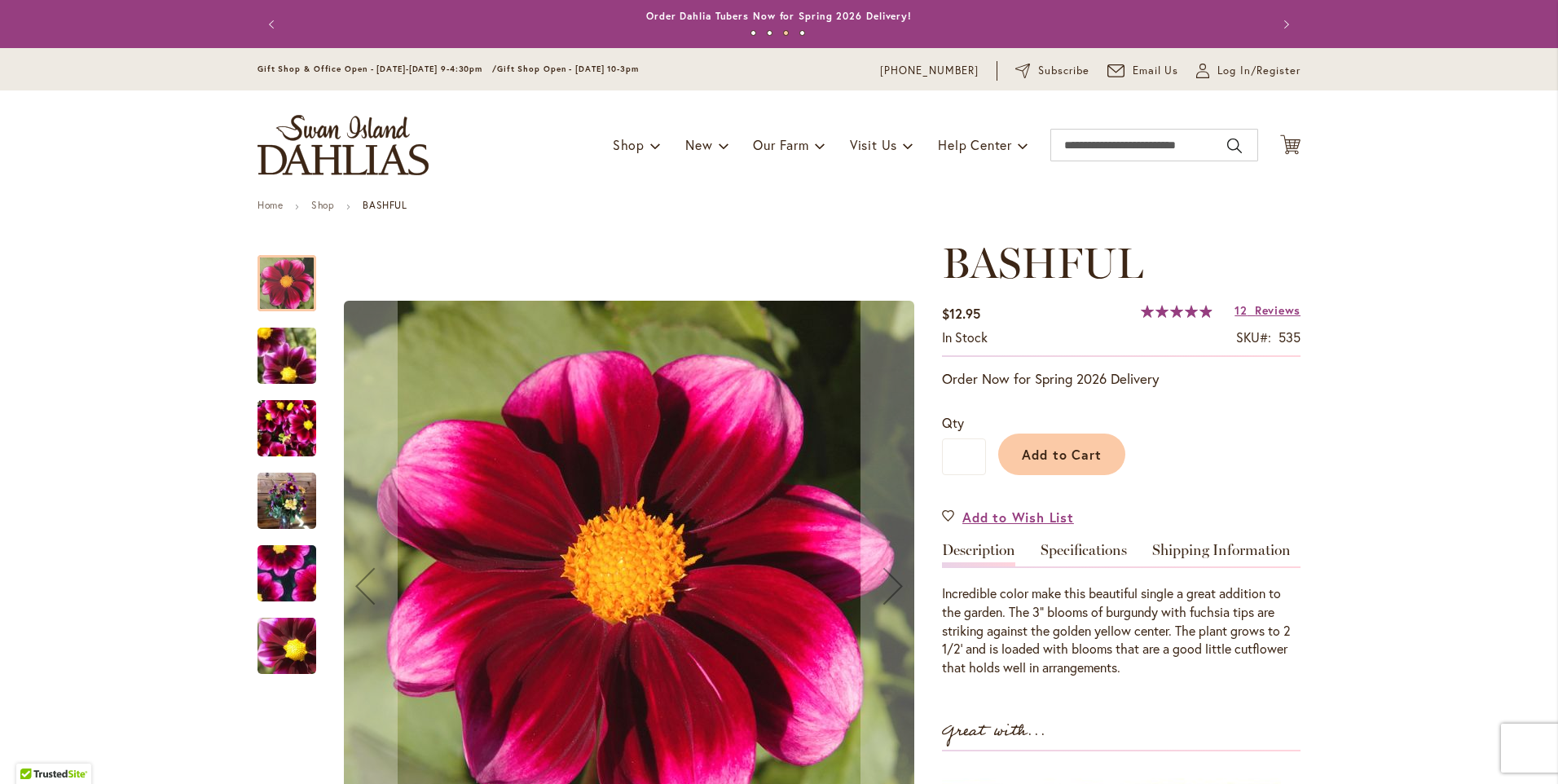
click at [274, 332] on img "BASHFUL" at bounding box center [286, 356] width 117 height 88
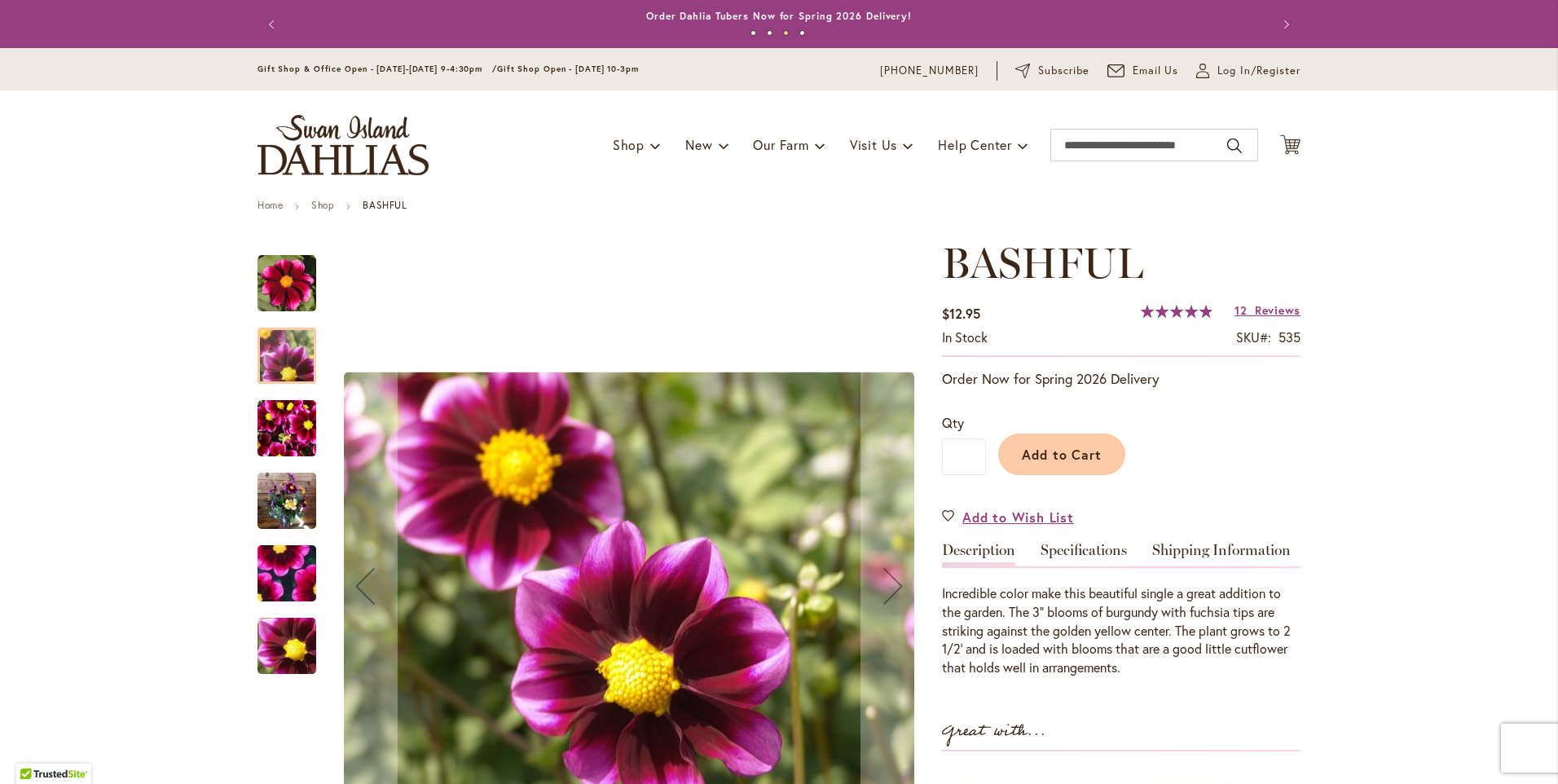
click at [282, 418] on img "BASHFUL" at bounding box center [286, 428] width 59 height 78
